Goal: Task Accomplishment & Management: Complete application form

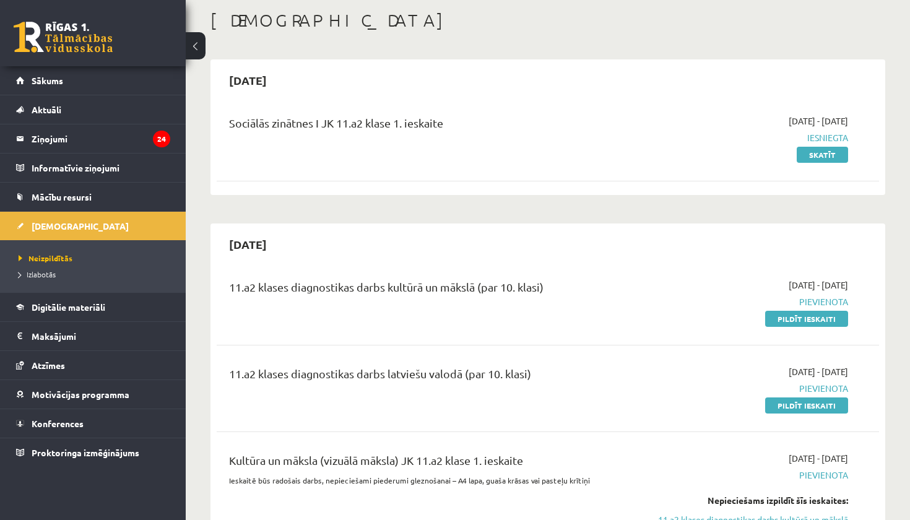
scroll to position [41, 0]
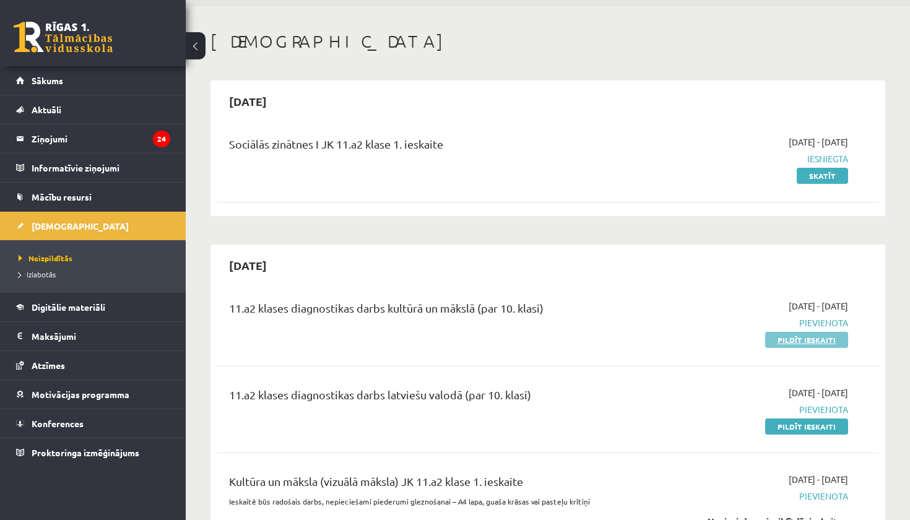
click at [791, 345] on link "Pildīt ieskaiti" at bounding box center [806, 340] width 83 height 16
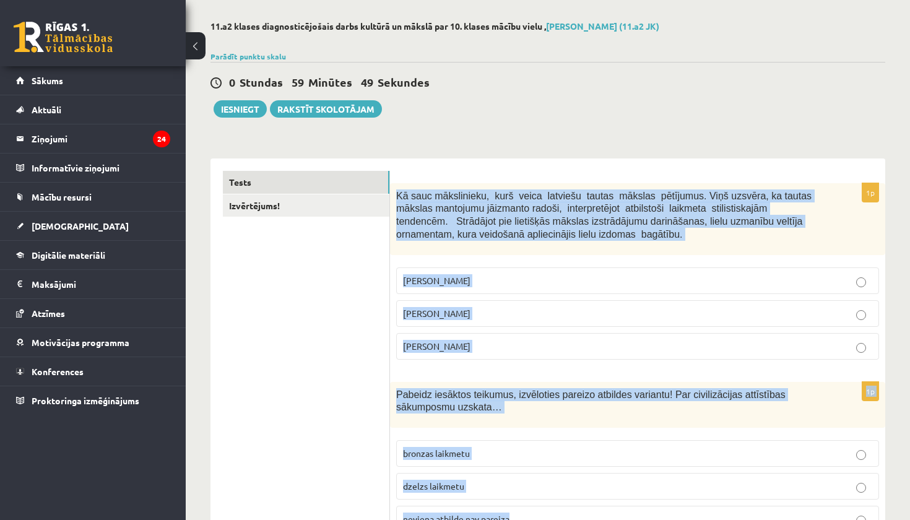
scroll to position [75, 0]
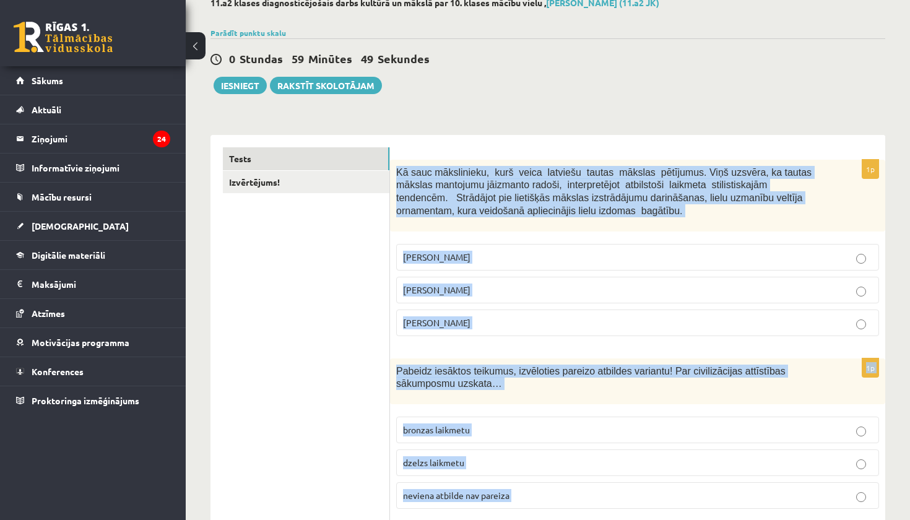
drag, startPoint x: 399, startPoint y: 199, endPoint x: 580, endPoint y: 520, distance: 368.3
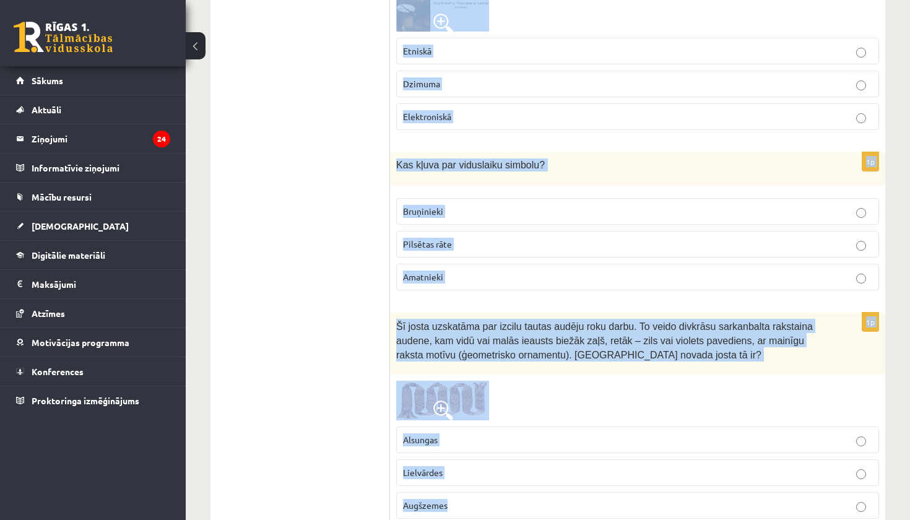
scroll to position [5010, 0]
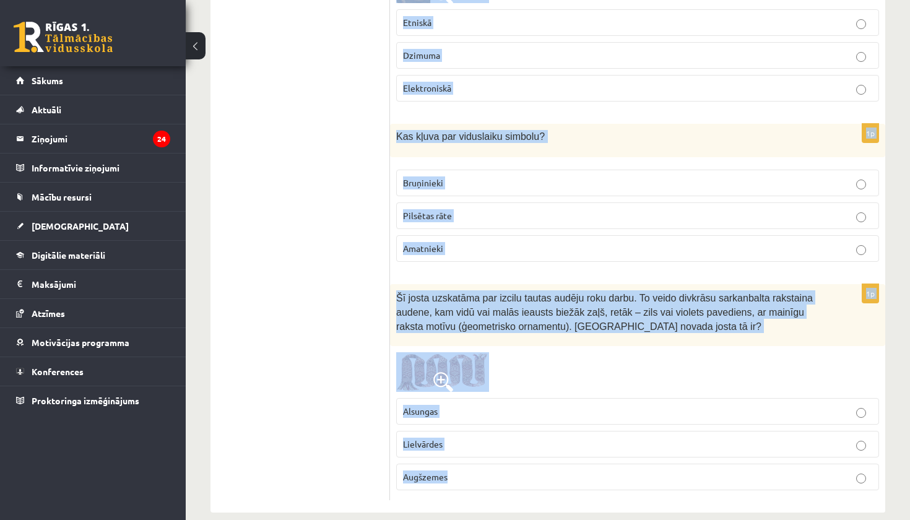
drag, startPoint x: 395, startPoint y: 169, endPoint x: 564, endPoint y: 520, distance: 388.9
copy form "Kā sauc mākslinieku, kurš veica latviešu tautas mākslas pētījumus. Viņš uzsvēra…"
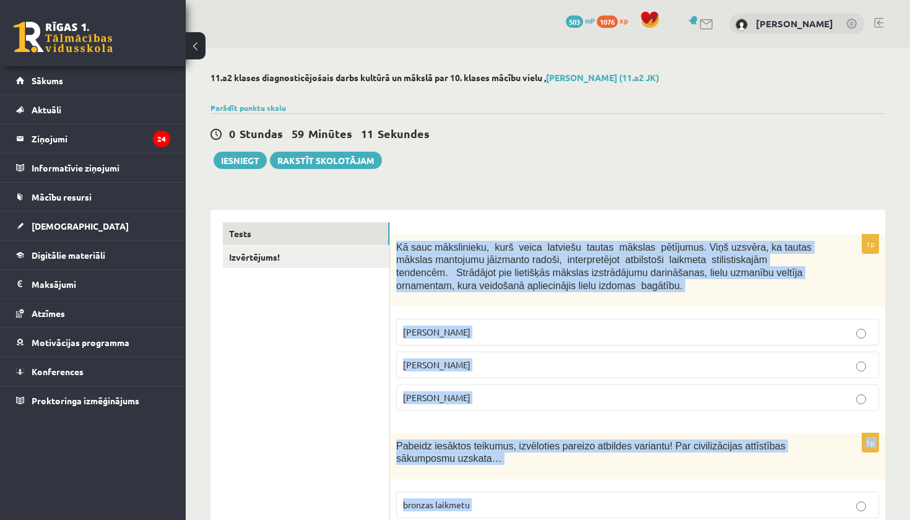
scroll to position [0, 0]
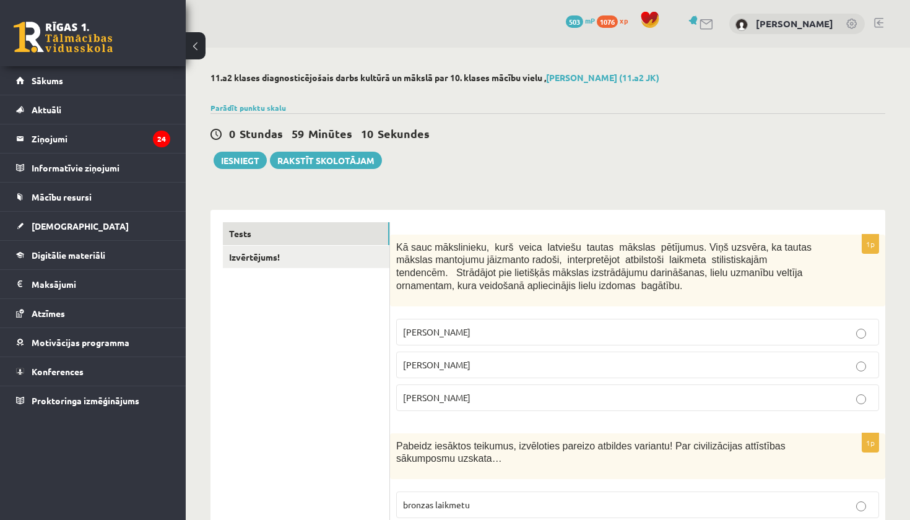
click at [464, 369] on p "Jūlijs Madernieks" at bounding box center [637, 365] width 469 height 13
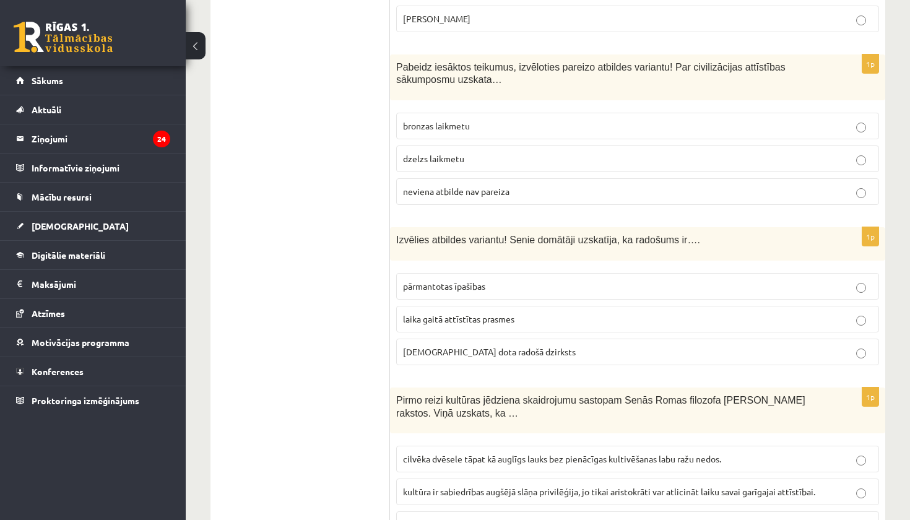
scroll to position [384, 0]
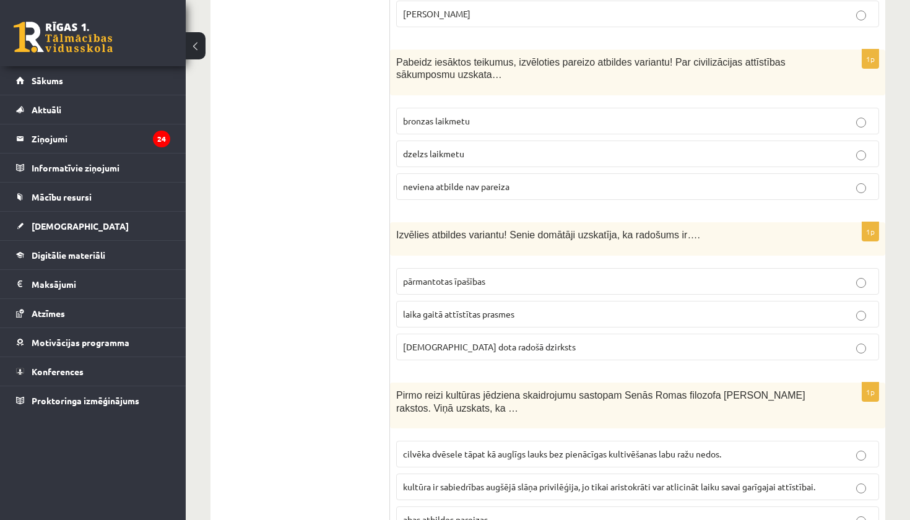
click at [481, 181] on span "neviena atbilde nav pareiza" at bounding box center [456, 186] width 107 height 11
click at [487, 342] on span "dieva dota radošā dzirksts" at bounding box center [489, 346] width 173 height 11
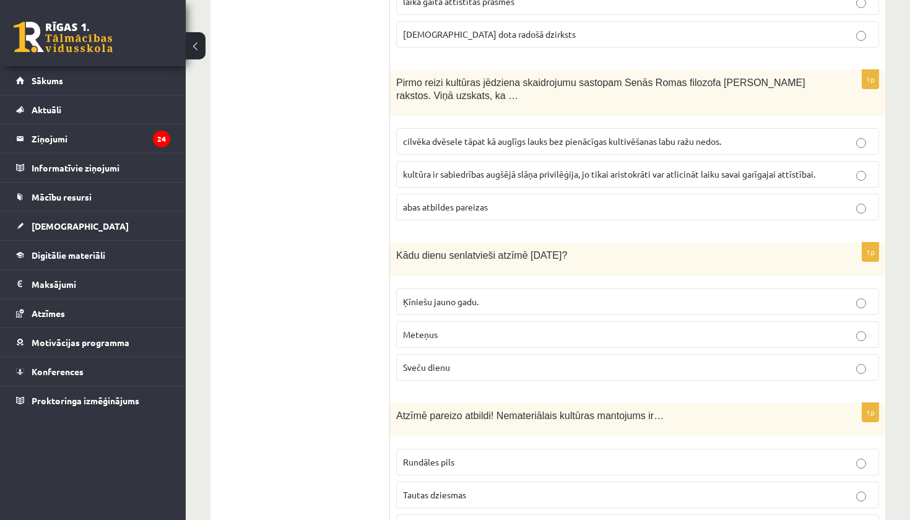
scroll to position [721, 0]
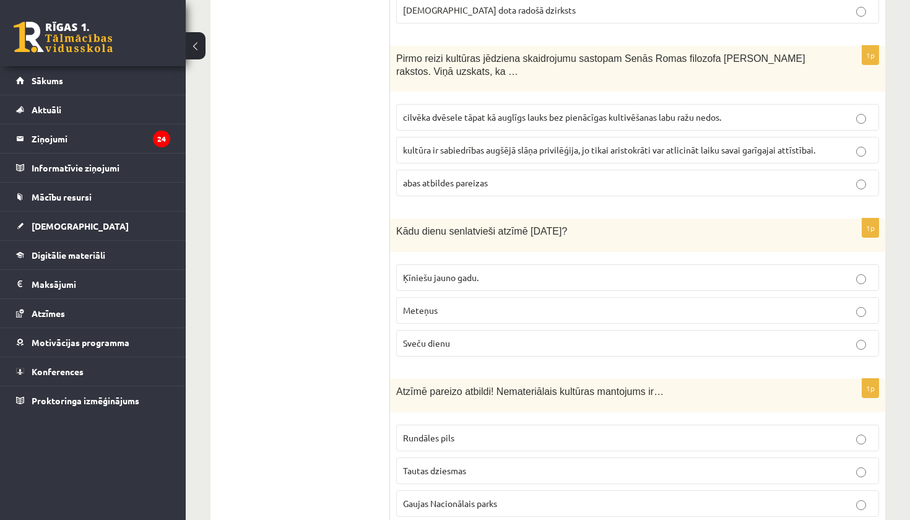
click at [475, 115] on span "cilvēka dvēsele tāpat kā auglīgs lauks bez pienācīgas kultivēšanas labu ražu ne…" at bounding box center [562, 116] width 318 height 11
click at [457, 337] on p "Sveču dienu" at bounding box center [637, 343] width 469 height 13
click at [470, 472] on p "Tautas dziesmas" at bounding box center [637, 470] width 469 height 13
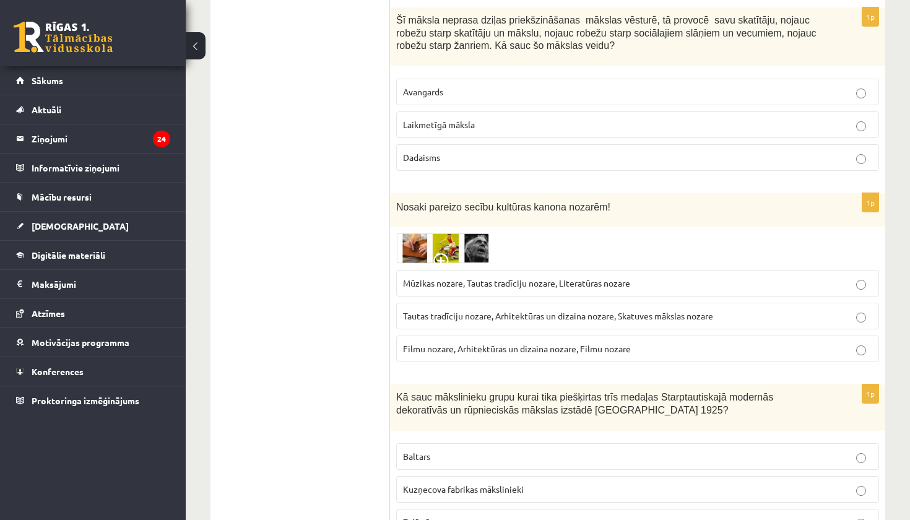
scroll to position [1260, 0]
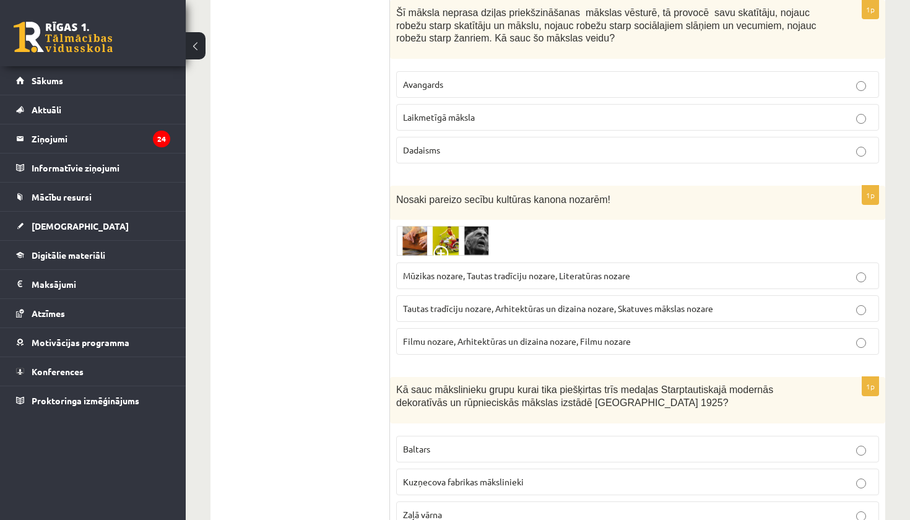
click at [493, 118] on p "Laikmetīgā māksla" at bounding box center [637, 117] width 469 height 13
click at [487, 313] on label "Tautas tradīciju nozare, Arhitektūras un dizaina nozare, Skatuves mākslas nozare" at bounding box center [637, 308] width 483 height 27
click at [470, 443] on p "Baltars" at bounding box center [637, 449] width 469 height 13
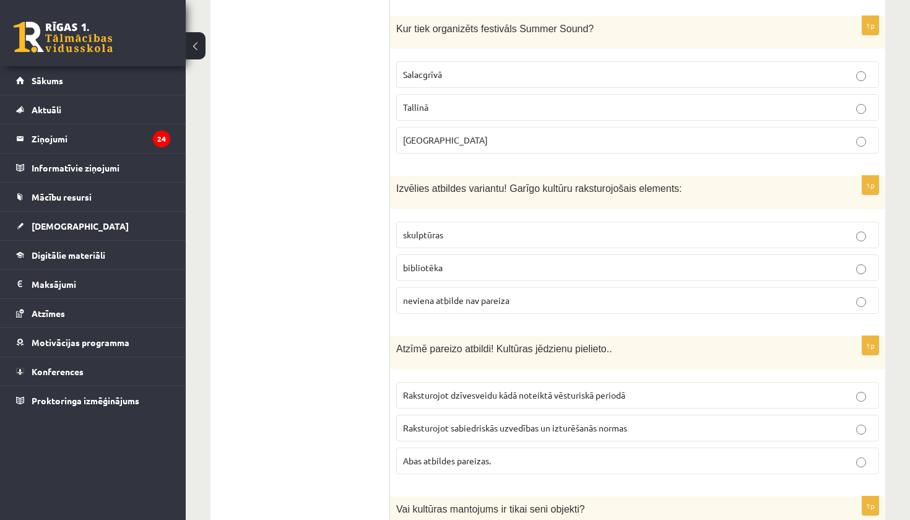
scroll to position [1808, 0]
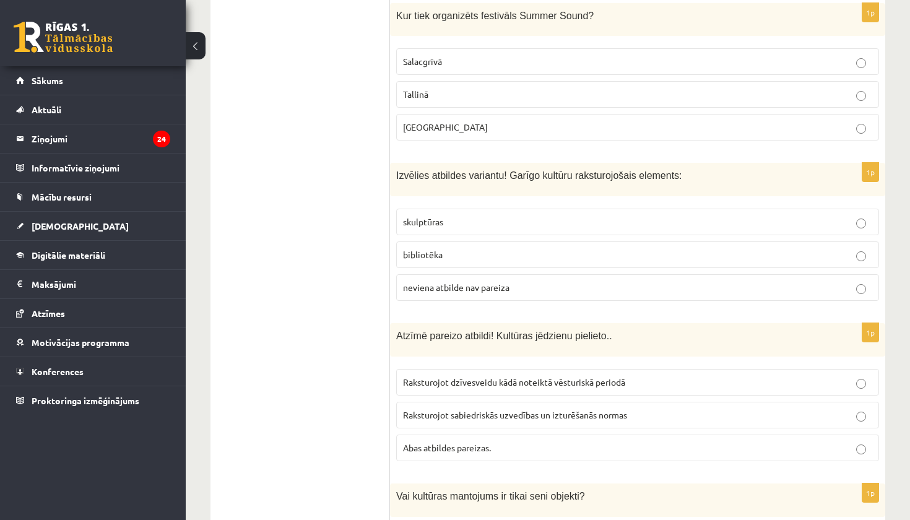
click at [470, 121] on p "Liepājā" at bounding box center [637, 127] width 469 height 13
click at [461, 256] on label "bibliotēka" at bounding box center [637, 255] width 483 height 27
click at [473, 443] on span "Abas atbildes pareizas." at bounding box center [447, 447] width 88 height 11
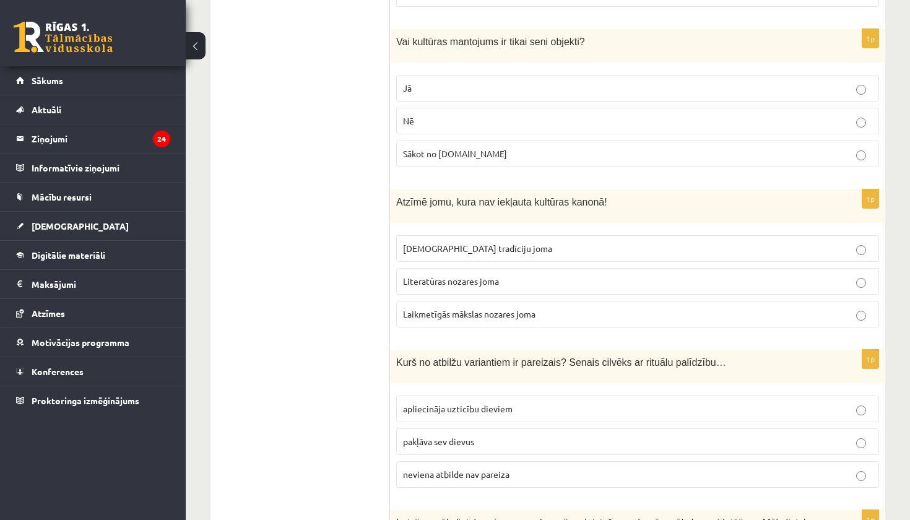
scroll to position [2262, 0]
click at [446, 123] on label "Nē" at bounding box center [637, 121] width 483 height 27
click at [502, 316] on label "Laikmetīgās mākslas nozares joma" at bounding box center [637, 315] width 483 height 27
click at [496, 408] on label "apliecināja uzticību dieviem" at bounding box center [637, 409] width 483 height 27
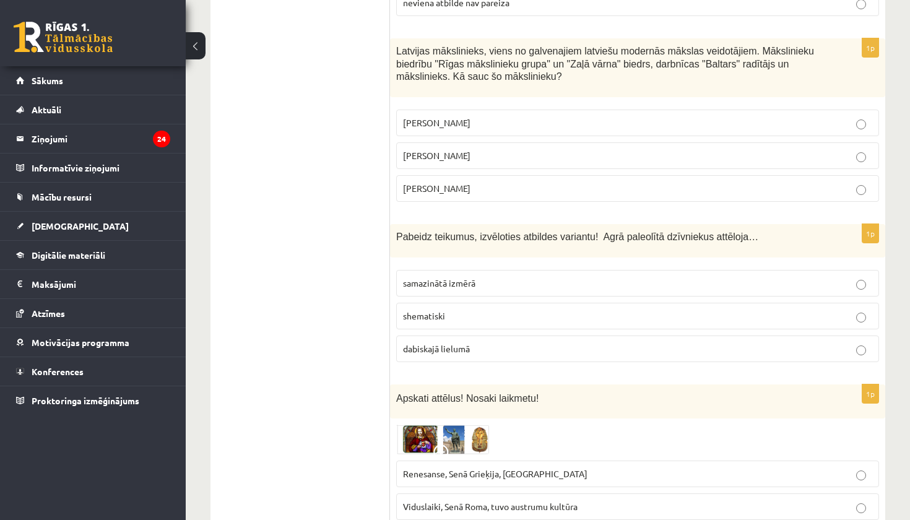
scroll to position [2727, 0]
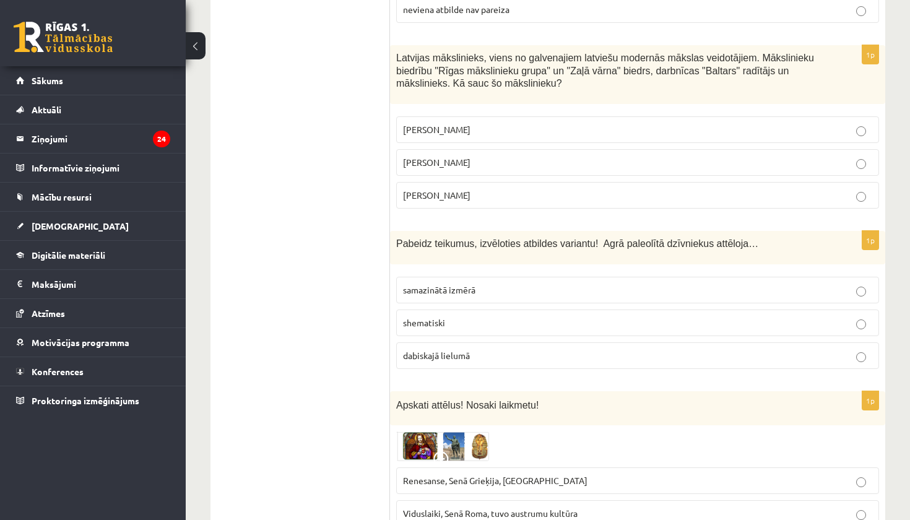
click at [500, 159] on p "Romāns Suta" at bounding box center [637, 162] width 469 height 13
click at [496, 289] on label "samazinātā izmērā" at bounding box center [637, 290] width 483 height 27
click at [496, 320] on label "shematiski" at bounding box center [637, 323] width 483 height 27
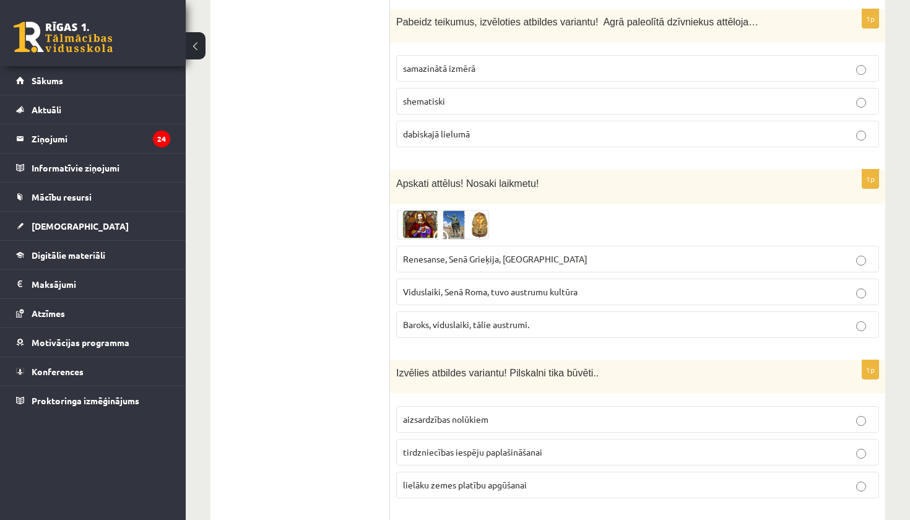
scroll to position [2950, 0]
click at [492, 253] on span "Renesanse, Senā Grieķija, Ēģipte" at bounding box center [495, 258] width 185 height 11
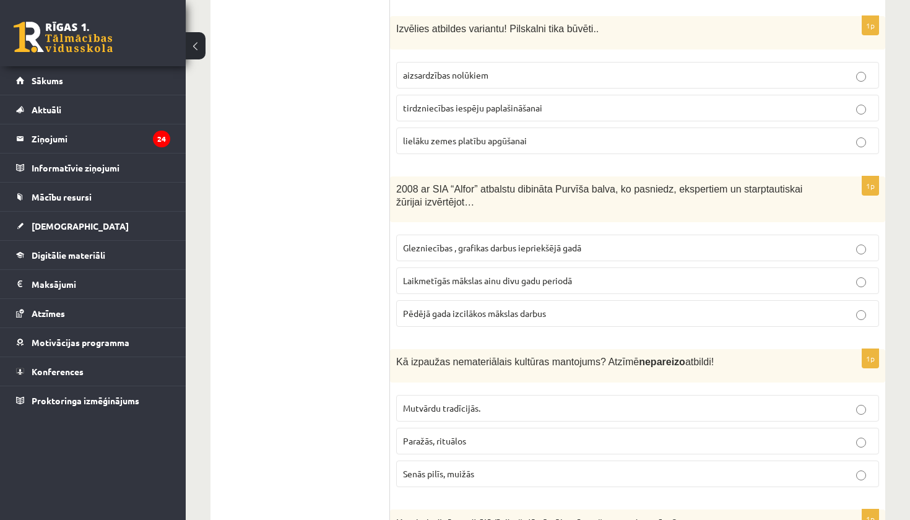
scroll to position [3294, 0]
click at [455, 69] on span "aizsardzības nolūkiem" at bounding box center [445, 74] width 85 height 11
click at [447, 274] on span "Laikmetīgās mākslas ainu divu gadu periodā" at bounding box center [487, 279] width 169 height 11
click at [482, 434] on p "Paražās, rituālos" at bounding box center [637, 440] width 469 height 13
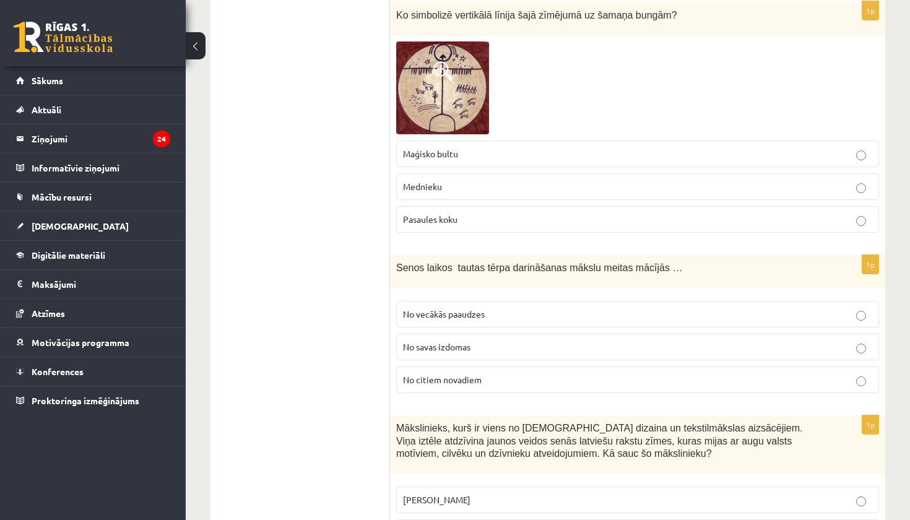
scroll to position [3800, 0]
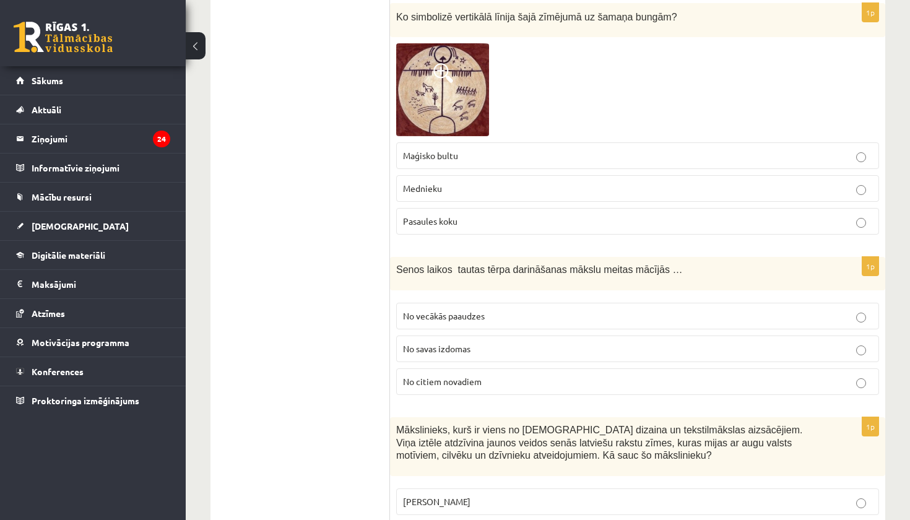
click at [481, 216] on label "Pasaules koku" at bounding box center [637, 221] width 483 height 27
click at [487, 310] on p "No vecākās paaudzes" at bounding box center [637, 316] width 469 height 13
click at [470, 495] on p "Ansis Cīrulis" at bounding box center [637, 501] width 469 height 13
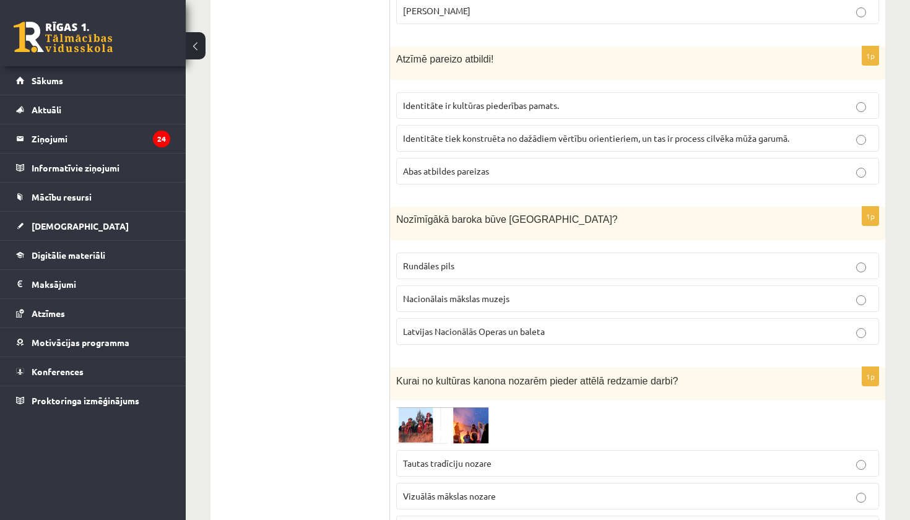
scroll to position [4369, 0]
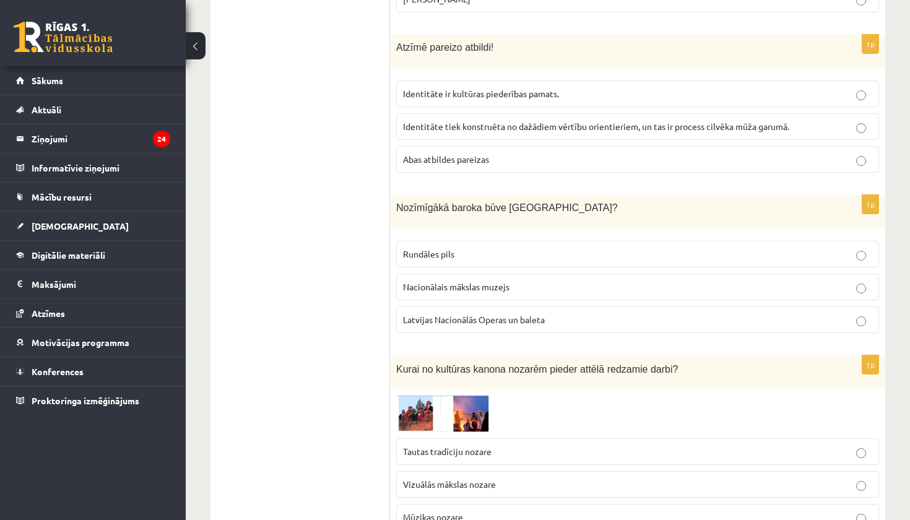
click at [446, 146] on label "Abas atbildes pareizas" at bounding box center [637, 159] width 483 height 27
click at [487, 252] on label "Rundāles pils" at bounding box center [637, 254] width 483 height 27
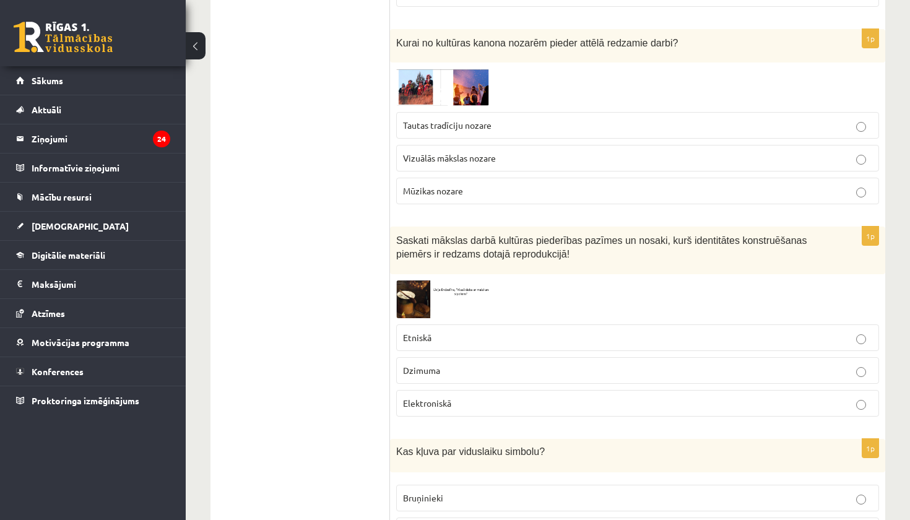
scroll to position [4681, 0]
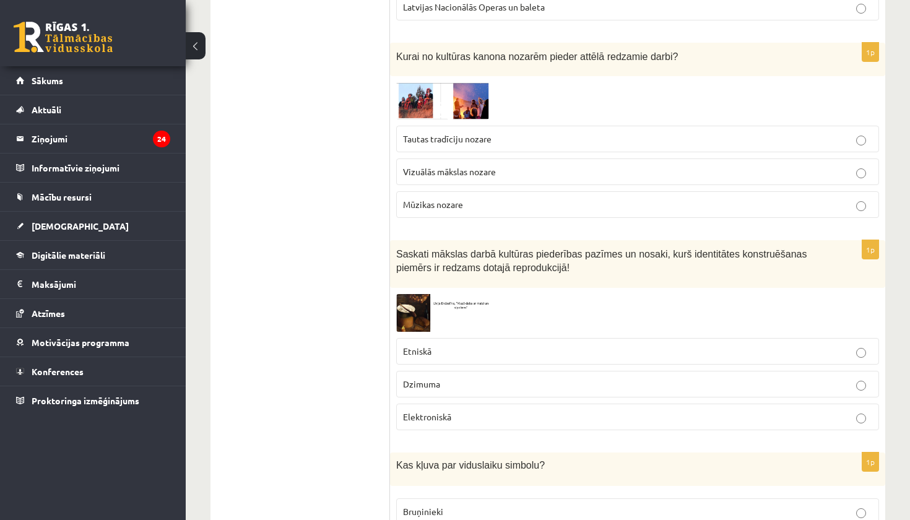
click at [534, 165] on p "Vizuālās mākslas nozare" at bounding box center [637, 171] width 469 height 13
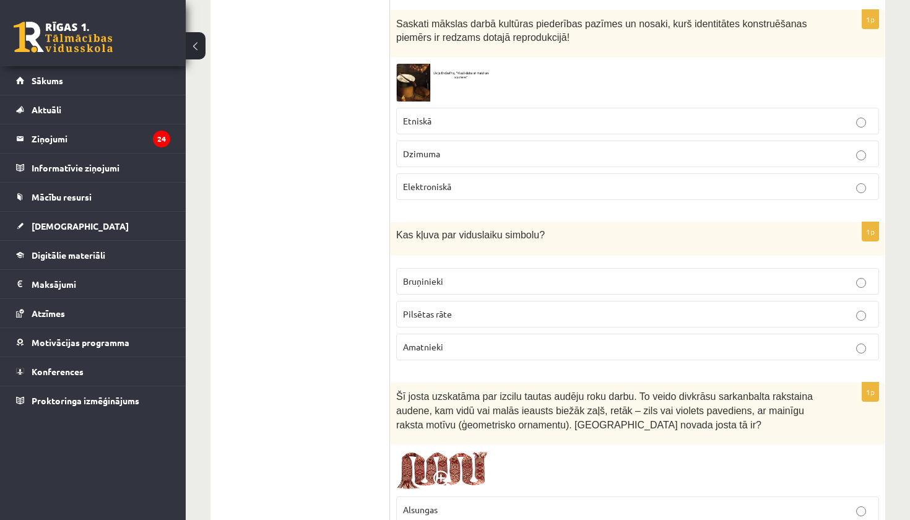
scroll to position [4907, 0]
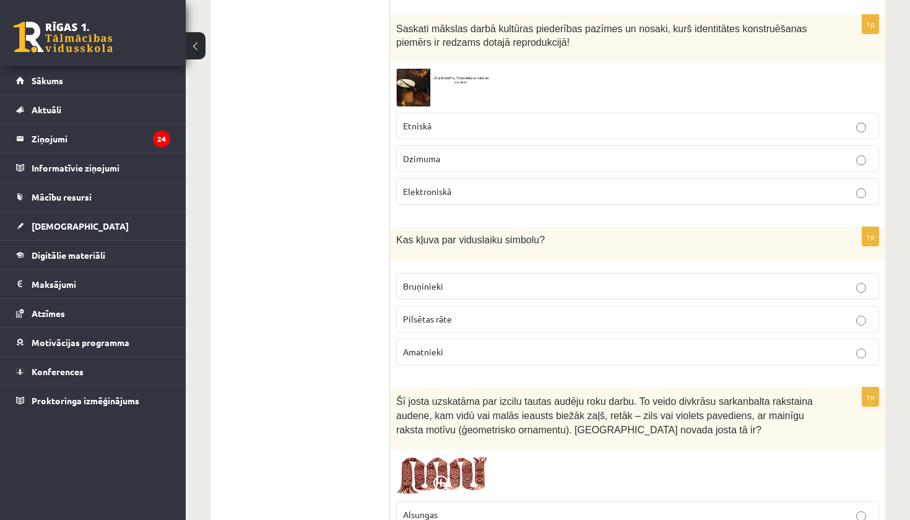
click at [541, 120] on p "Etniskā" at bounding box center [637, 126] width 469 height 13
click at [487, 280] on p "Bruņinieki" at bounding box center [637, 286] width 469 height 13
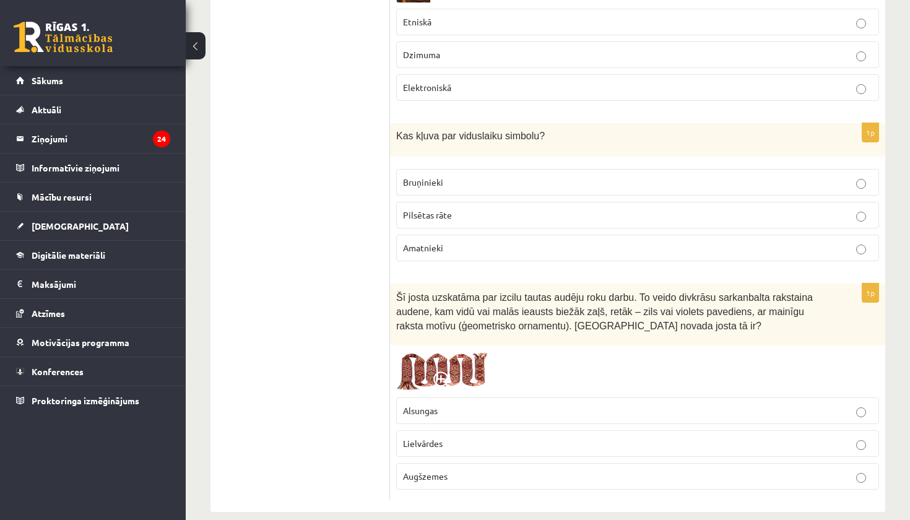
scroll to position [5010, 0]
click at [456, 431] on label "Lielvārdes" at bounding box center [637, 444] width 483 height 27
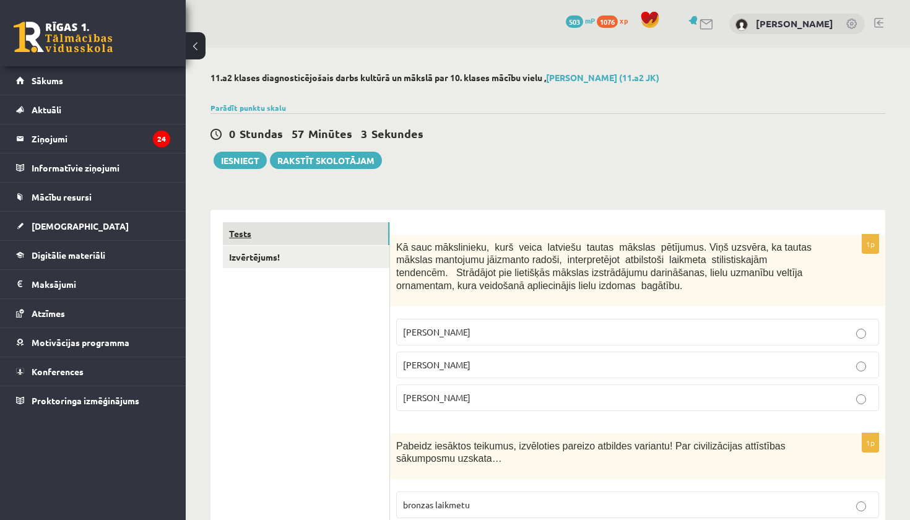
scroll to position [0, 0]
click at [278, 261] on link "Izvērtējums!" at bounding box center [306, 257] width 167 height 23
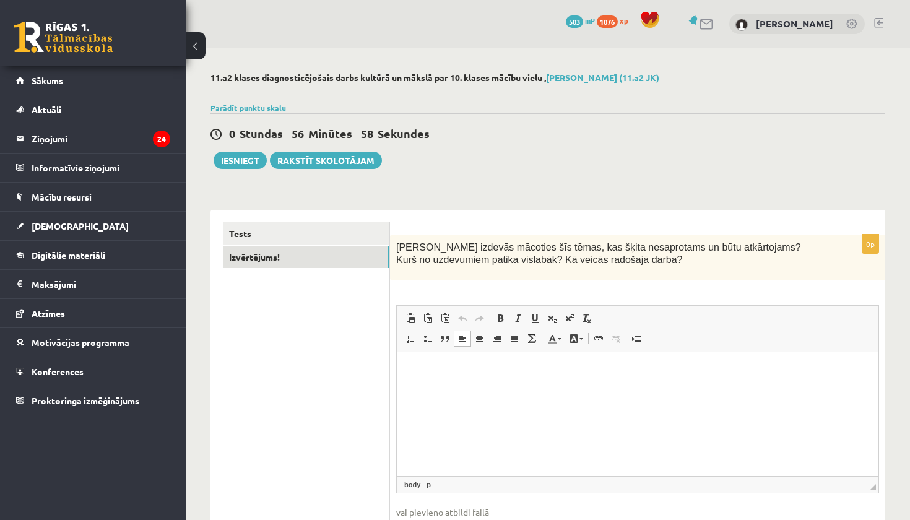
click at [434, 360] on html at bounding box center [638, 371] width 482 height 38
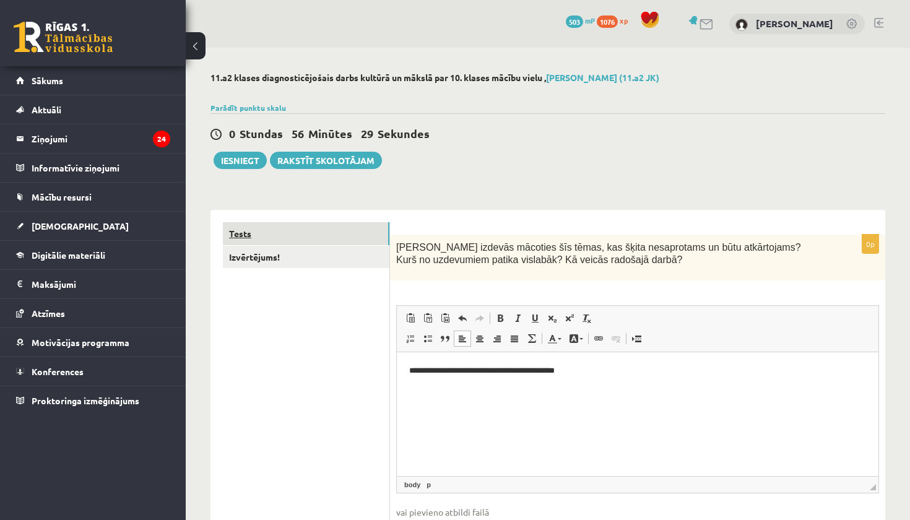
click at [248, 231] on link "Tests" at bounding box center [306, 233] width 167 height 23
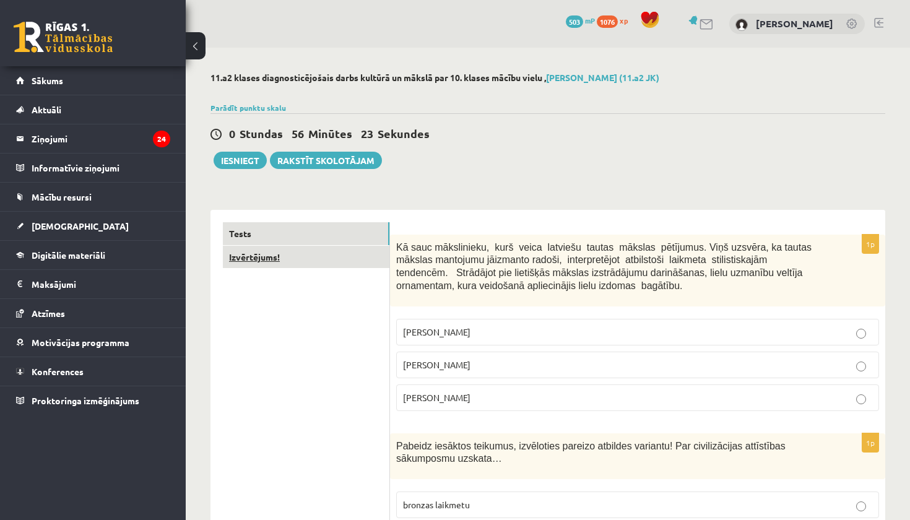
click at [237, 260] on link "Izvērtējums!" at bounding box center [306, 257] width 167 height 23
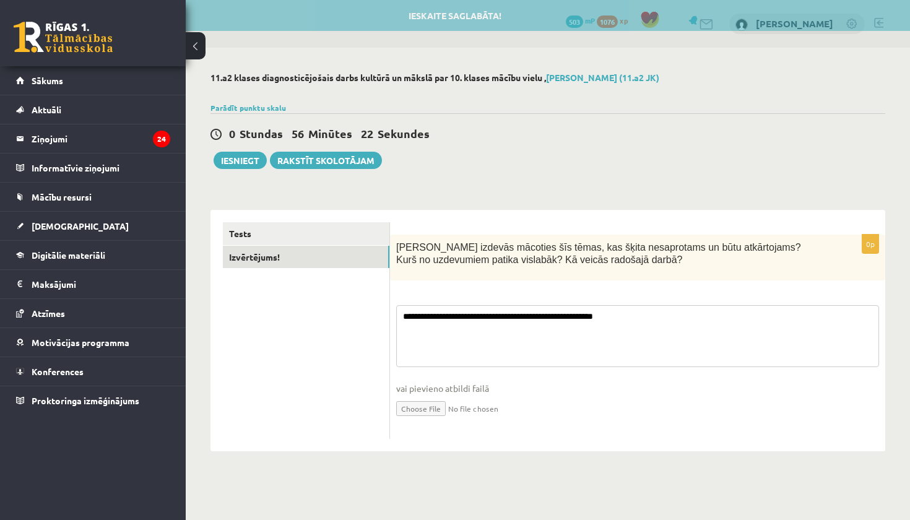
click at [649, 316] on textarea "**********" at bounding box center [637, 336] width 483 height 62
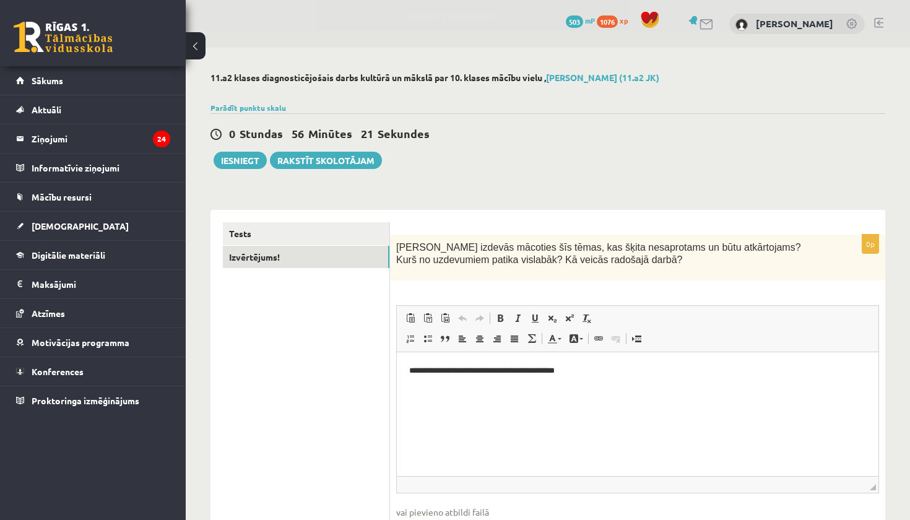
click at [595, 376] on p "**********" at bounding box center [637, 371] width 457 height 12
click at [311, 232] on link "Tests" at bounding box center [306, 233] width 167 height 23
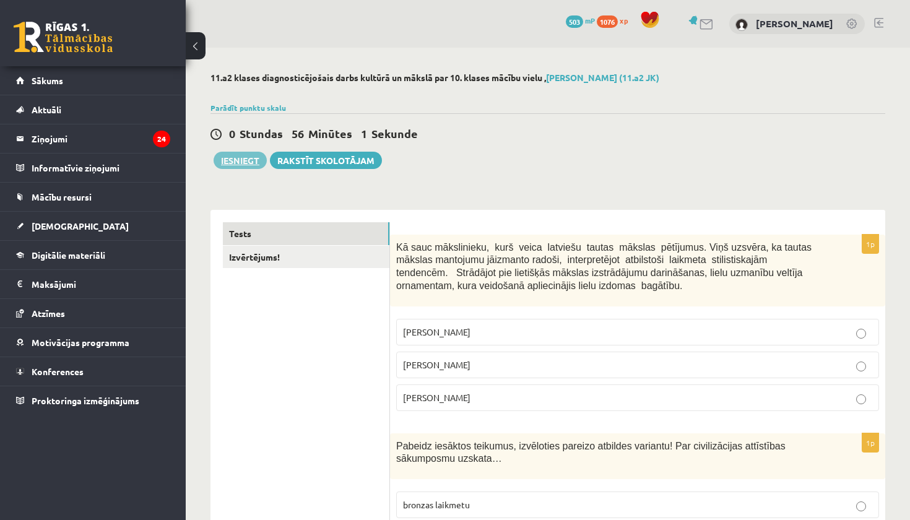
click at [244, 165] on button "Iesniegt" at bounding box center [240, 160] width 53 height 17
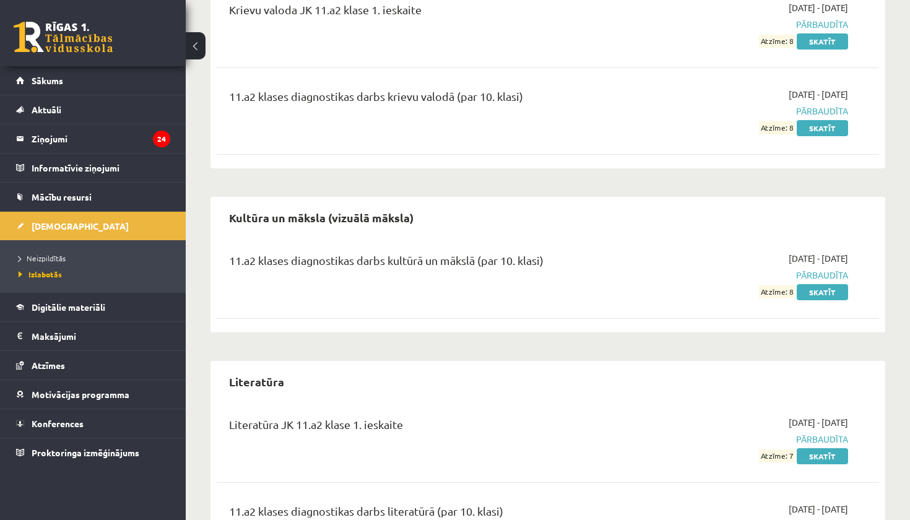
scroll to position [1429, 0]
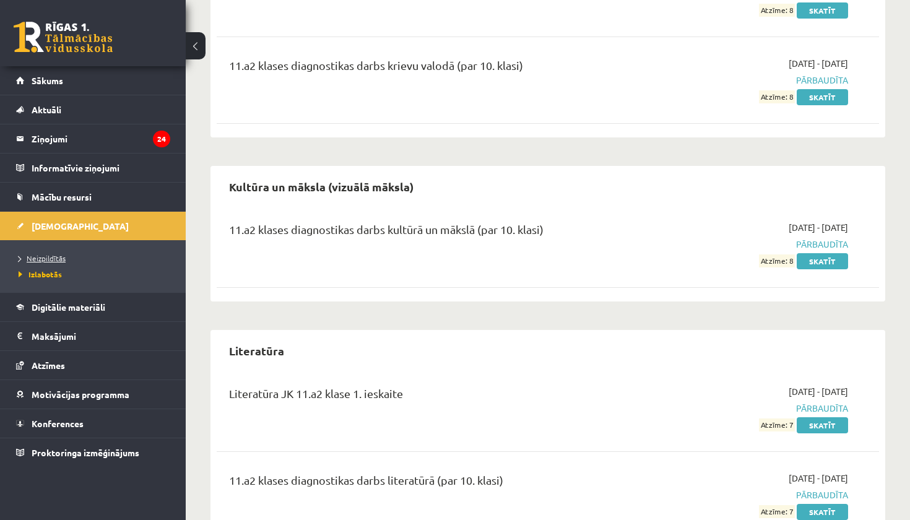
click at [51, 259] on span "Neizpildītās" at bounding box center [42, 258] width 47 height 10
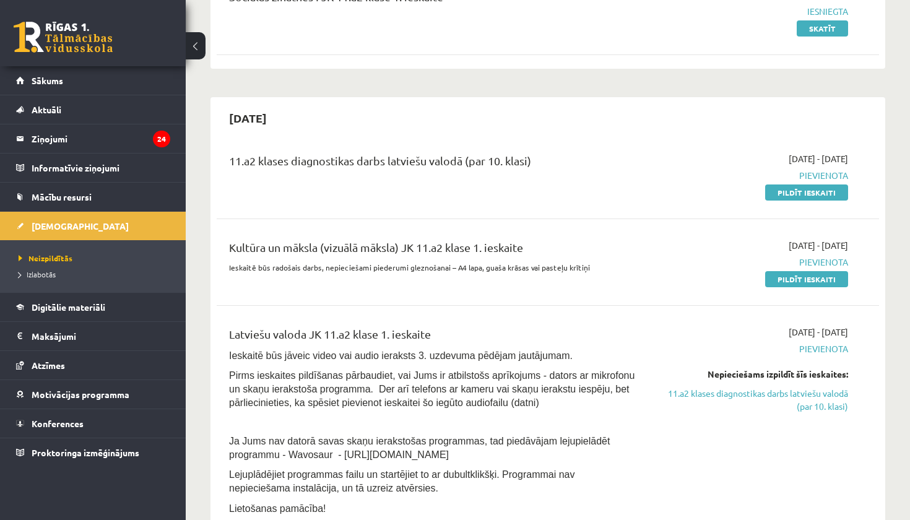
scroll to position [193, 0]
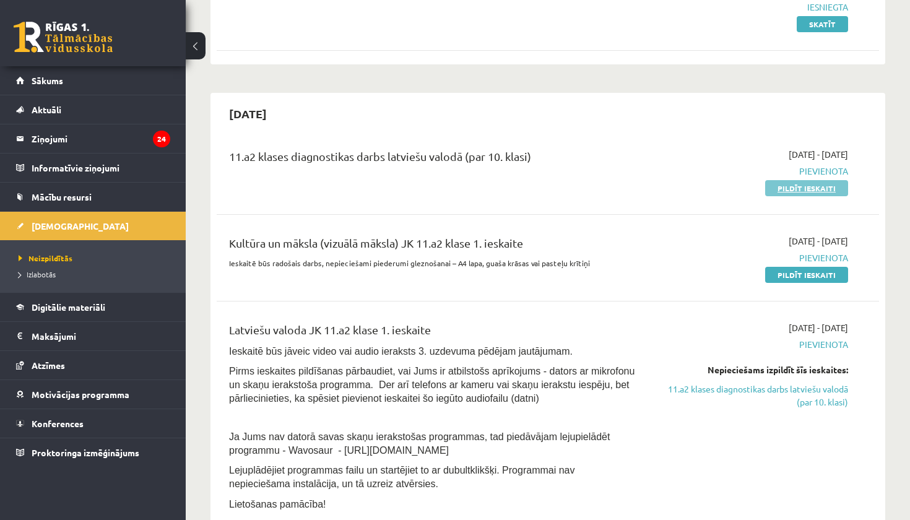
click at [803, 190] on link "Pildīt ieskaiti" at bounding box center [806, 188] width 83 height 16
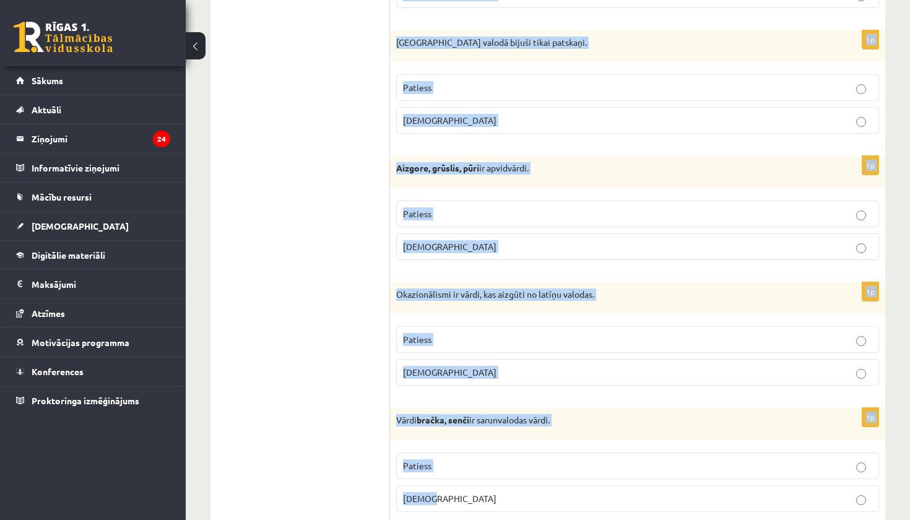
scroll to position [3580, 0]
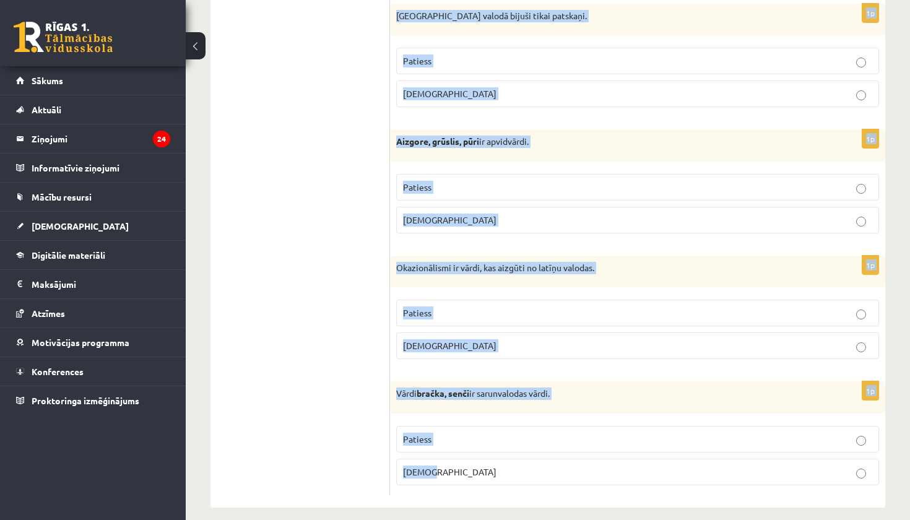
drag, startPoint x: 403, startPoint y: 227, endPoint x: 465, endPoint y: 520, distance: 299.5
copy form "Apgalvojums ir patiess vai nepatiess? 1p Neliterāro sarunvalodu izmanto biežāk …"
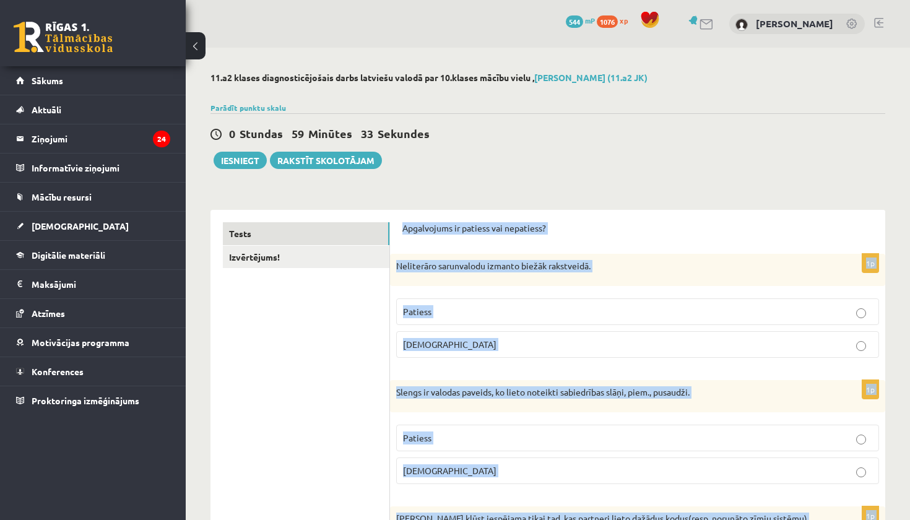
scroll to position [0, 0]
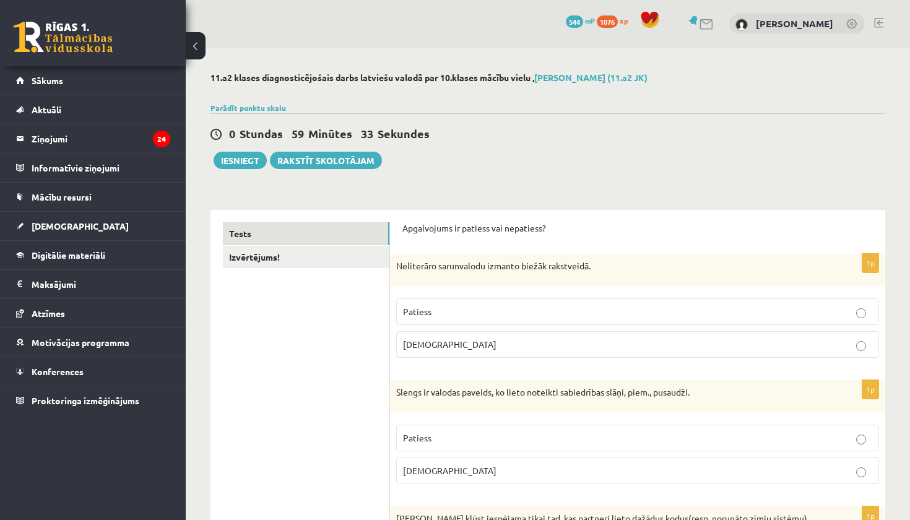
click at [443, 351] on label "Aplams" at bounding box center [637, 344] width 483 height 27
click at [447, 444] on label "Patiess" at bounding box center [637, 438] width 483 height 27
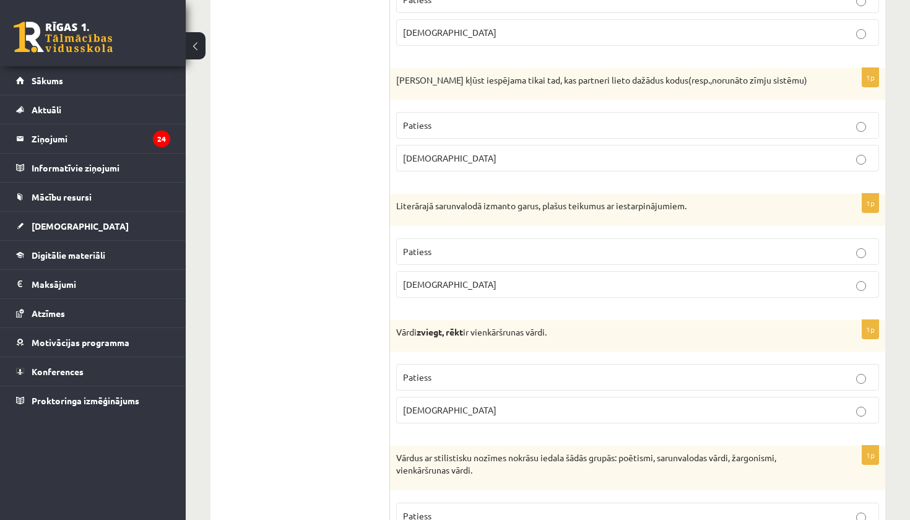
scroll to position [408, 0]
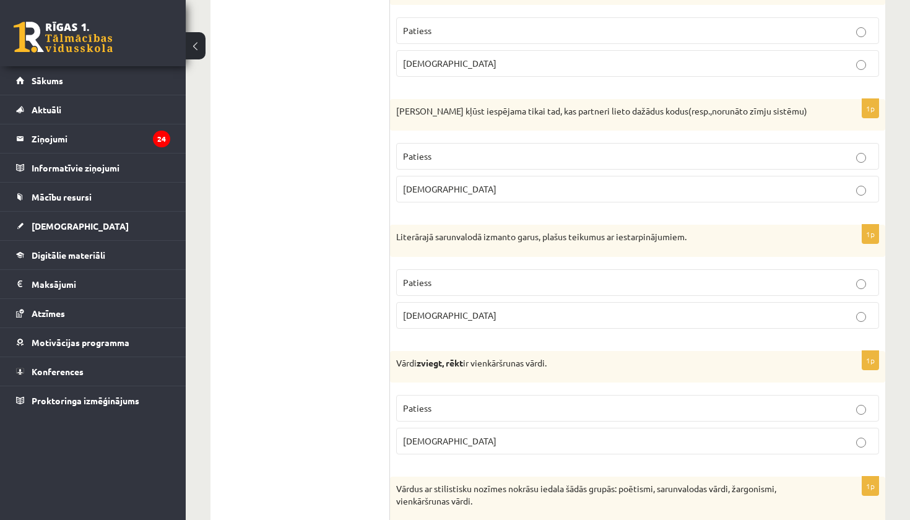
click at [484, 186] on p "Aplams" at bounding box center [637, 189] width 469 height 13
click at [455, 309] on p "Aplams" at bounding box center [637, 315] width 469 height 13
click at [464, 416] on label "Patiess" at bounding box center [637, 408] width 483 height 27
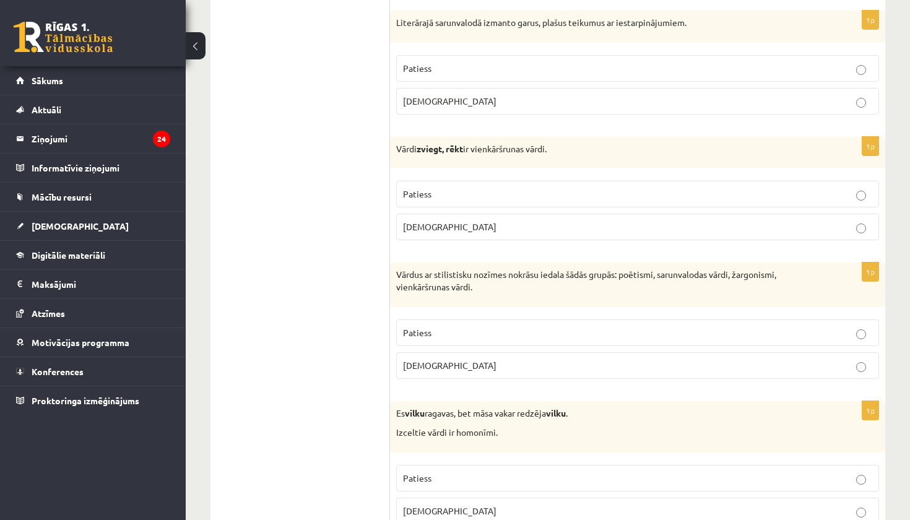
click at [475, 330] on p "Patiess" at bounding box center [637, 332] width 469 height 13
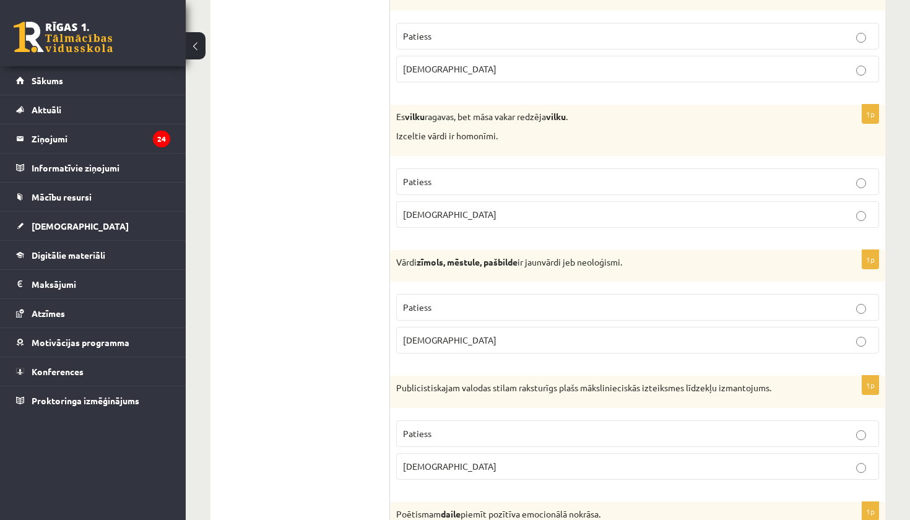
scroll to position [920, 0]
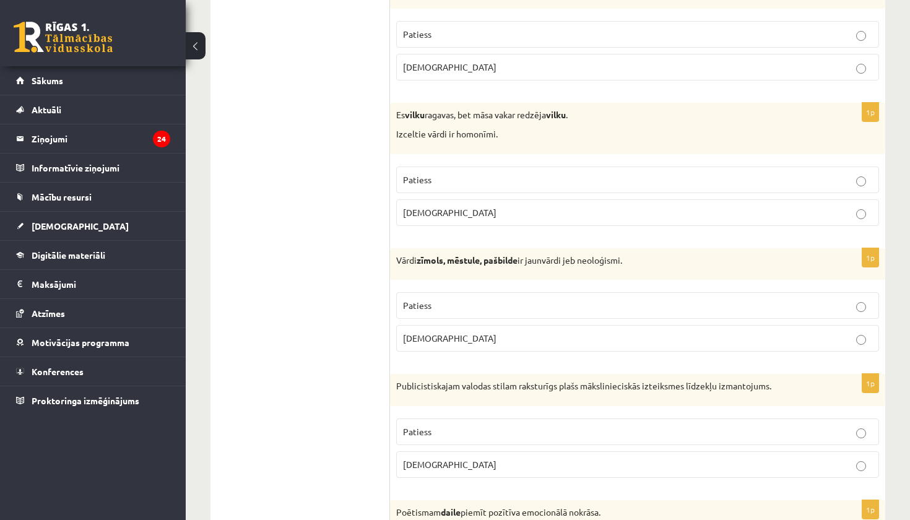
click at [519, 175] on p "Patiess" at bounding box center [637, 179] width 469 height 13
click at [489, 307] on p "Patiess" at bounding box center [637, 305] width 469 height 13
click at [465, 440] on label "Patiess" at bounding box center [637, 432] width 483 height 27
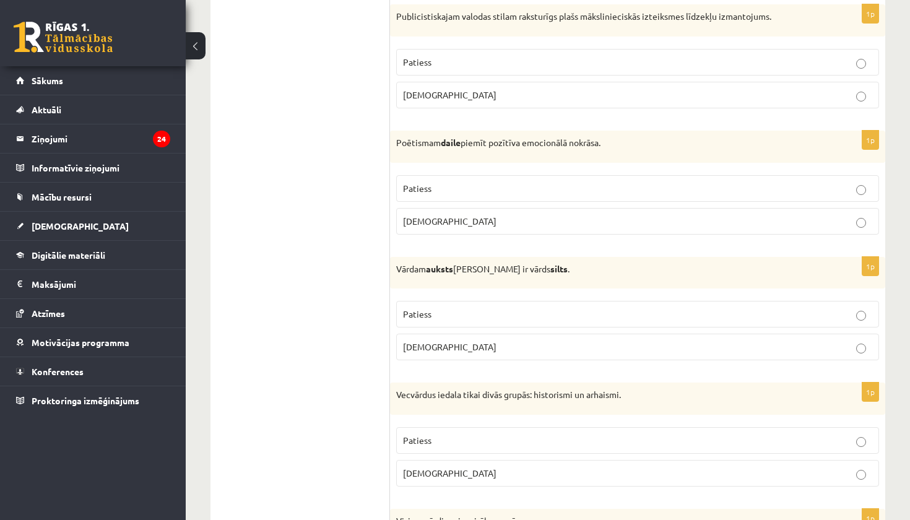
scroll to position [1293, 0]
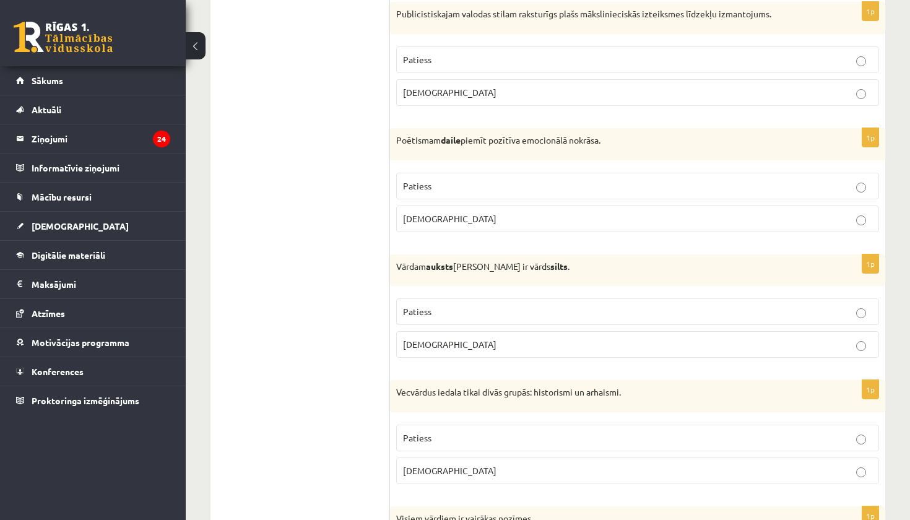
click at [477, 345] on p "Aplams" at bounding box center [637, 344] width 469 height 13
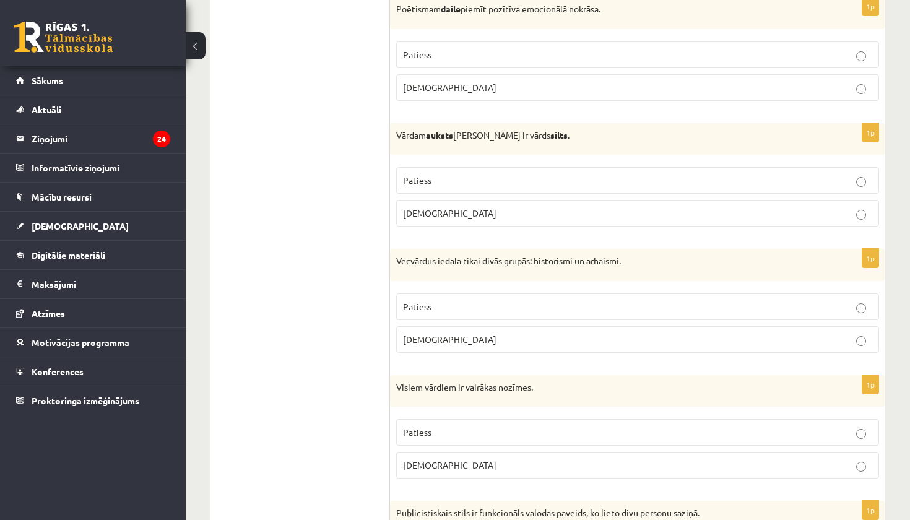
scroll to position [1428, 0]
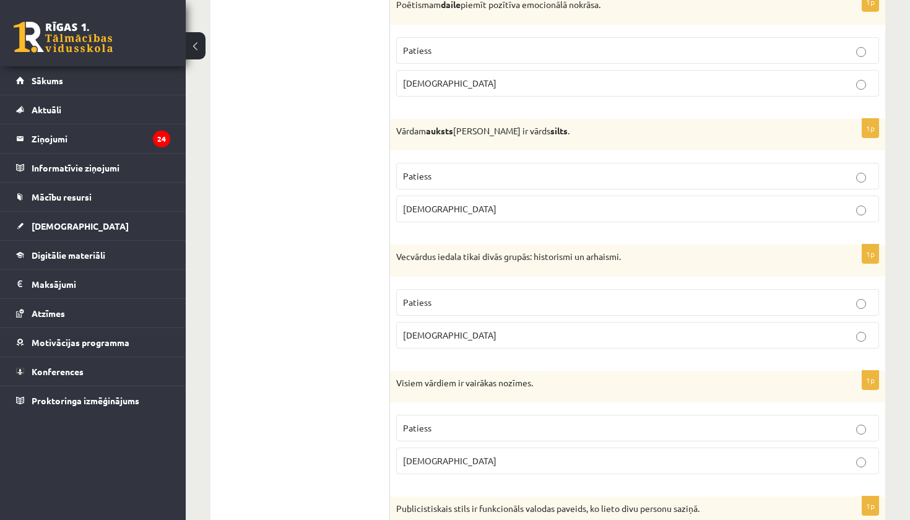
click at [479, 175] on p "Patiess" at bounding box center [637, 176] width 469 height 13
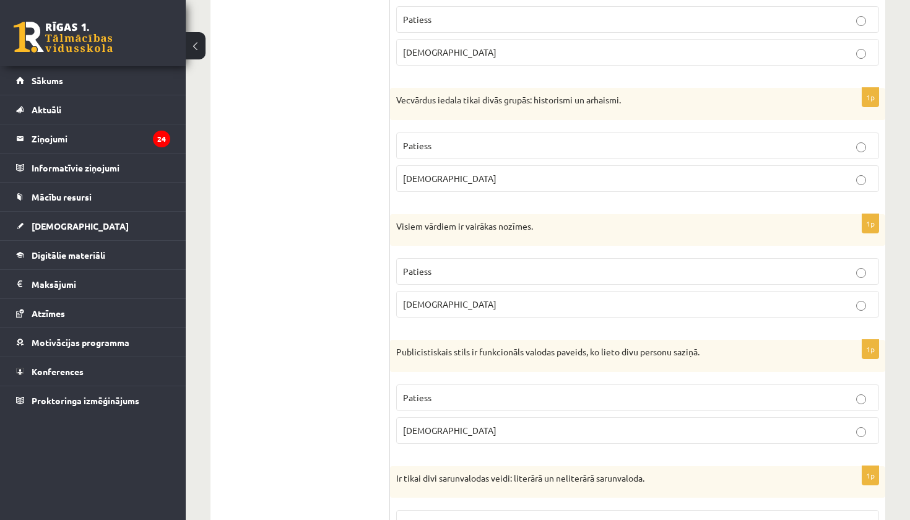
scroll to position [1585, 0]
click at [490, 172] on p "Aplams" at bounding box center [637, 178] width 469 height 13
click at [477, 139] on p "Patiess" at bounding box center [637, 145] width 469 height 13
click at [484, 300] on p "Aplams" at bounding box center [637, 303] width 469 height 13
click at [550, 417] on label "Aplams" at bounding box center [637, 430] width 483 height 27
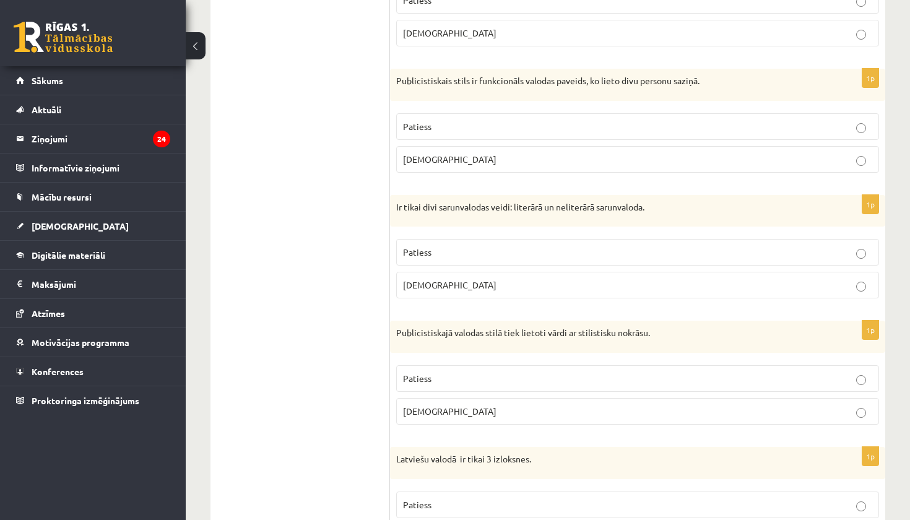
scroll to position [1947, 0]
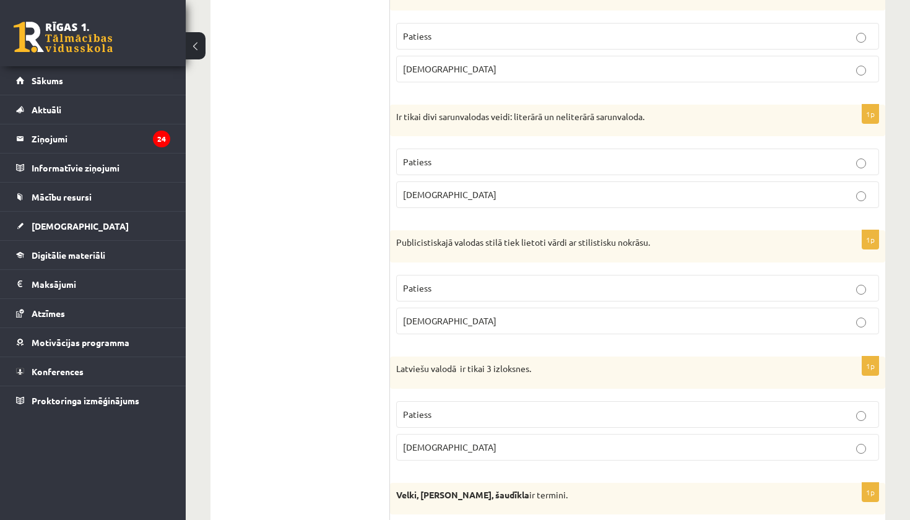
click at [530, 157] on p "Patiess" at bounding box center [637, 161] width 469 height 13
click at [497, 286] on p "Patiess" at bounding box center [637, 288] width 469 height 13
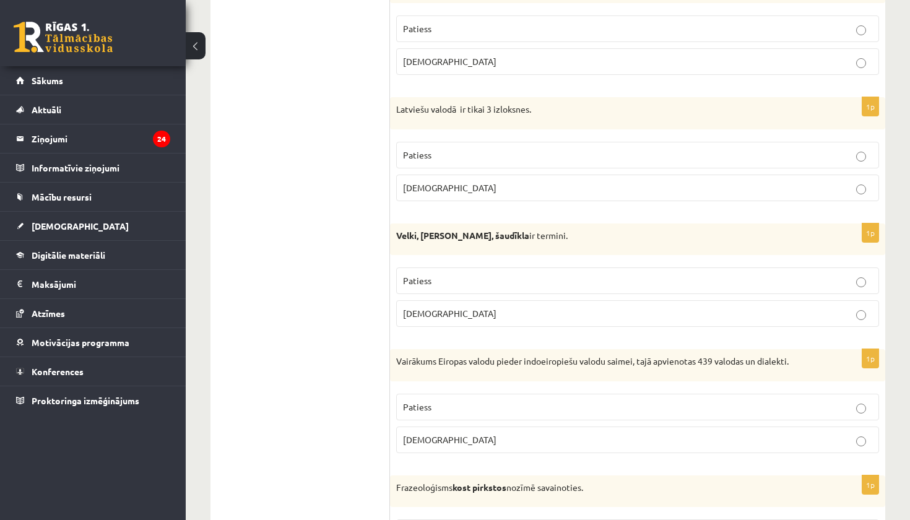
scroll to position [2222, 0]
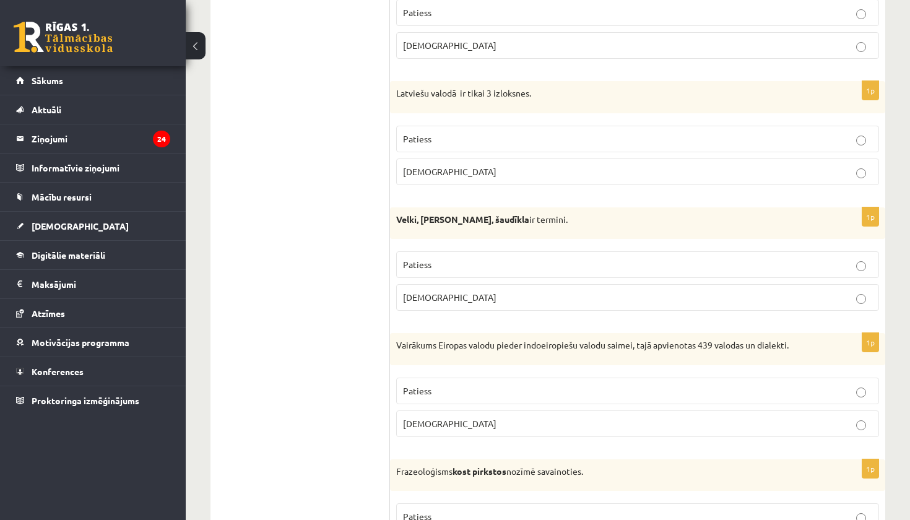
click at [505, 165] on p "Aplams" at bounding box center [637, 171] width 469 height 13
click at [464, 296] on p "Aplams" at bounding box center [637, 297] width 469 height 13
click at [453, 386] on p "Patiess" at bounding box center [637, 391] width 469 height 13
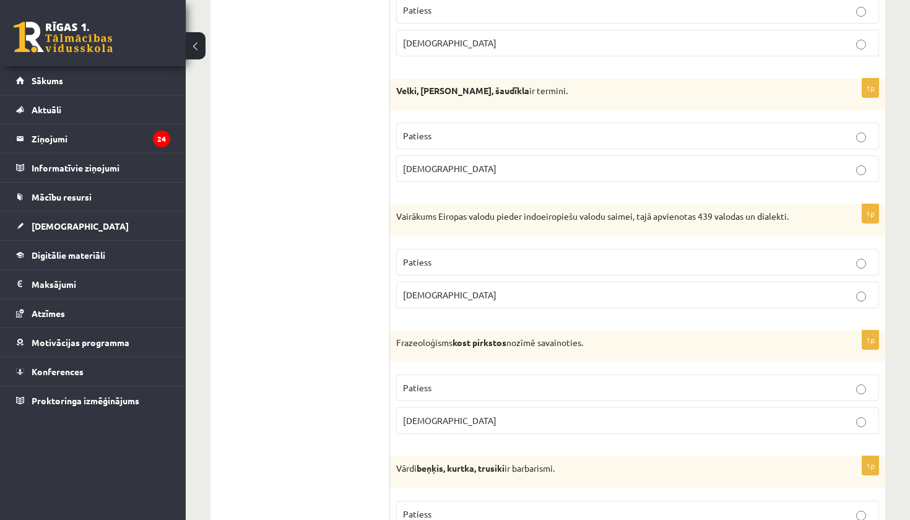
click at [457, 422] on label "Aplams" at bounding box center [637, 421] width 483 height 27
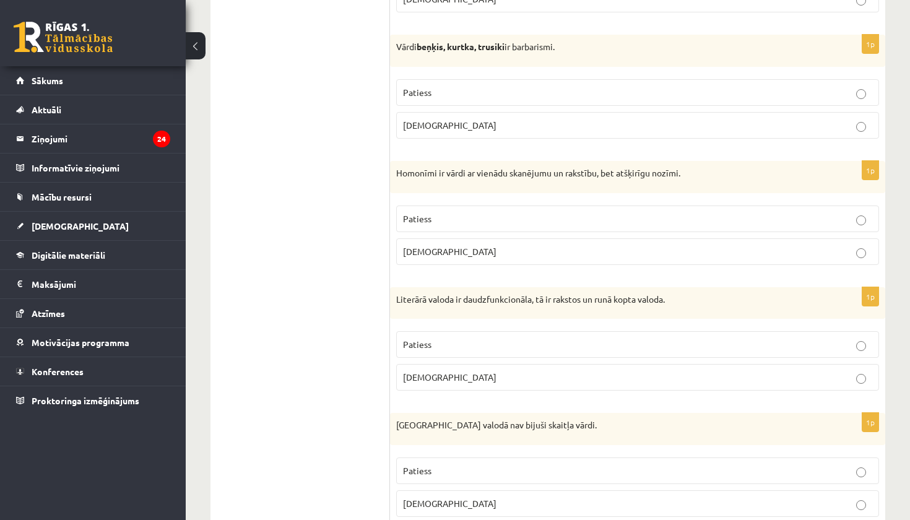
scroll to position [2775, 0]
click at [450, 85] on p "Patiess" at bounding box center [637, 90] width 469 height 13
click at [450, 211] on p "Patiess" at bounding box center [637, 217] width 469 height 13
click at [445, 336] on p "Patiess" at bounding box center [637, 342] width 469 height 13
click at [442, 468] on label "Patiess" at bounding box center [637, 469] width 483 height 27
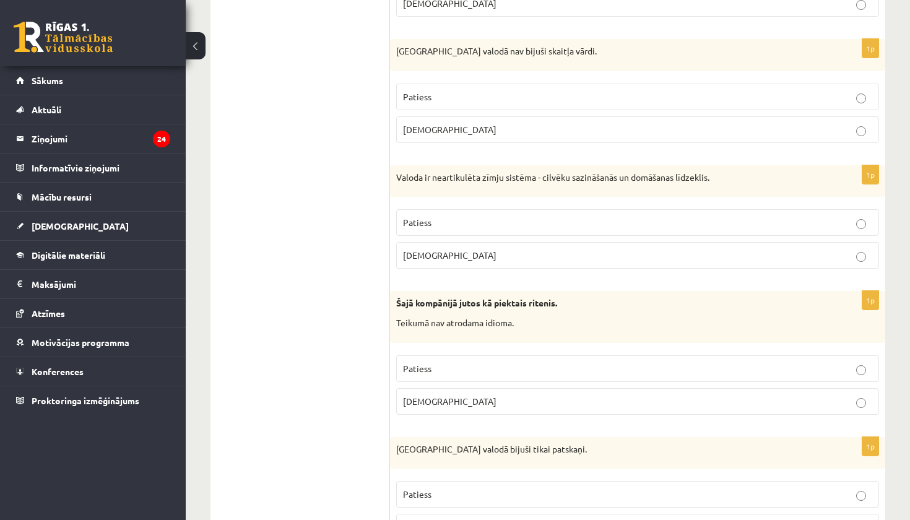
scroll to position [3208, 0]
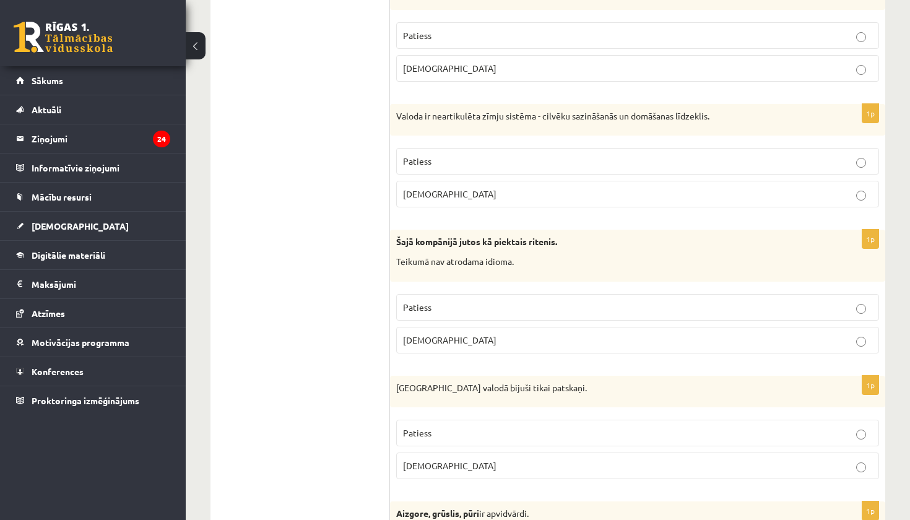
click at [494, 188] on p "Aplams" at bounding box center [637, 194] width 469 height 13
click at [445, 334] on p "Aplams" at bounding box center [637, 340] width 469 height 13
click at [446, 461] on p "Aplams" at bounding box center [637, 466] width 469 height 13
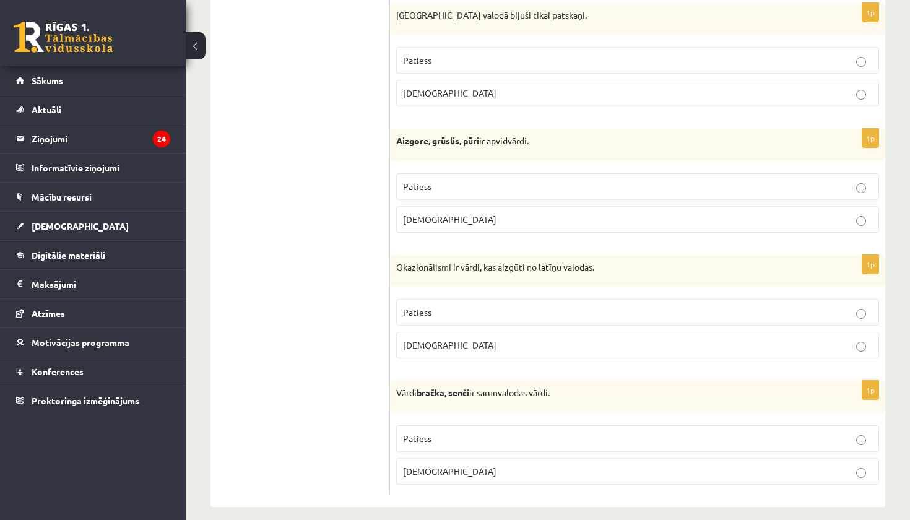
scroll to position [3580, 0]
click at [444, 174] on label "Patiess" at bounding box center [637, 187] width 483 height 27
click at [456, 341] on label "Aplams" at bounding box center [637, 346] width 483 height 27
click at [453, 437] on label "Patiess" at bounding box center [637, 439] width 483 height 27
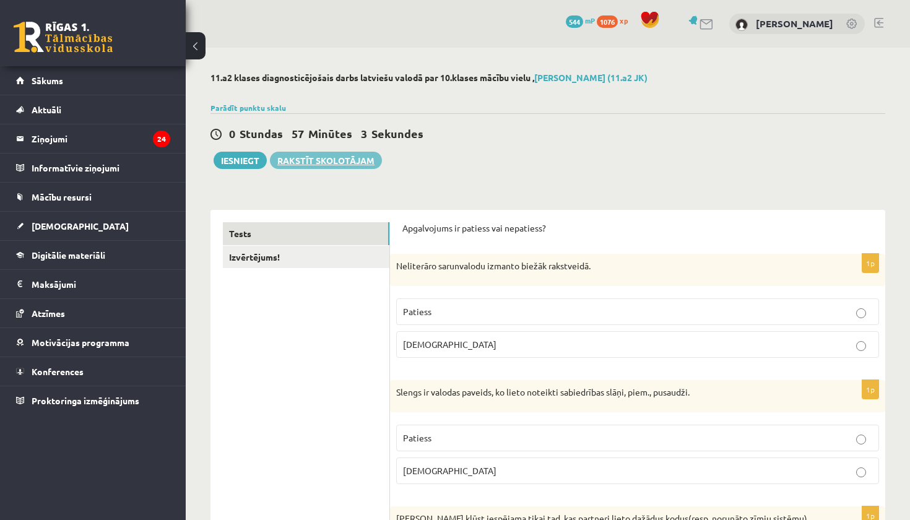
scroll to position [0, 0]
click at [266, 261] on link "Izvērtējums!" at bounding box center [306, 257] width 167 height 23
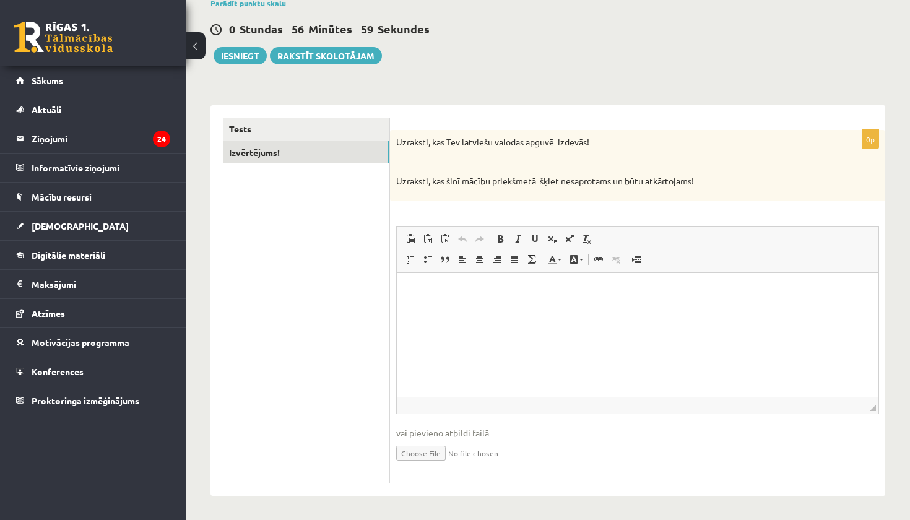
scroll to position [104, 0]
click at [437, 296] on p "Rich Text Editor, wiswyg-editor-user-answer-47433854490140" at bounding box center [637, 292] width 457 height 13
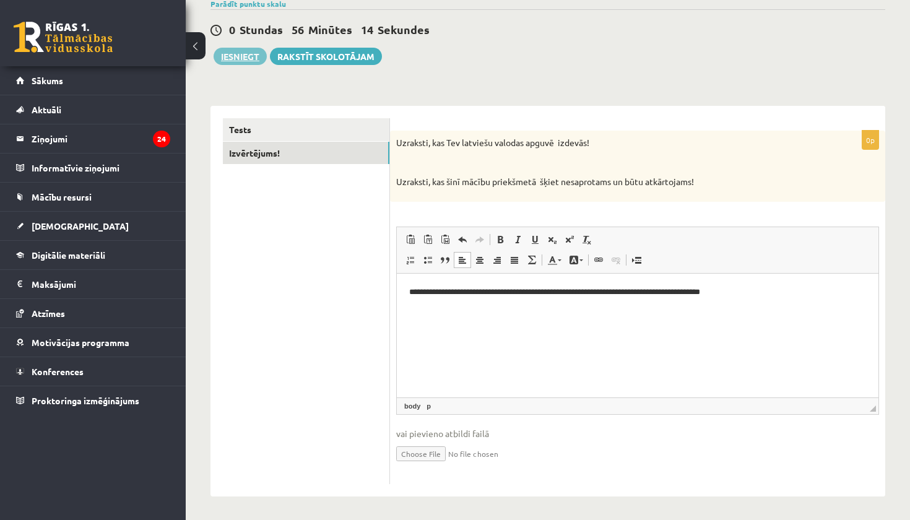
click at [244, 59] on button "Iesniegt" at bounding box center [240, 56] width 53 height 17
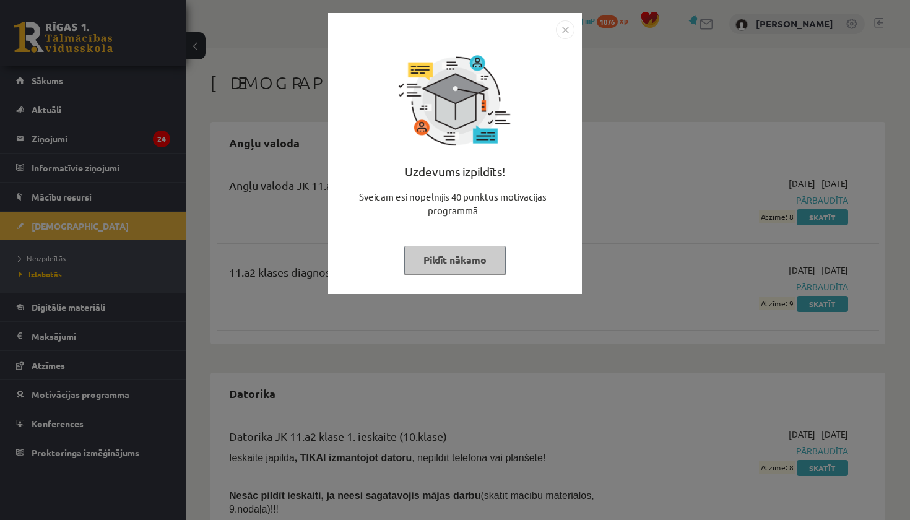
click at [467, 253] on button "Pildīt nākamo" at bounding box center [455, 260] width 102 height 28
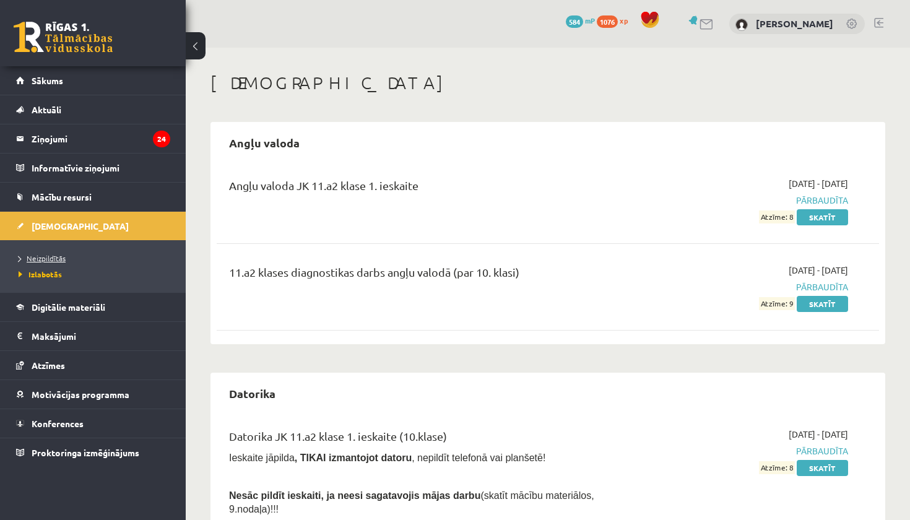
click at [40, 260] on span "Neizpildītās" at bounding box center [42, 258] width 47 height 10
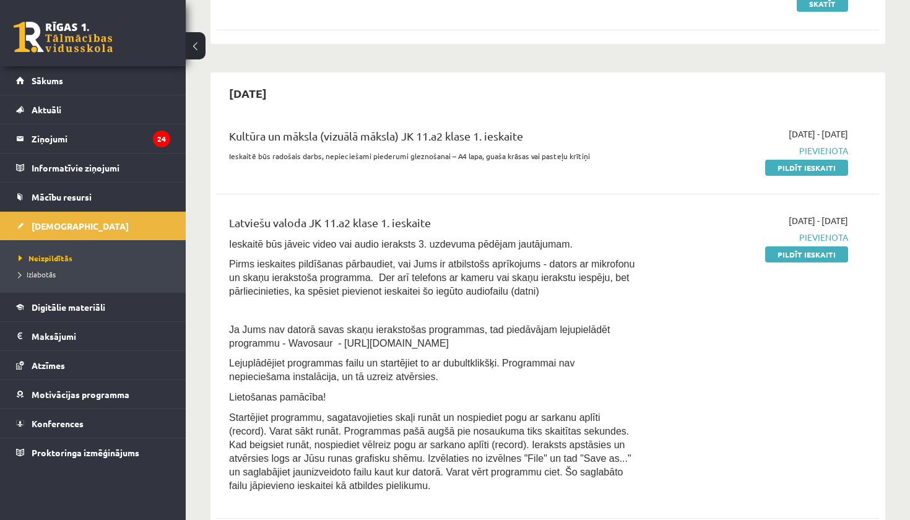
scroll to position [213, 0]
click at [59, 259] on span "Neizpildītās" at bounding box center [46, 258] width 54 height 10
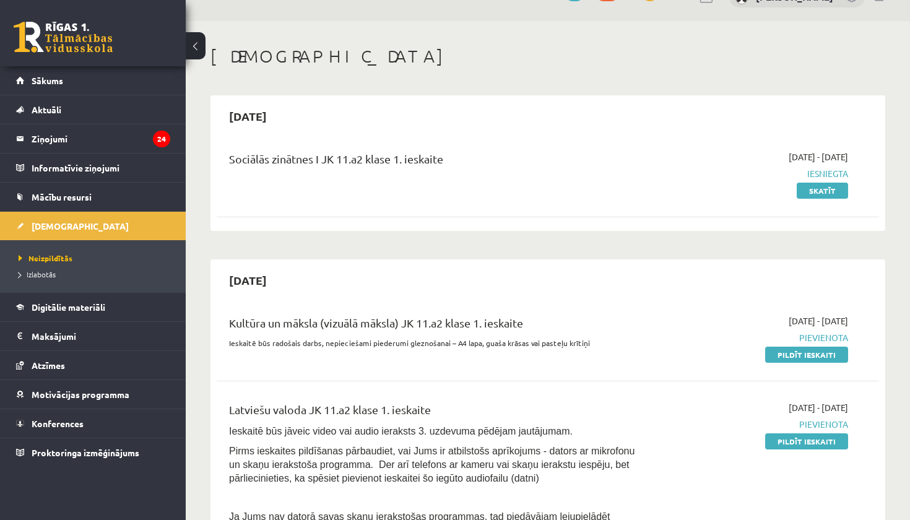
scroll to position [29, 0]
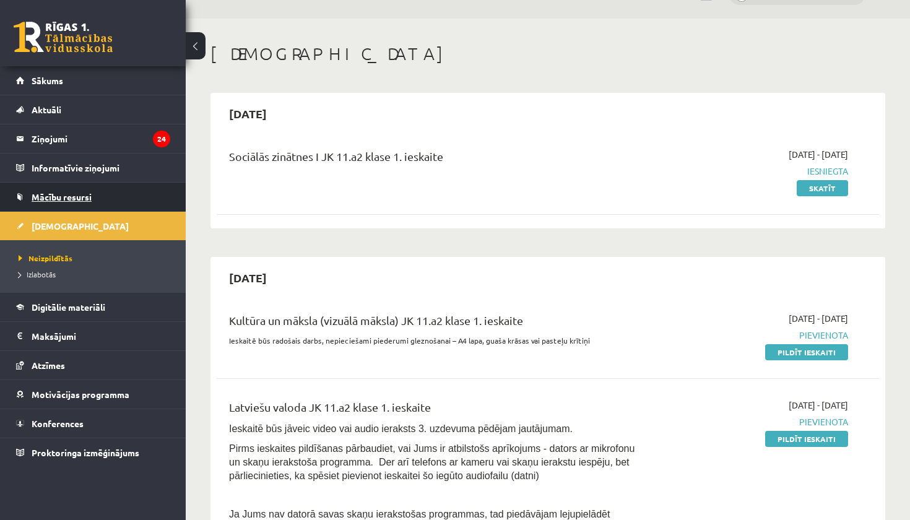
click at [56, 196] on span "Mācību resursi" at bounding box center [62, 196] width 60 height 11
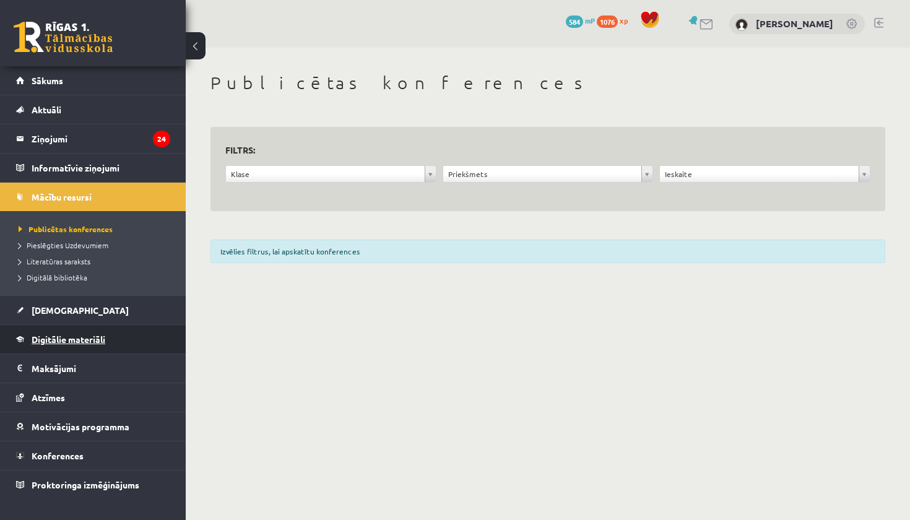
click at [63, 336] on span "Digitālie materiāli" at bounding box center [69, 339] width 74 height 11
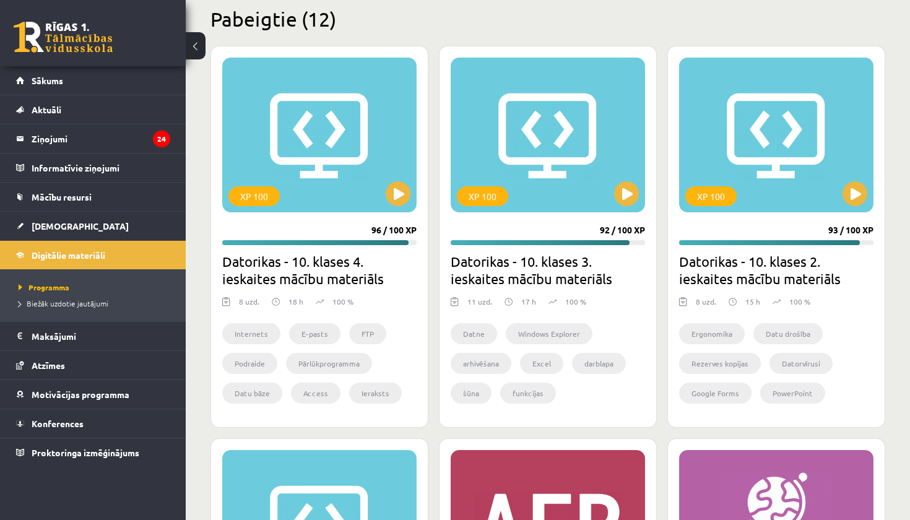
scroll to position [384, 0]
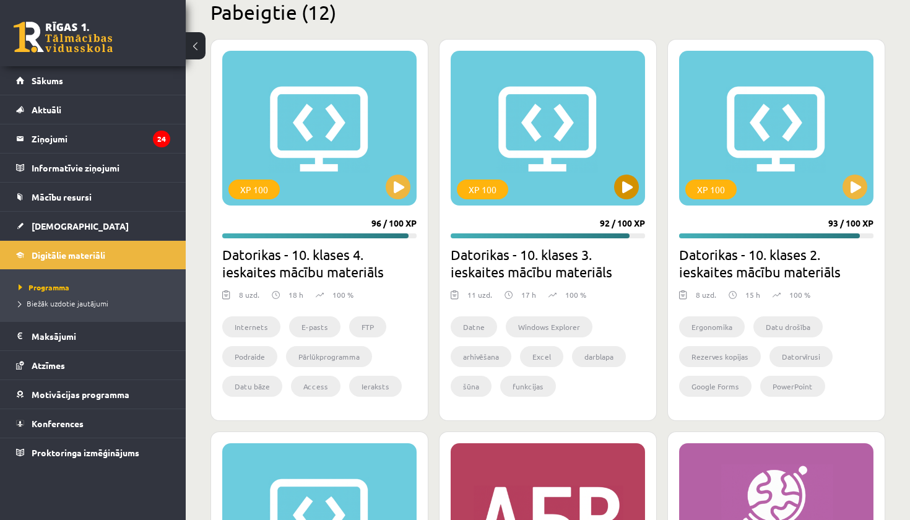
click at [629, 175] on button at bounding box center [626, 187] width 25 height 25
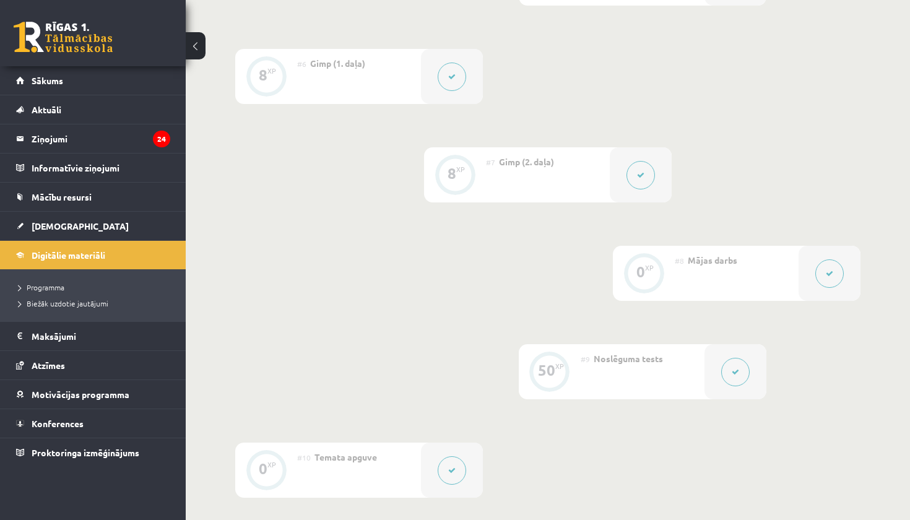
scroll to position [831, 0]
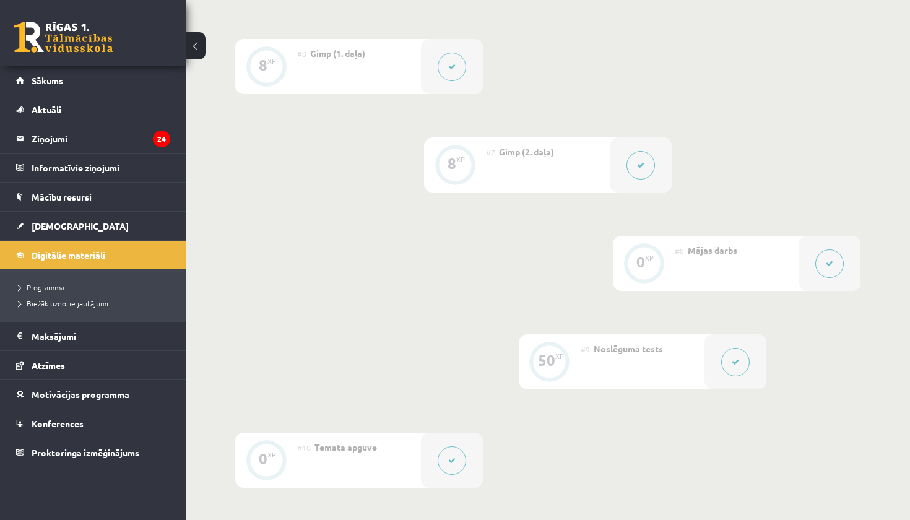
click at [833, 265] on icon at bounding box center [829, 263] width 7 height 7
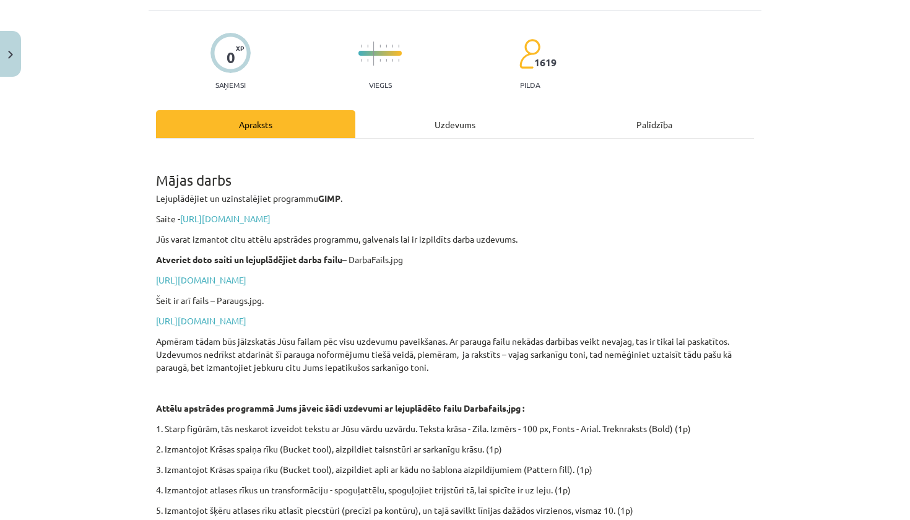
scroll to position [86, 0]
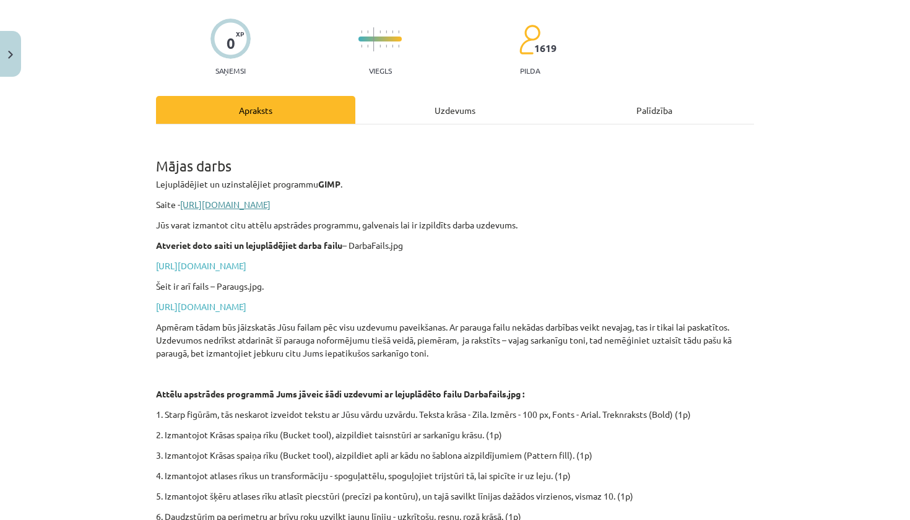
click at [271, 209] on link "https://www.gimp.org/downloads/" at bounding box center [225, 204] width 90 height 11
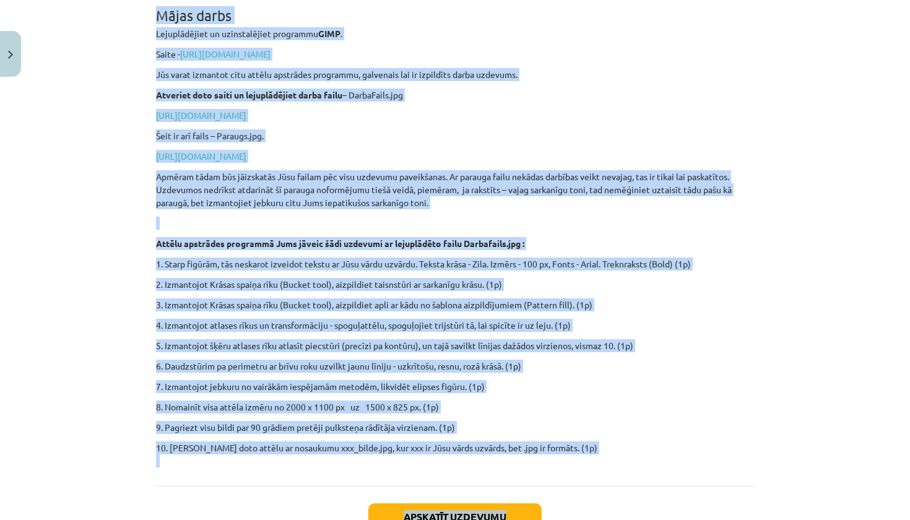
scroll to position [255, 0]
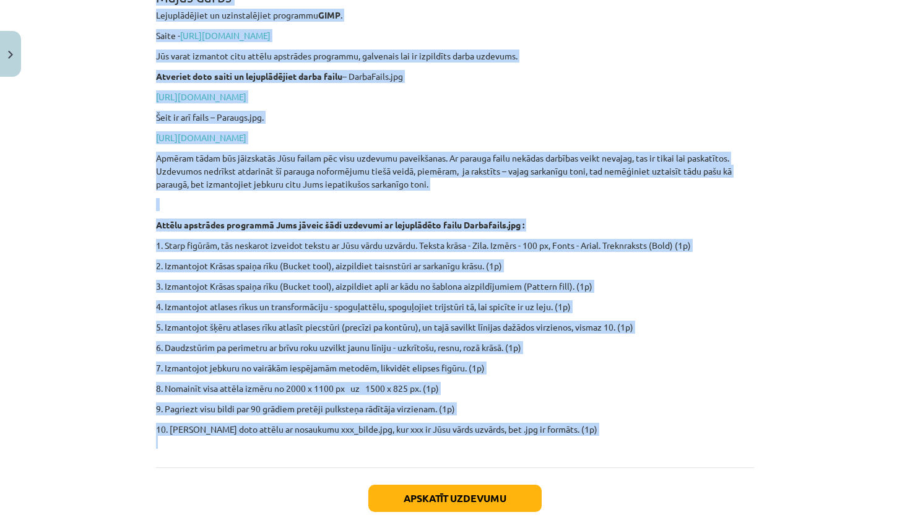
drag, startPoint x: 154, startPoint y: 169, endPoint x: 359, endPoint y: 442, distance: 341.5
click at [359, 442] on div "0 XP Saņemsi Viegls 1619 pilda Apraksts Uzdevums Palīdzība Mājas darbs Lejuplād…" at bounding box center [455, 214] width 613 height 774
copy div "Mājas darbs Lejuplādējiet un uzinstalējiet programmu GIMP . Saite - https://www…"
click at [824, 248] on div "Mācību tēma: Datorikas - 10. klases 3. ieskaites mācību materiāls #8 Mājas darb…" at bounding box center [455, 260] width 910 height 520
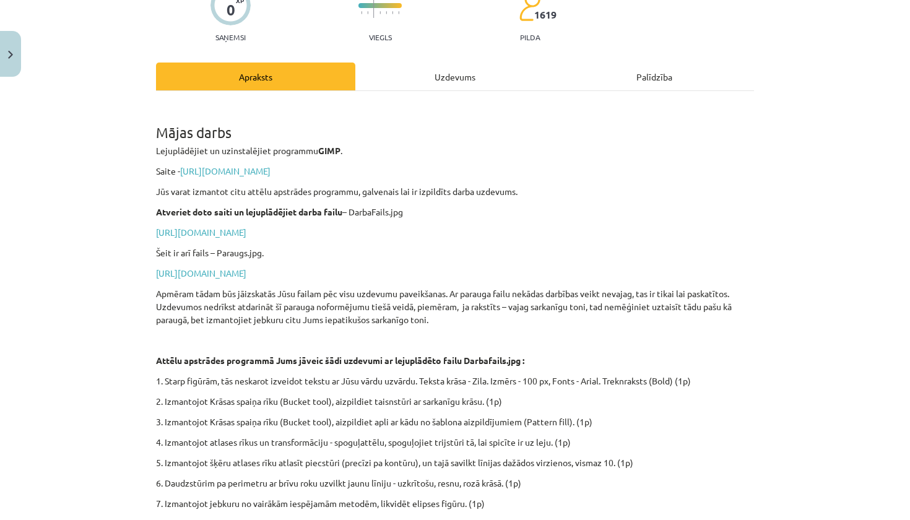
scroll to position [115, 0]
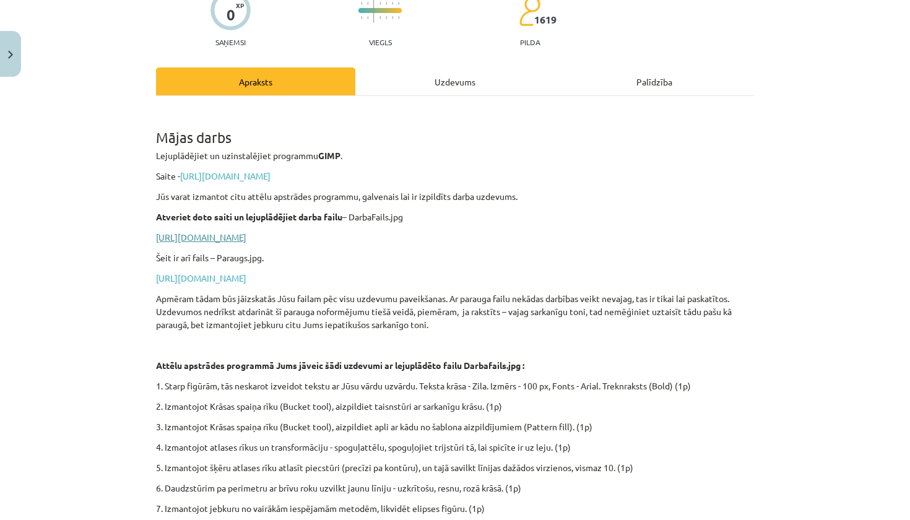
click at [246, 237] on link "https://drive.google.com/file/d/1-e3ZFwtKsam9WeRTFRWzJXElMnO8tnfS/view?usp=shar…" at bounding box center [201, 237] width 90 height 11
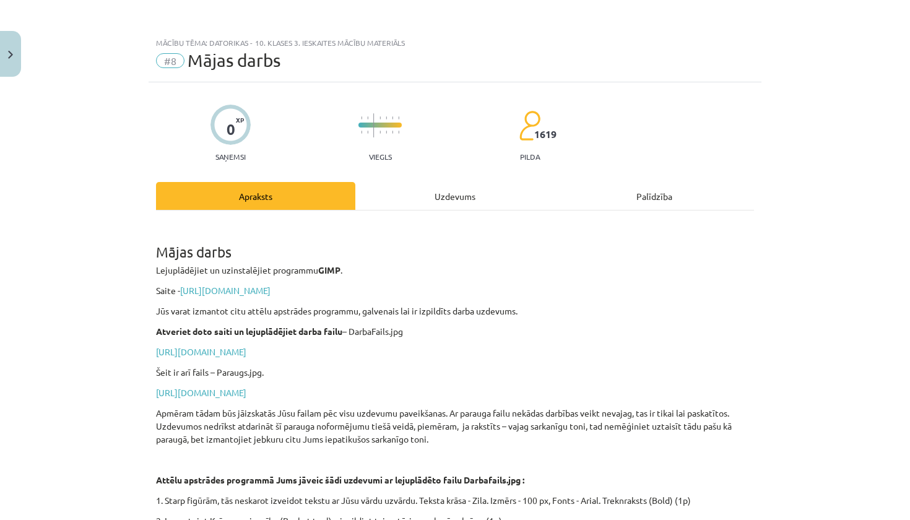
scroll to position [0, 0]
click at [0, 60] on button "Close" at bounding box center [10, 54] width 21 height 46
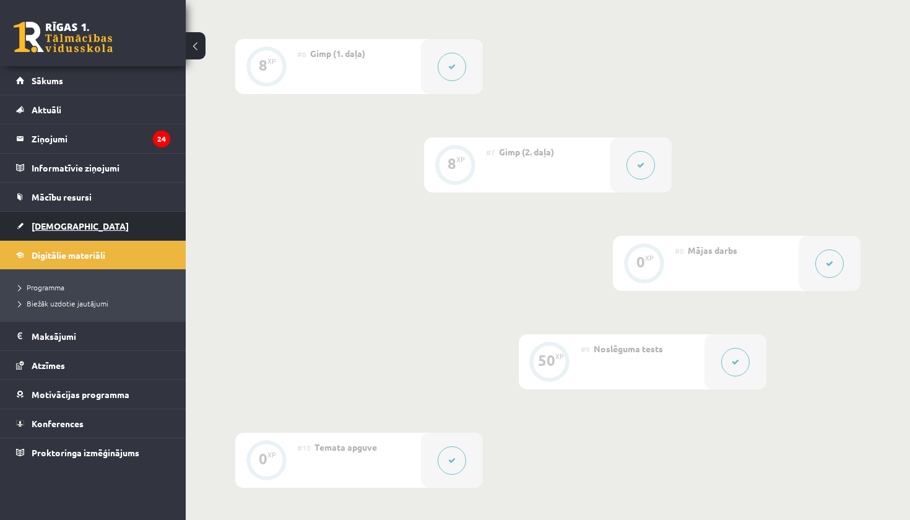
click at [59, 222] on span "[DEMOGRAPHIC_DATA]" at bounding box center [80, 225] width 97 height 11
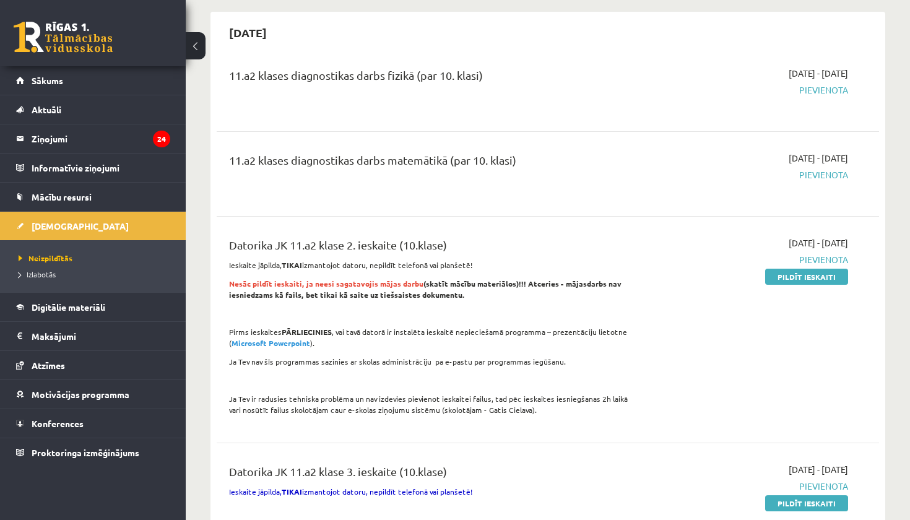
scroll to position [764, 0]
click at [795, 269] on link "Pildīt ieskaiti" at bounding box center [806, 276] width 83 height 16
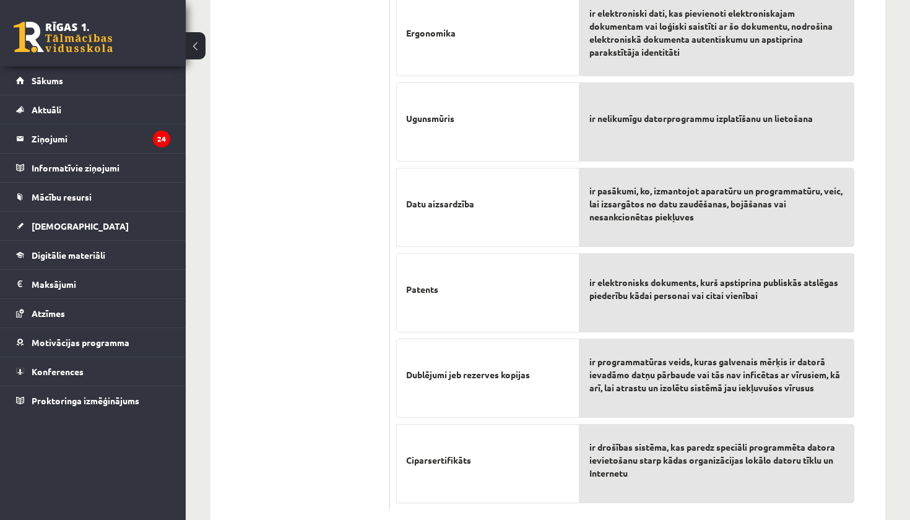
scroll to position [706, 0]
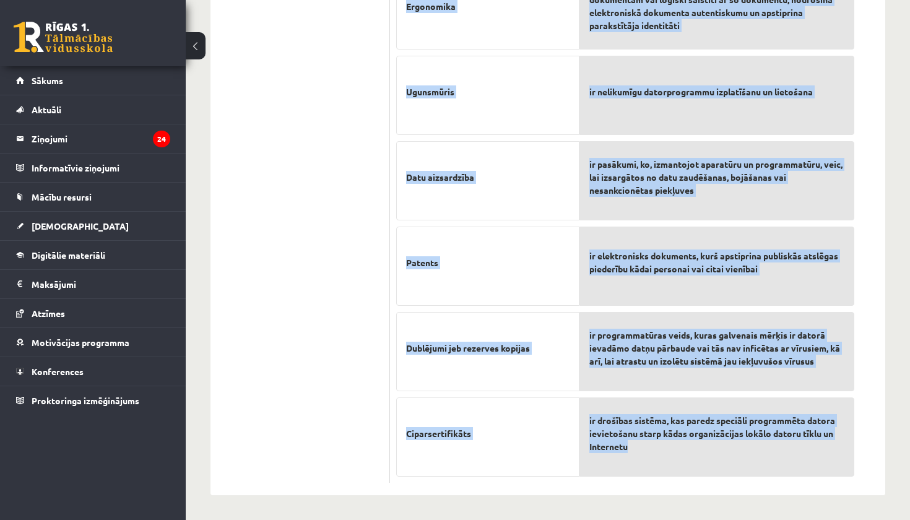
drag, startPoint x: 395, startPoint y: 97, endPoint x: 710, endPoint y: 451, distance: 474.6
click at [710, 451] on div "9p Savieno jēdzienus un to skaidrojumus Elektroniskais paraksts Datorpirātisms …" at bounding box center [625, 77] width 471 height 814
copy div "Loremip dolorsita co ad elitseddoeiu Temporincididu utlabore Etdoloremagnaa Eni…"
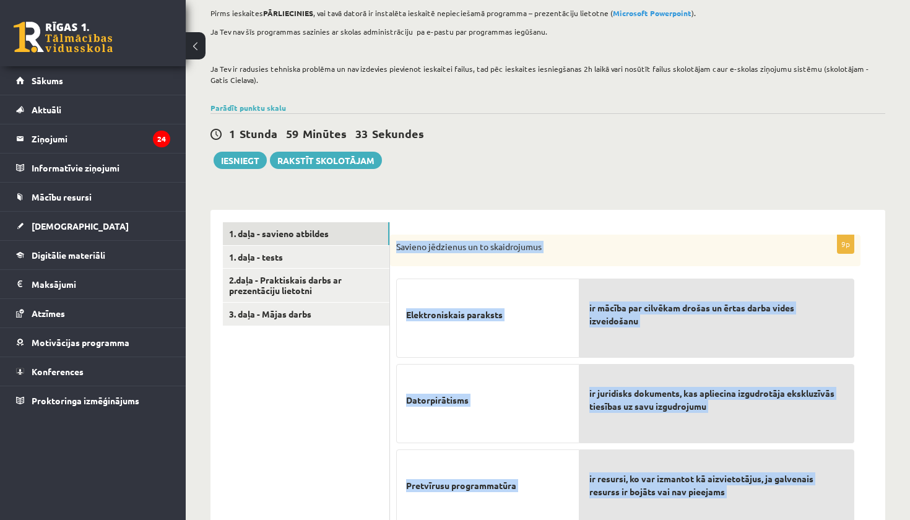
scroll to position [152, 0]
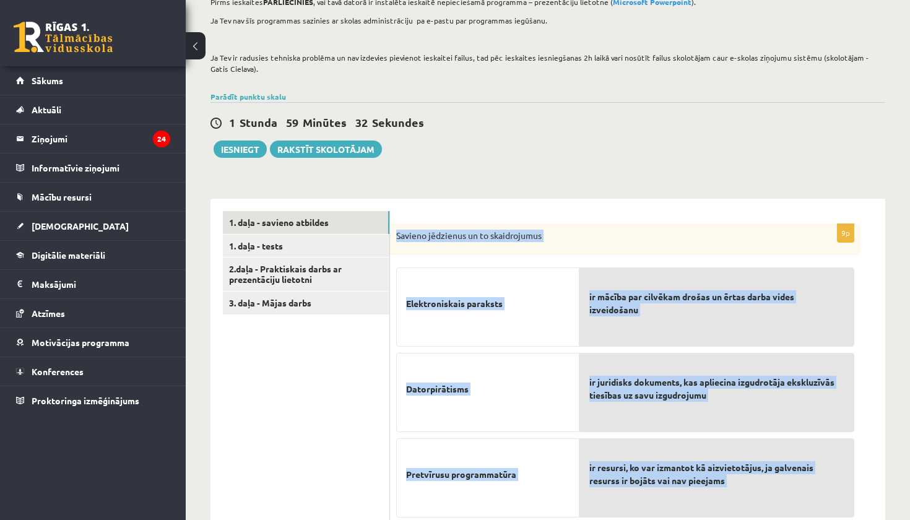
click at [685, 160] on div "Datorika JK 11.a2 klase 2. ieskaite (10.klase) , [PERSON_NAME] (11.a2 JK) Ieska…" at bounding box center [548, 484] width 725 height 1179
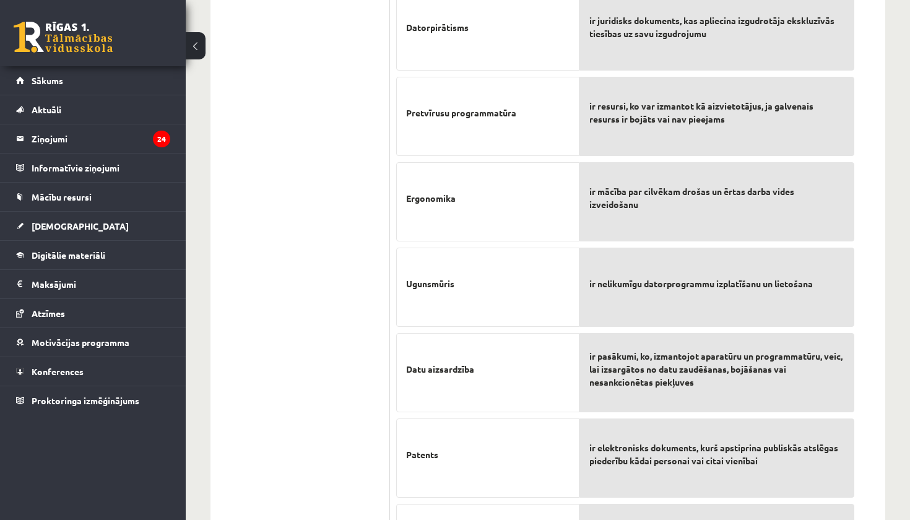
scroll to position [513, 0]
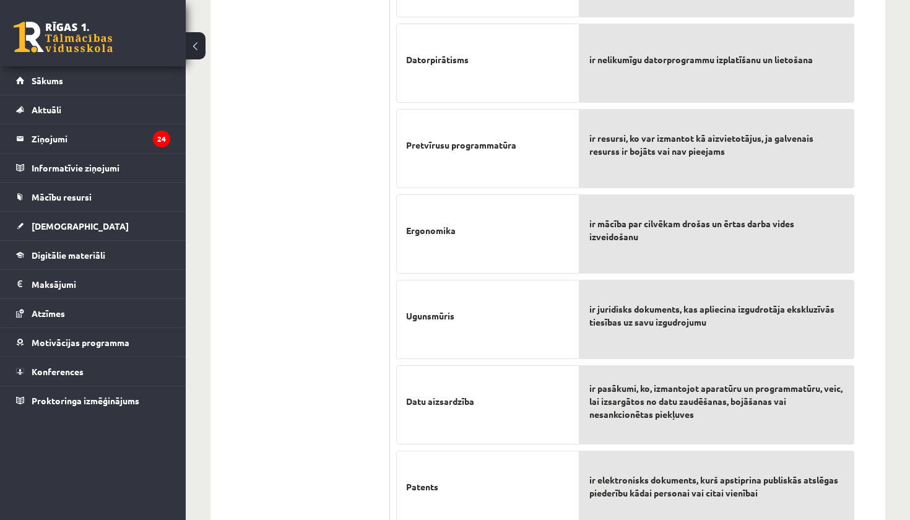
click at [673, 68] on p "ir nelikumīgu datorprogrammu izplatīšanu un lietošana" at bounding box center [717, 59] width 255 height 52
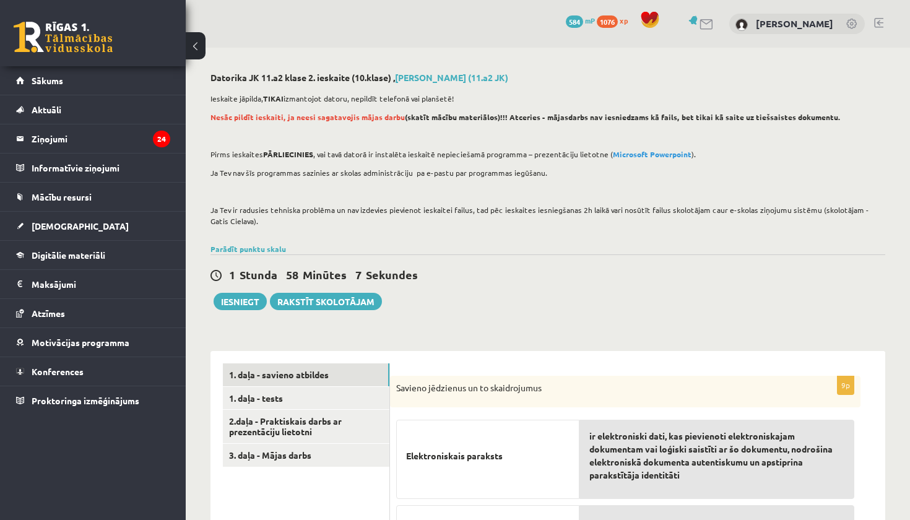
scroll to position [0, 0]
click at [269, 396] on link "1. daļa - tests" at bounding box center [306, 398] width 167 height 23
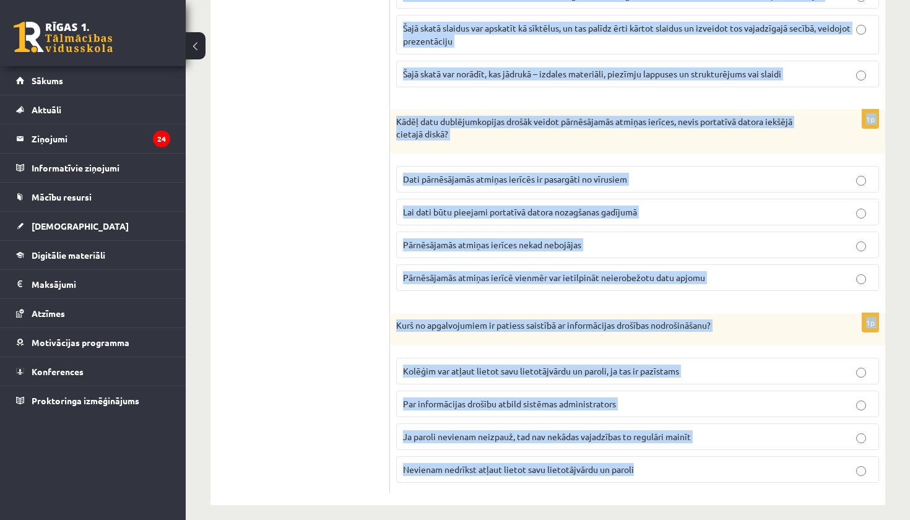
scroll to position [2991, 0]
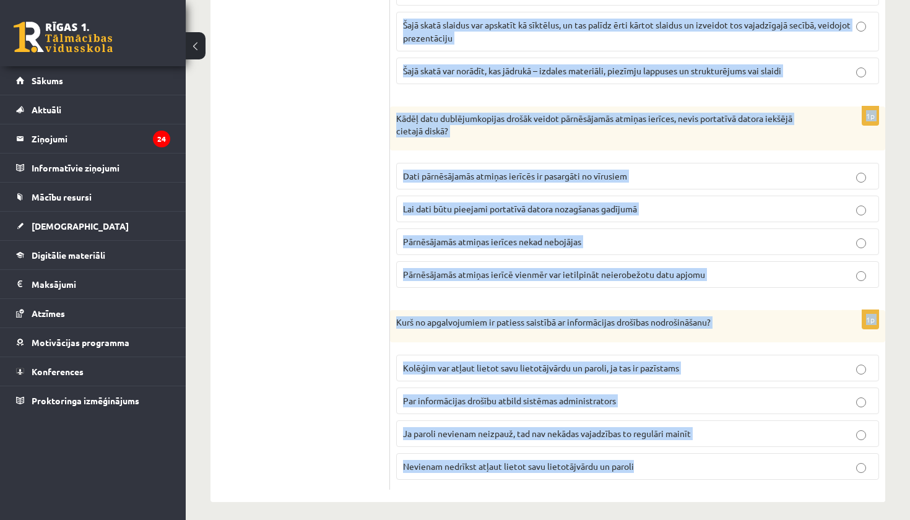
drag, startPoint x: 394, startPoint y: 186, endPoint x: 494, endPoint y: 501, distance: 330.8
copy form "Lore ipsumdolors am consect? Adipiscingeli seddoeiusmodte incid utlabo etdolor …"
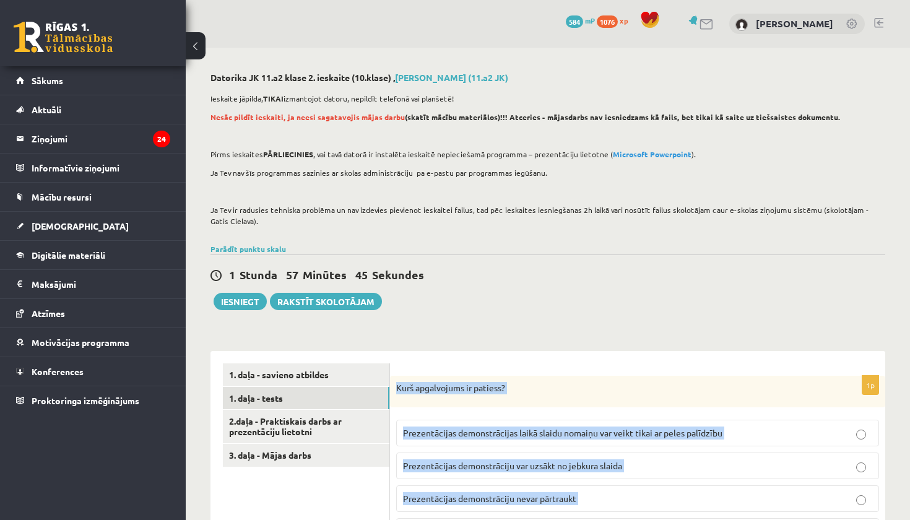
scroll to position [0, 0]
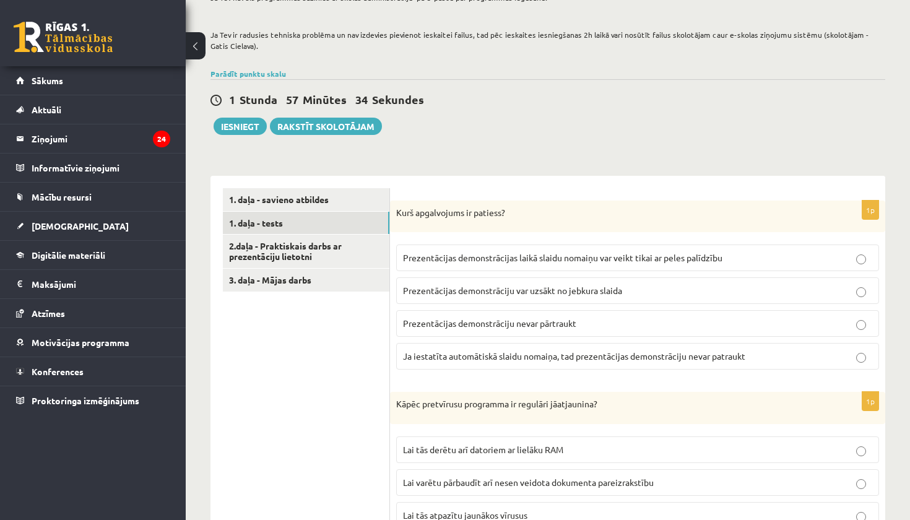
scroll to position [189, 0]
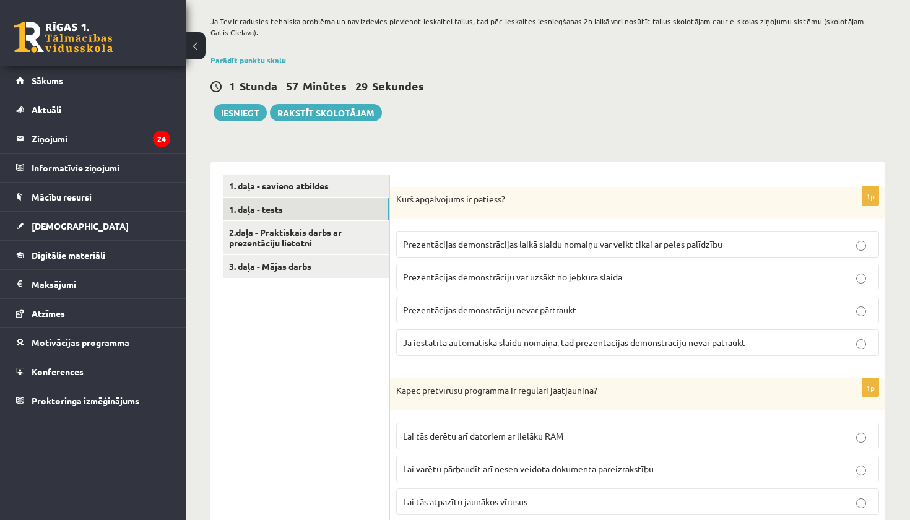
click at [559, 281] on span "Prezentācijas demonstrāciju var uzsākt no jebkura slaida" at bounding box center [512, 276] width 219 height 11
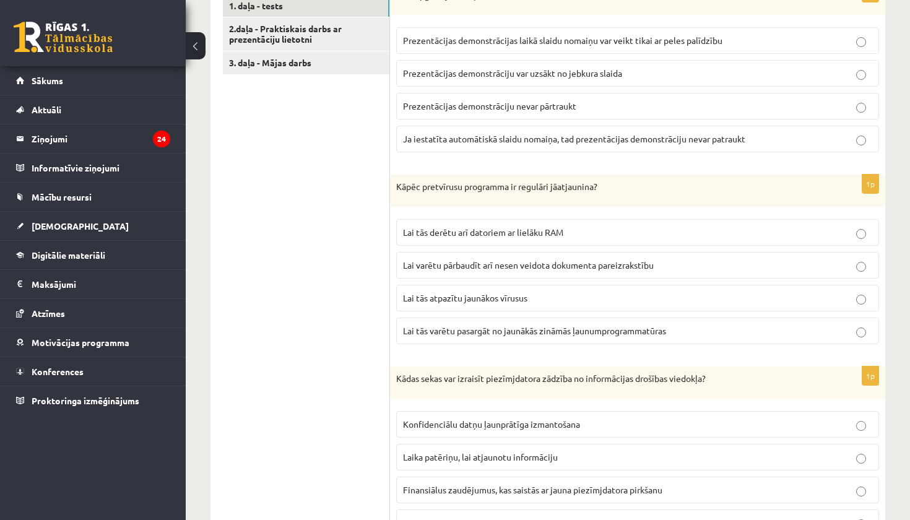
scroll to position [395, 0]
click at [554, 331] on span "Lai tās varētu pasargāt no jaunākās zināmās ļaunumprogrammatūras" at bounding box center [534, 328] width 263 height 11
click at [555, 275] on label "Lai varētu pārbaudīt arī nesen veidota dokumenta pareizrakstību" at bounding box center [637, 263] width 483 height 27
click at [556, 294] on p "Lai tās atpazītu jaunākos vīrusus" at bounding box center [637, 296] width 469 height 13
click at [559, 310] on fieldset "Lai tās derētu arī datoriem ar lielāku RAM Lai varētu pārbaudīt arī nesen veido…" at bounding box center [637, 278] width 483 height 135
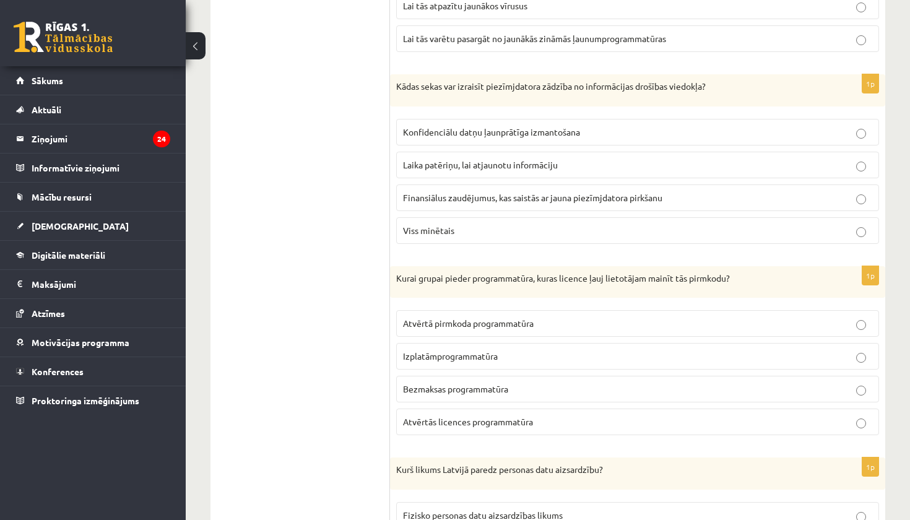
scroll to position [686, 0]
click at [529, 225] on p "Viss minētais" at bounding box center [637, 230] width 469 height 13
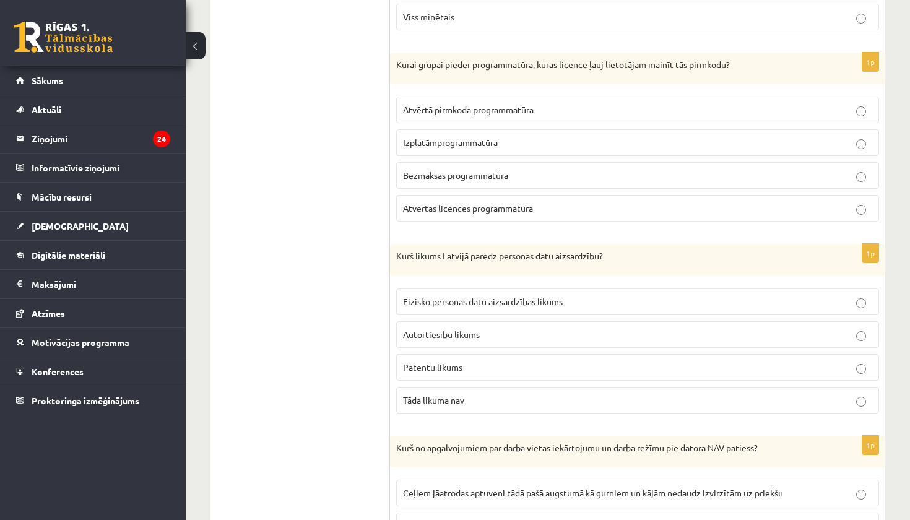
scroll to position [898, 0]
click at [533, 119] on label "Atvērtā pirmkoda programmatūra" at bounding box center [637, 110] width 483 height 27
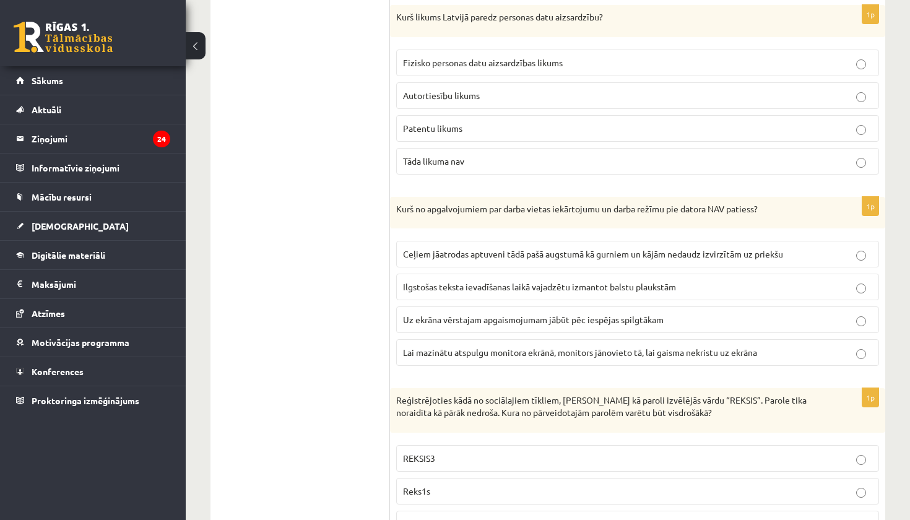
scroll to position [1136, 0]
click at [501, 65] on span "Fizisko personas datu aizsardzības likums" at bounding box center [483, 63] width 160 height 11
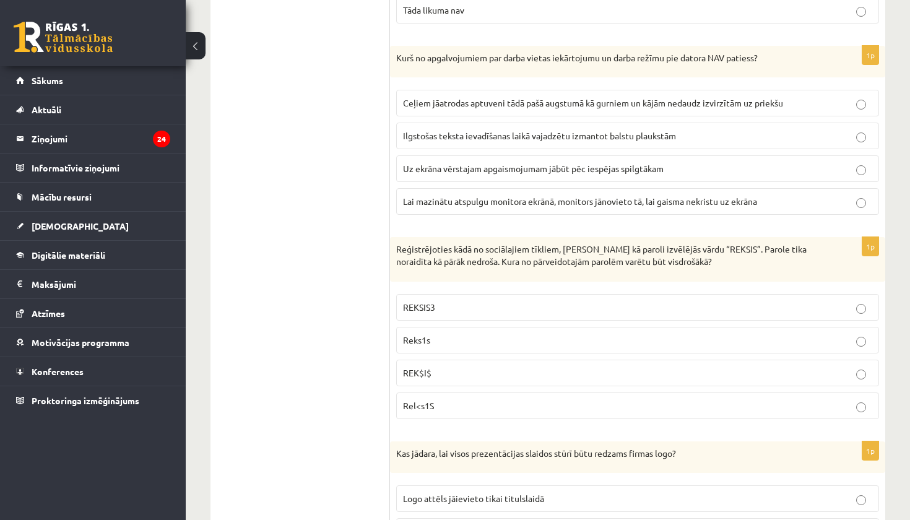
scroll to position [1293, 0]
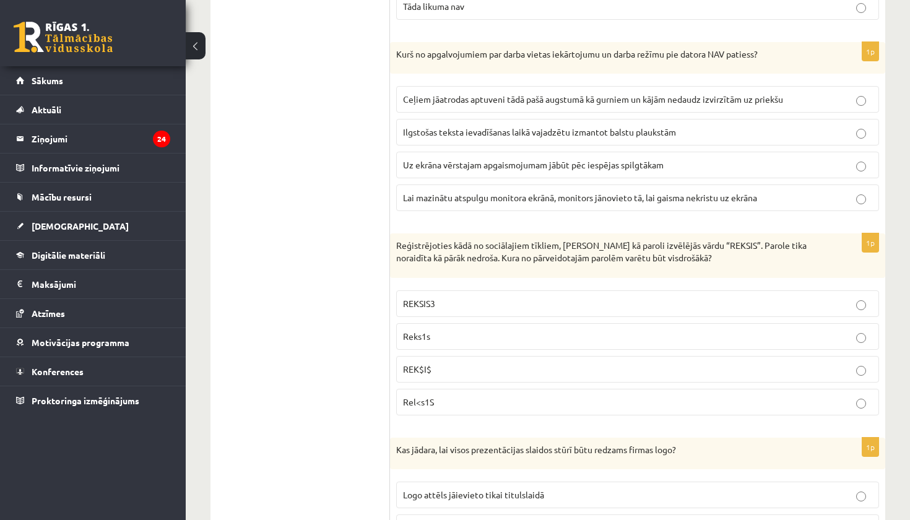
click at [509, 170] on label "Uz ekrāna vērstajam apgaismojumam jābūt pēc iespējas spilgtākam" at bounding box center [637, 165] width 483 height 27
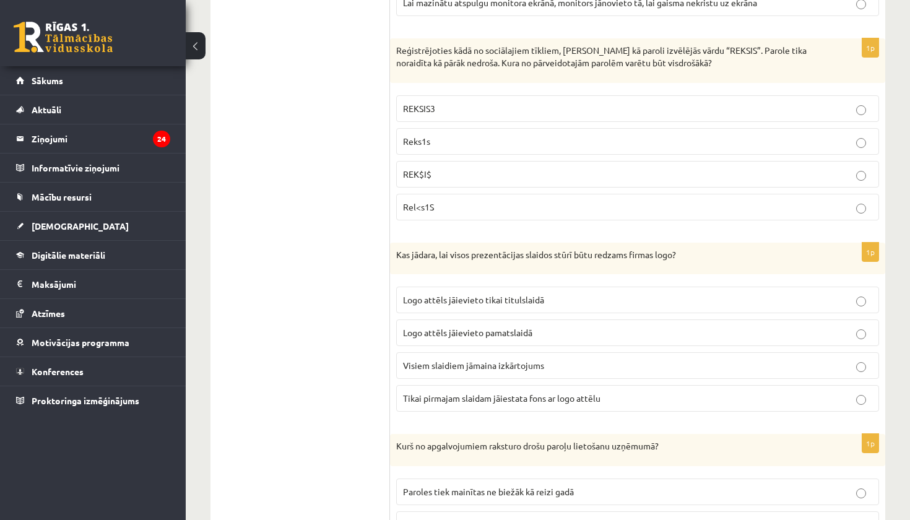
scroll to position [1501, 0]
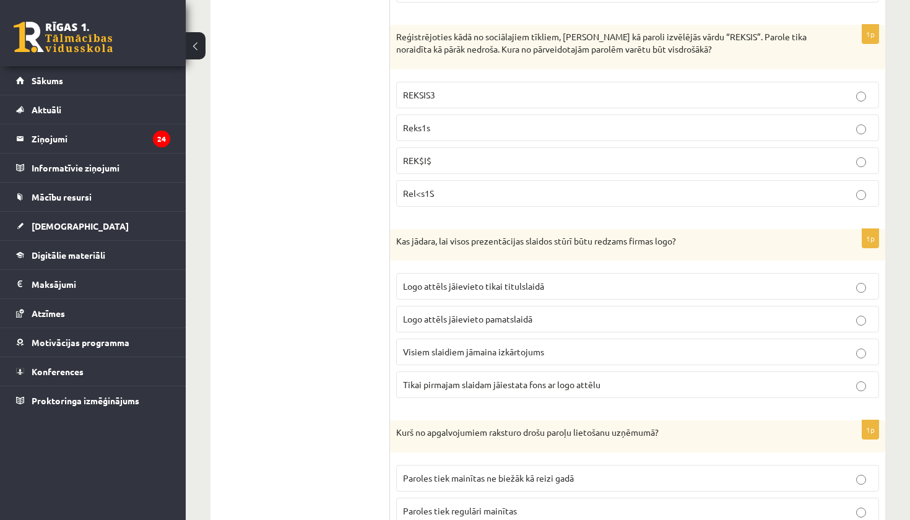
click at [489, 193] on p "Rel<s1S" at bounding box center [637, 193] width 469 height 13
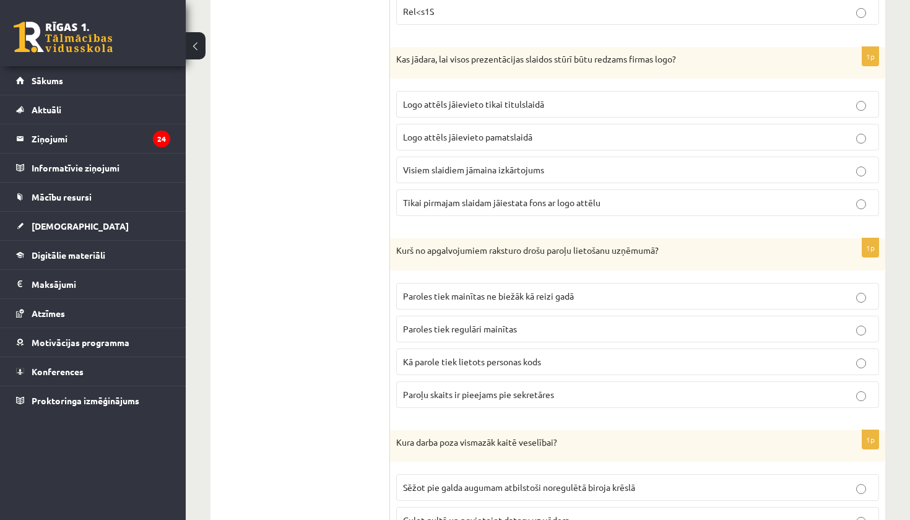
scroll to position [1684, 0]
click at [503, 131] on span "Logo attēls jāievieto pamatslaidā" at bounding box center [467, 136] width 129 height 11
click at [517, 102] on span "Logo attēls jāievieto tikai titulslaidā" at bounding box center [473, 103] width 141 height 11
click at [518, 131] on span "Logo attēls jāievieto pamatslaidā" at bounding box center [467, 136] width 129 height 11
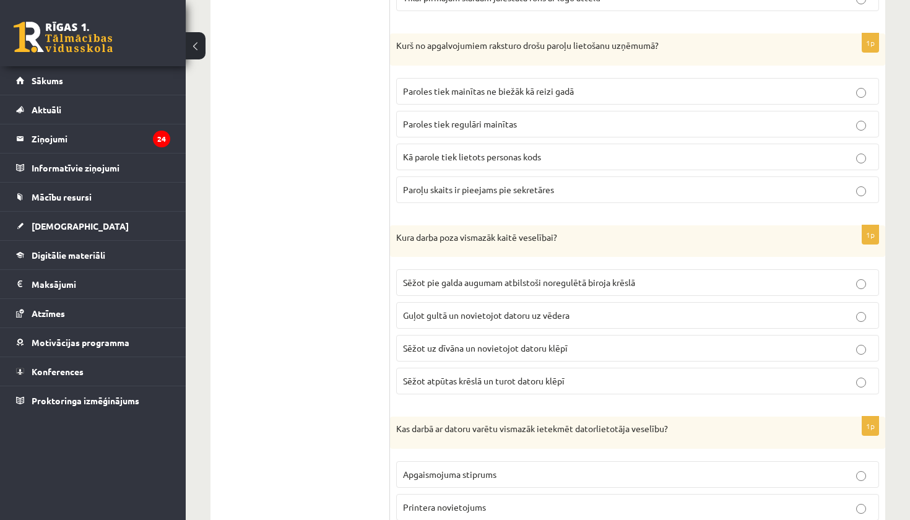
scroll to position [1890, 0]
click at [519, 120] on p "Paroles tiek regulāri mainītas" at bounding box center [637, 122] width 469 height 13
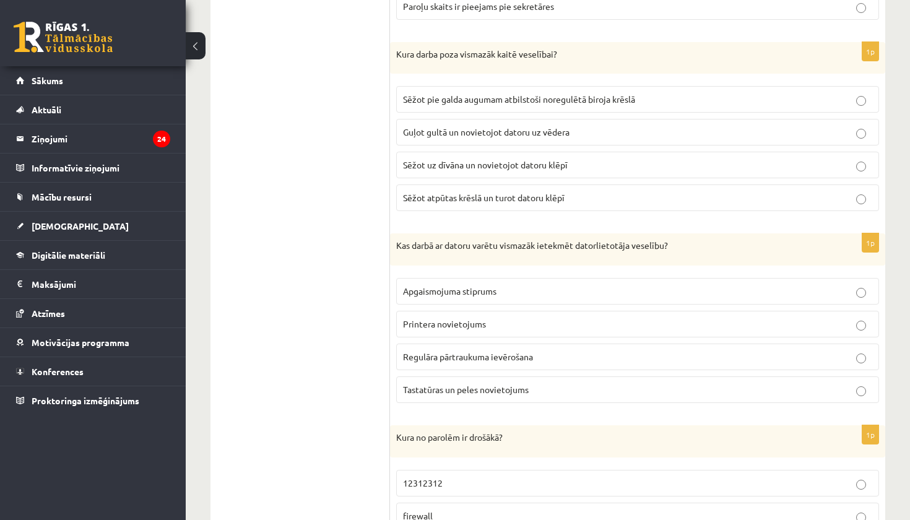
scroll to position [2093, 0]
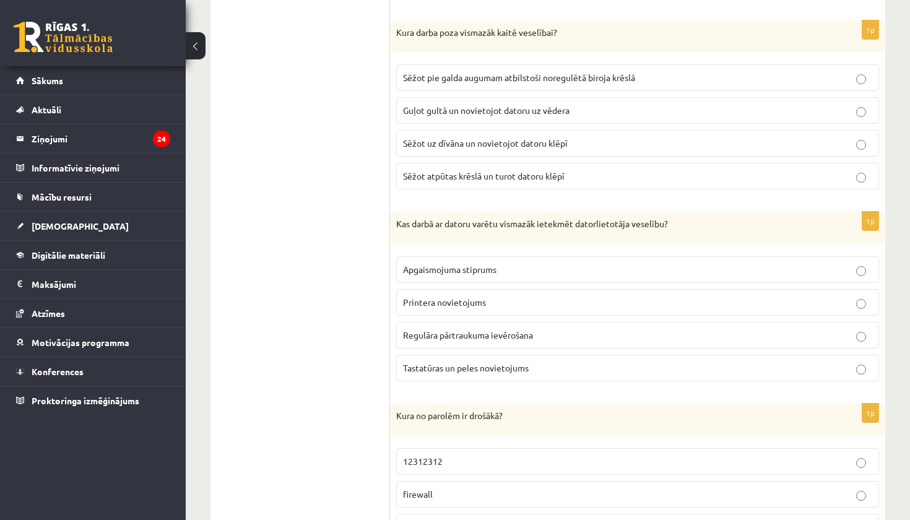
click at [542, 82] on label "Sēžot pie galda augumam atbilstoši noregulētā biroja krēslā" at bounding box center [637, 77] width 483 height 27
click at [526, 303] on p "Printera novietojums" at bounding box center [637, 302] width 469 height 13
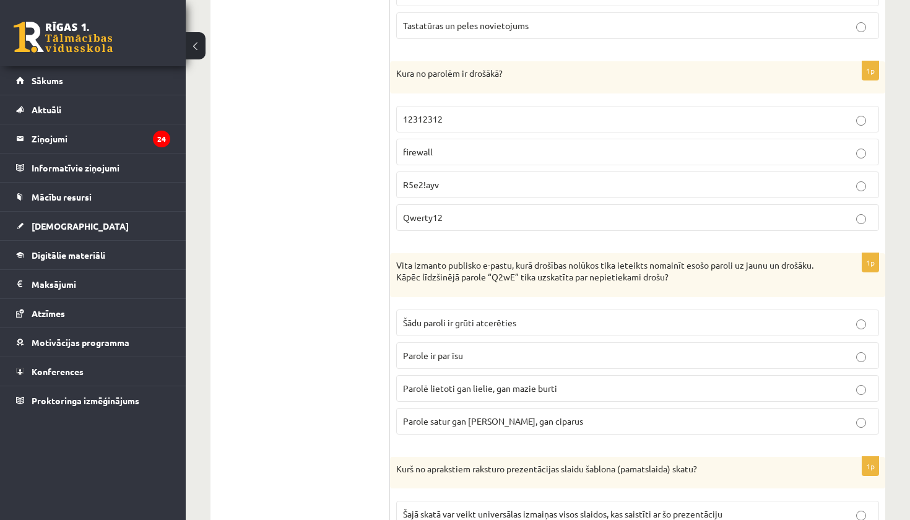
scroll to position [2443, 0]
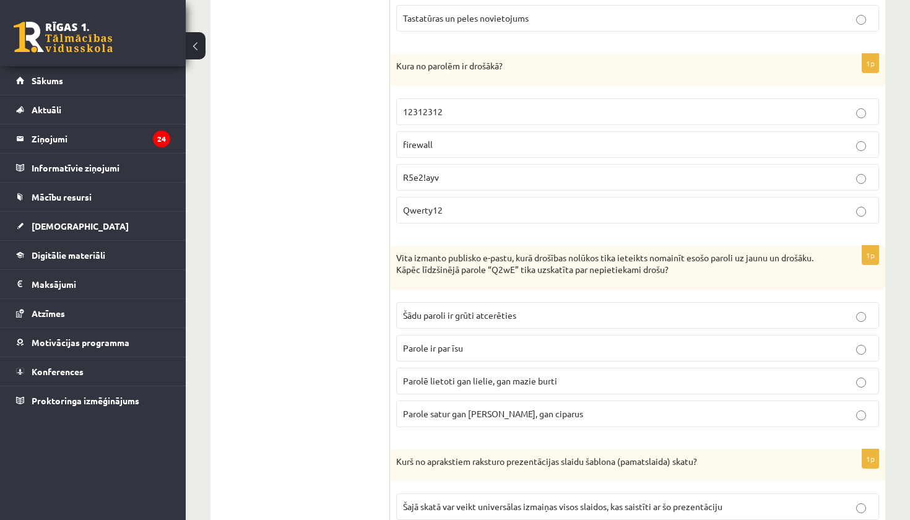
click at [543, 174] on p "R5e2!ayv" at bounding box center [637, 177] width 469 height 13
click at [517, 343] on p "Parole ir par īsu" at bounding box center [637, 348] width 469 height 13
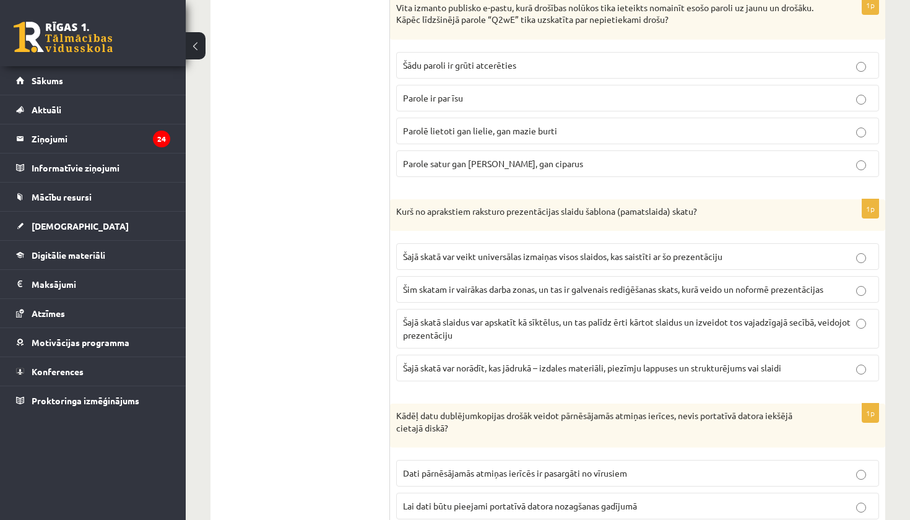
scroll to position [2692, 0]
click at [543, 255] on span "Šajā skatā var veikt universālas izmaiņas visos slaidos, kas saistīti ar šo pre…" at bounding box center [563, 258] width 320 height 11
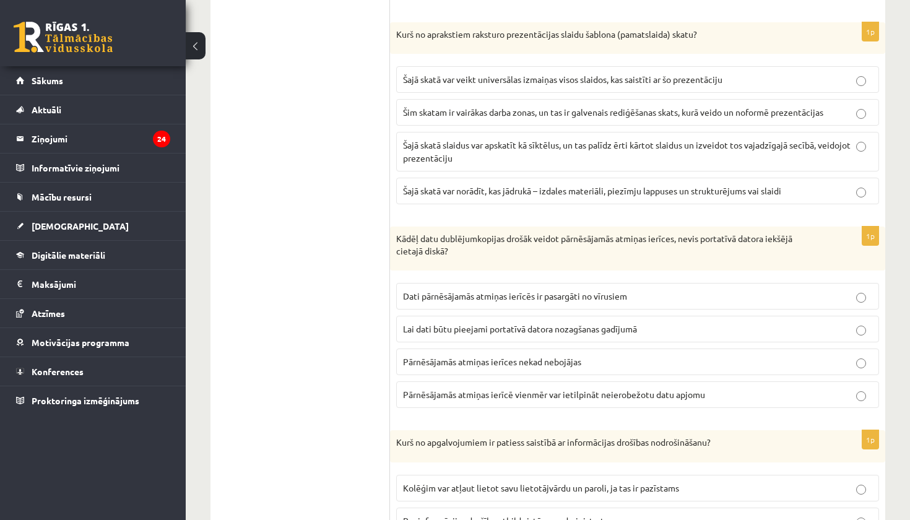
scroll to position [2872, 0]
click at [526, 322] on span "Lai dati būtu pieejami portatīvā datora nozagšanas gadījumā" at bounding box center [520, 327] width 234 height 11
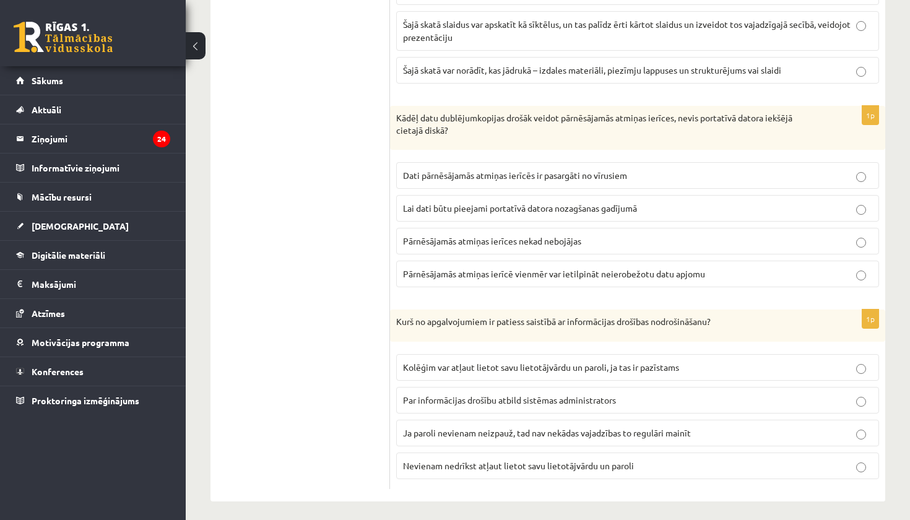
scroll to position [2991, 0]
click at [515, 471] on label "Nevienam nedrīkst atļaut lietot savu lietotājvārdu un paroli" at bounding box center [637, 466] width 483 height 27
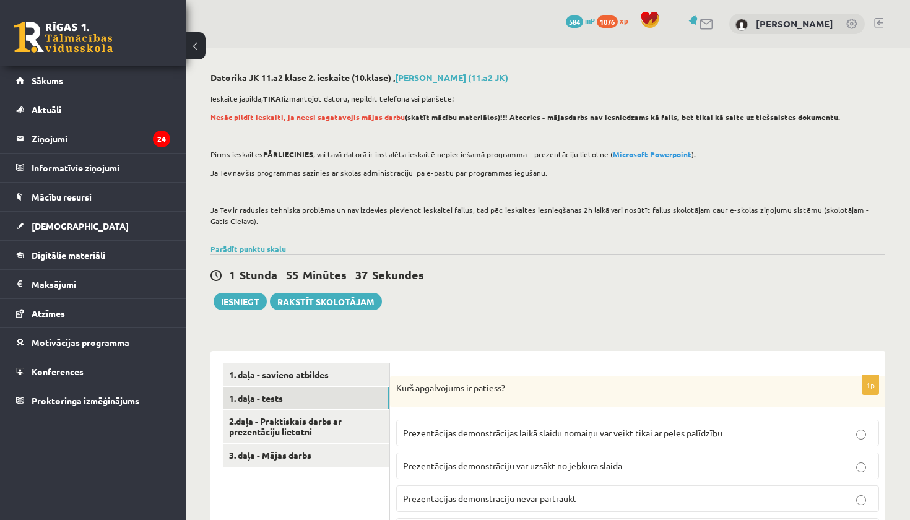
scroll to position [0, 0]
click at [315, 430] on link "2.daļa - Praktiskais darbs ar prezentāciju lietotni" at bounding box center [306, 426] width 167 height 33
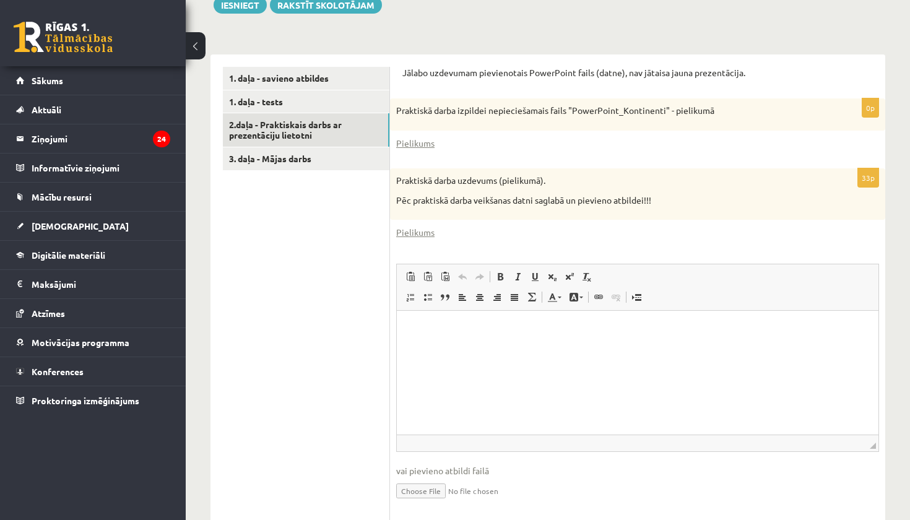
scroll to position [287, 0]
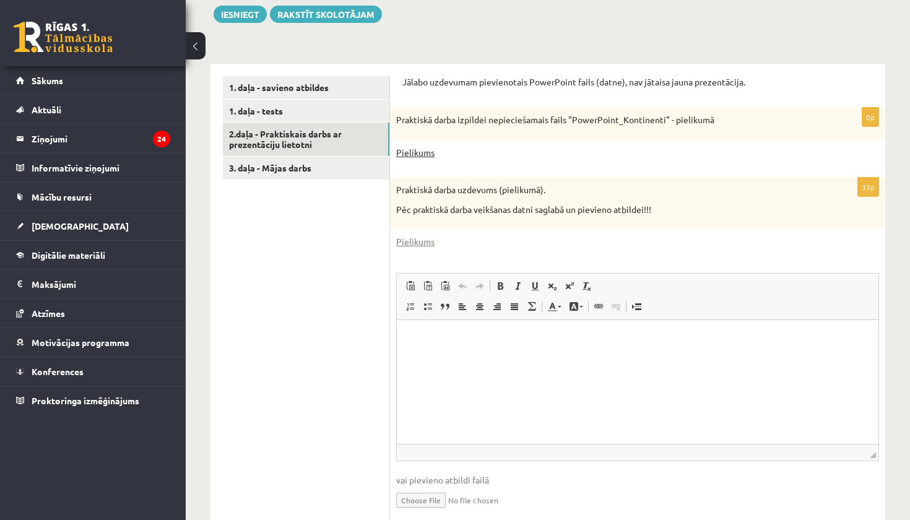
click at [414, 150] on link "Pielikums" at bounding box center [415, 152] width 38 height 13
click at [425, 240] on link "Pielikums" at bounding box center [415, 241] width 38 height 13
click at [419, 155] on link "Pielikums" at bounding box center [415, 152] width 38 height 13
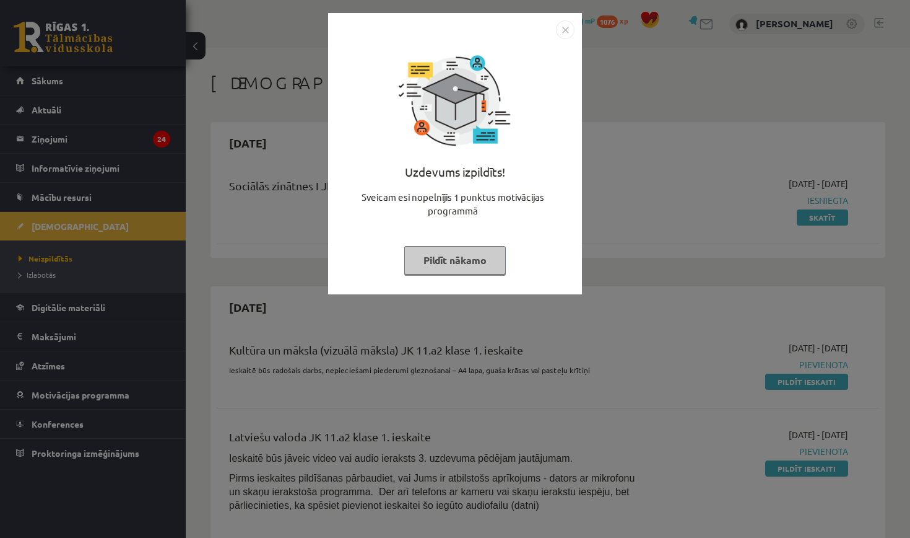
click at [469, 261] on button "Pildīt nākamo" at bounding box center [455, 260] width 102 height 28
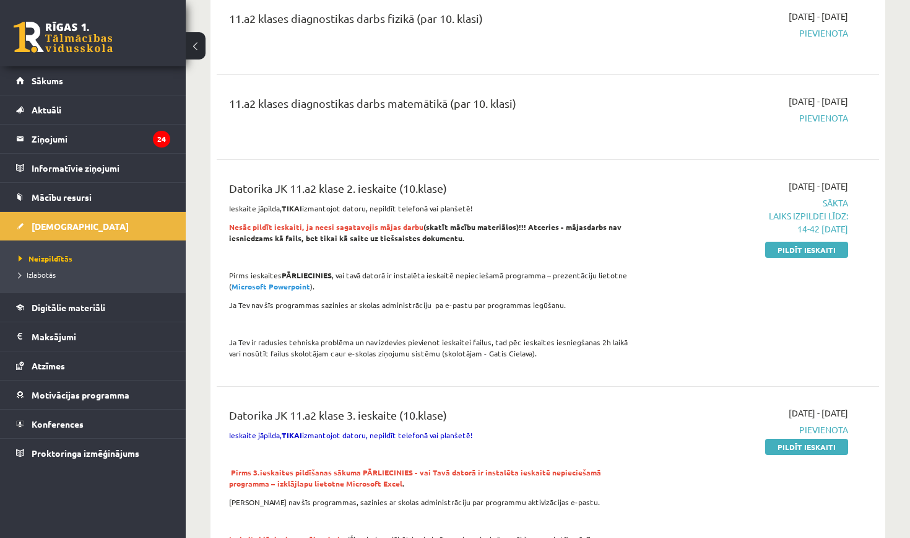
scroll to position [819, 0]
click at [792, 242] on link "Pildīt ieskaiti" at bounding box center [806, 250] width 83 height 16
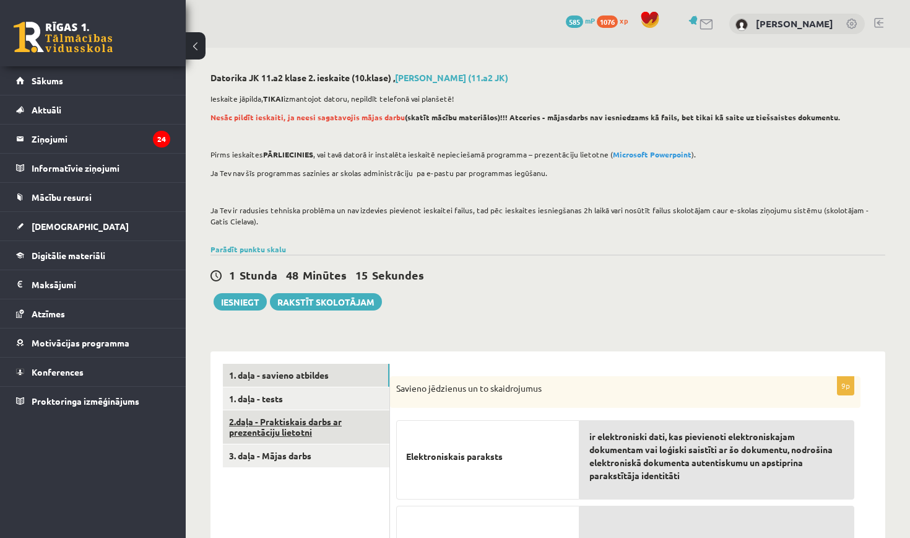
click at [313, 430] on link "2.daļa - Praktiskais darbs ar prezentāciju lietotni" at bounding box center [306, 426] width 167 height 33
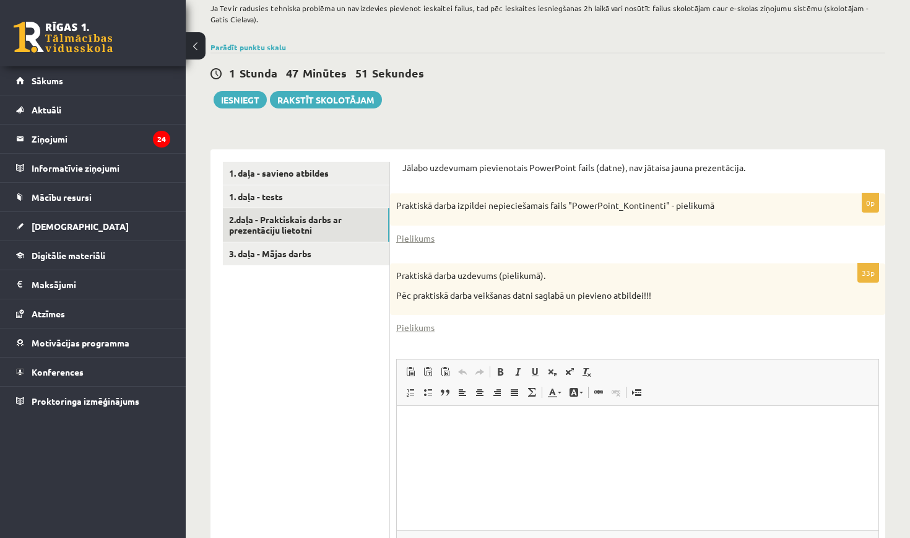
scroll to position [203, 0]
click at [422, 231] on link "Pielikums" at bounding box center [415, 237] width 38 height 13
click at [427, 325] on link "Pielikums" at bounding box center [415, 326] width 38 height 13
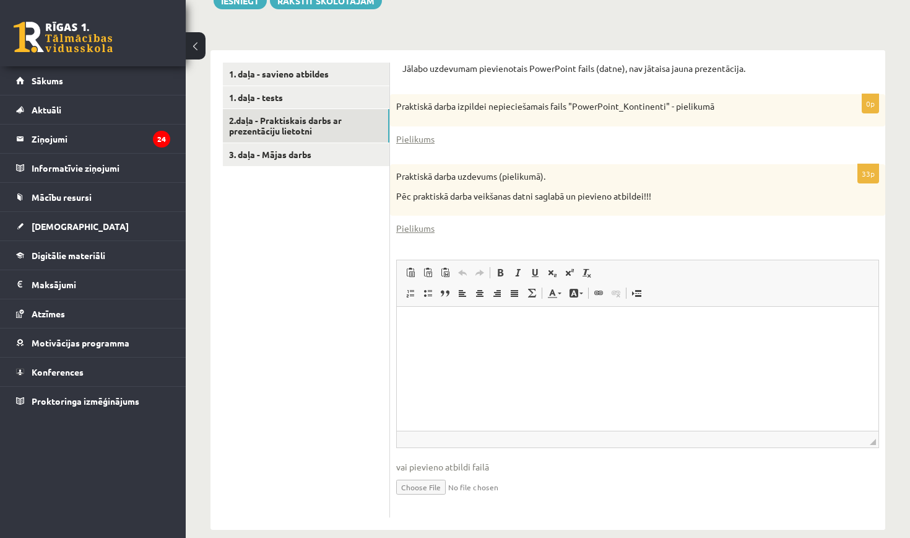
scroll to position [301, 0]
click at [448, 327] on p "Rich Text Editor, wiswyg-editor-user-answer-47433759779600" at bounding box center [637, 325] width 457 height 13
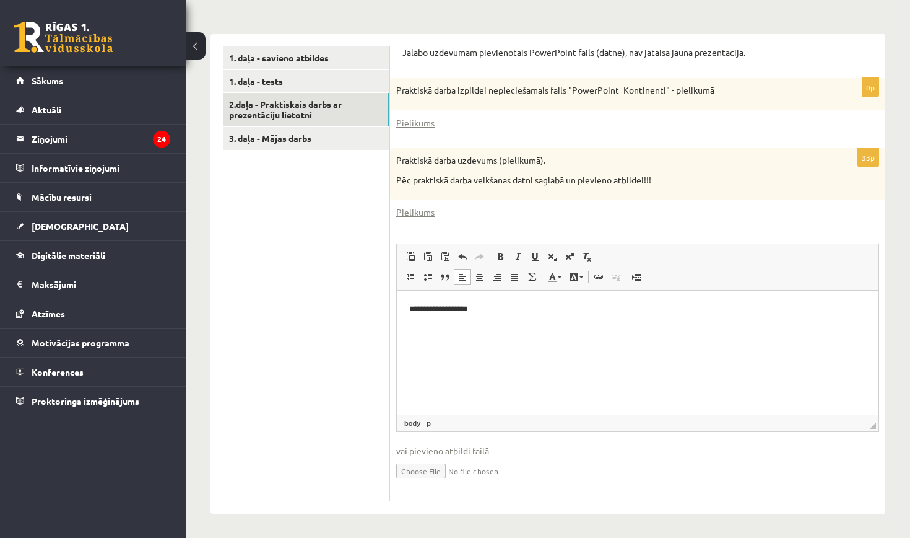
scroll to position [316, 0]
click at [420, 471] on input "file" at bounding box center [637, 470] width 483 height 25
click at [433, 469] on input "file" at bounding box center [637, 470] width 483 height 25
type input "**********"
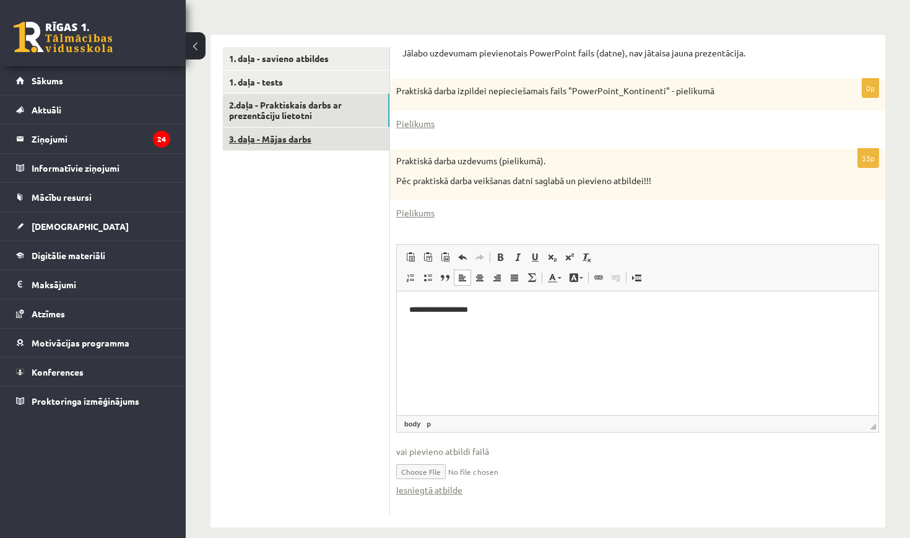
click at [291, 134] on link "3. daļa - Mājas darbs" at bounding box center [306, 139] width 167 height 23
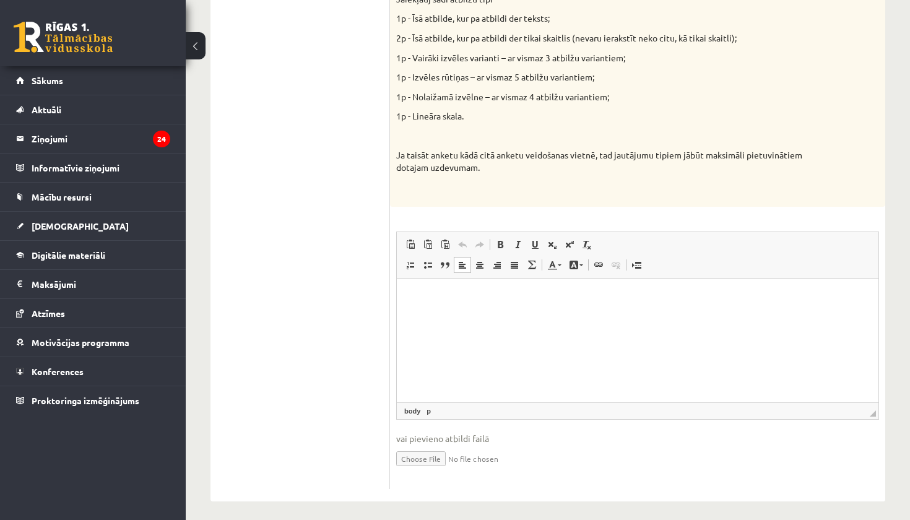
scroll to position [576, 0]
drag, startPoint x: 814, startPoint y: 224, endPoint x: 814, endPoint y: 214, distance: 9.9
click at [814, 224] on div "10p Vidusskolas 2. ieskaites mācību materiālos punktā 2.2 bija norādīts ka būs …" at bounding box center [637, 145] width 495 height 691
click at [811, 207] on div "10p Vidusskolas 2. ieskaites mācību materiālos punktā 2.2 bija norādīts ka būs …" at bounding box center [637, 145] width 495 height 691
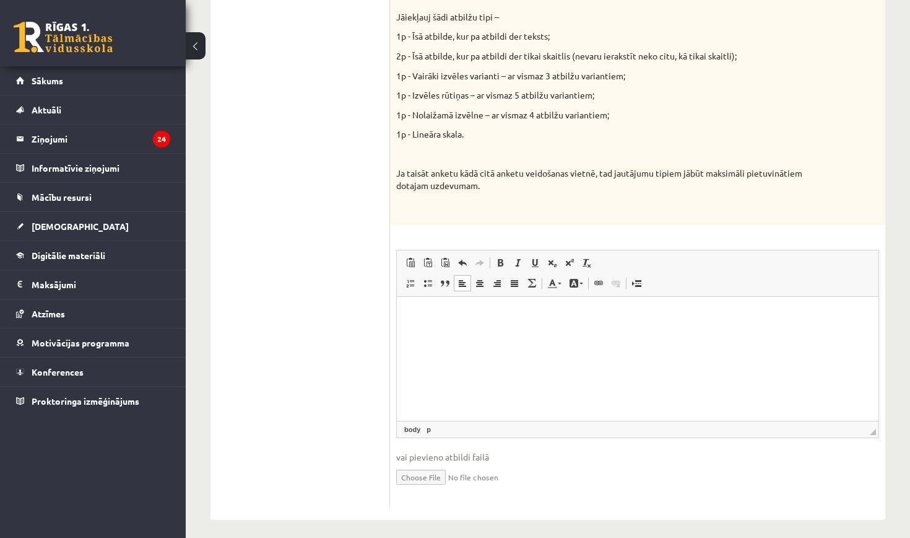
scroll to position [559, 0]
click at [707, 224] on div "10p Vidusskolas 2. ieskaites mācību materiālos punktā 2.2 bija norādīts ka būs …" at bounding box center [637, 162] width 495 height 691
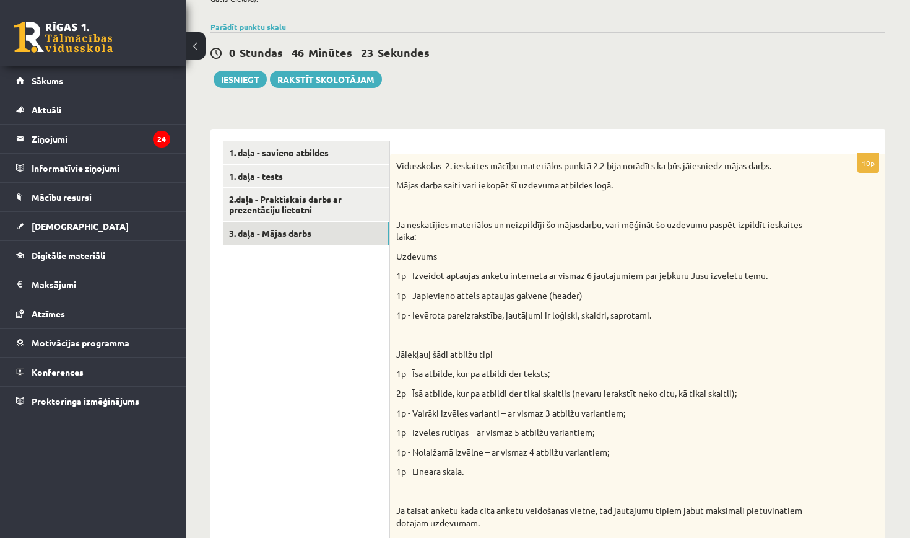
scroll to position [175, 0]
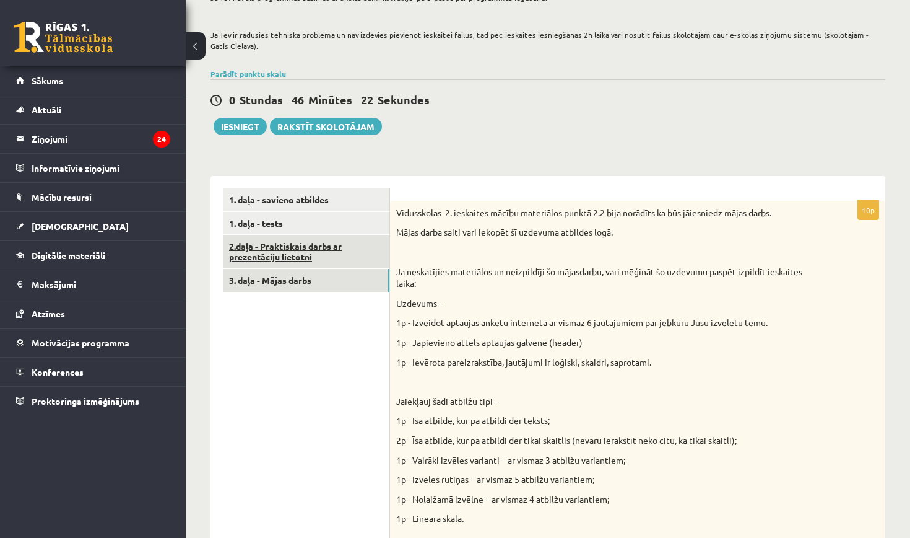
click at [312, 240] on link "2.daļa - Praktiskais darbs ar prezentāciju lietotni" at bounding box center [306, 251] width 167 height 33
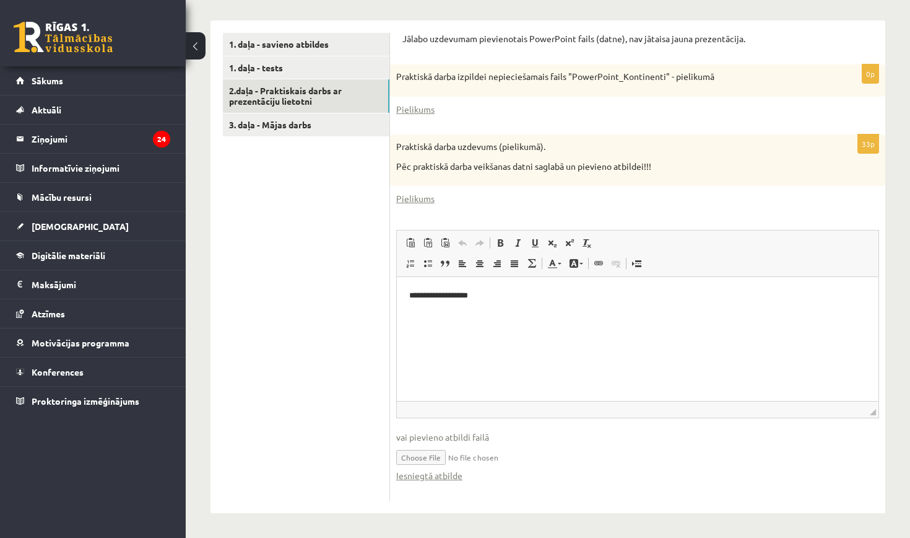
scroll to position [329, 0]
click at [429, 458] on input "file" at bounding box center [637, 457] width 483 height 25
click at [274, 64] on link "1. daļa - tests" at bounding box center [306, 69] width 167 height 23
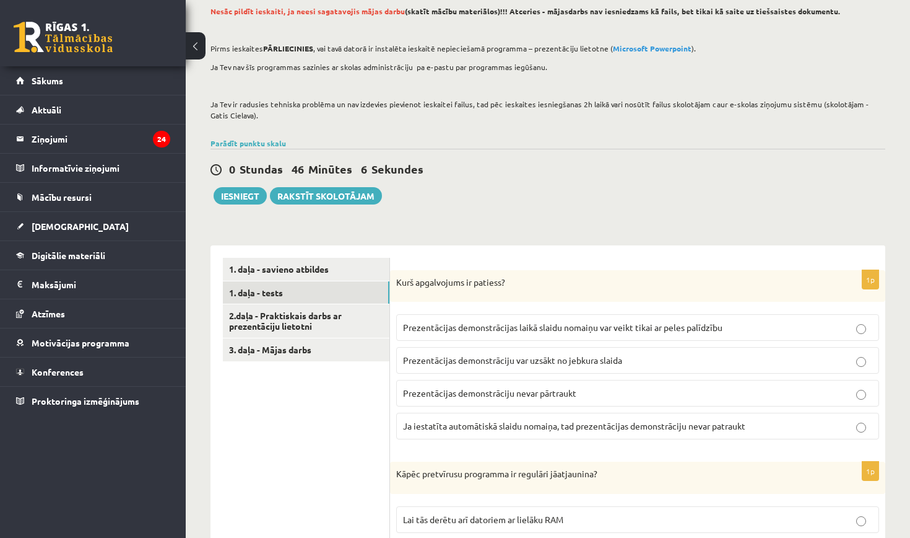
scroll to position [86, 0]
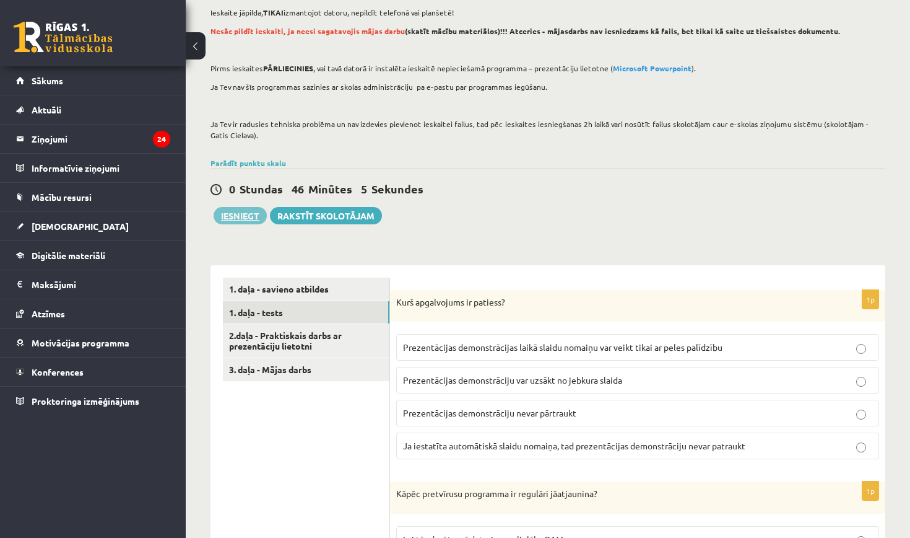
click at [245, 216] on button "Iesniegt" at bounding box center [240, 215] width 53 height 17
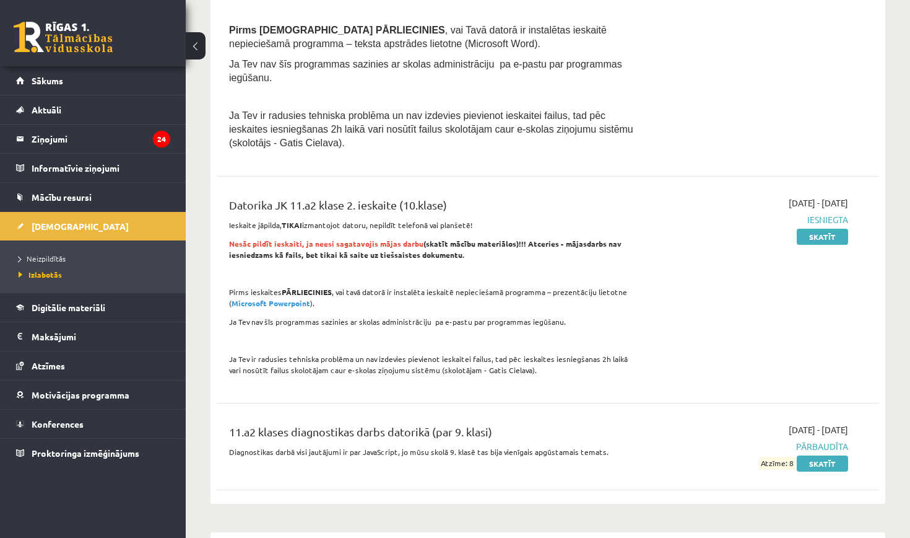
scroll to position [540, 0]
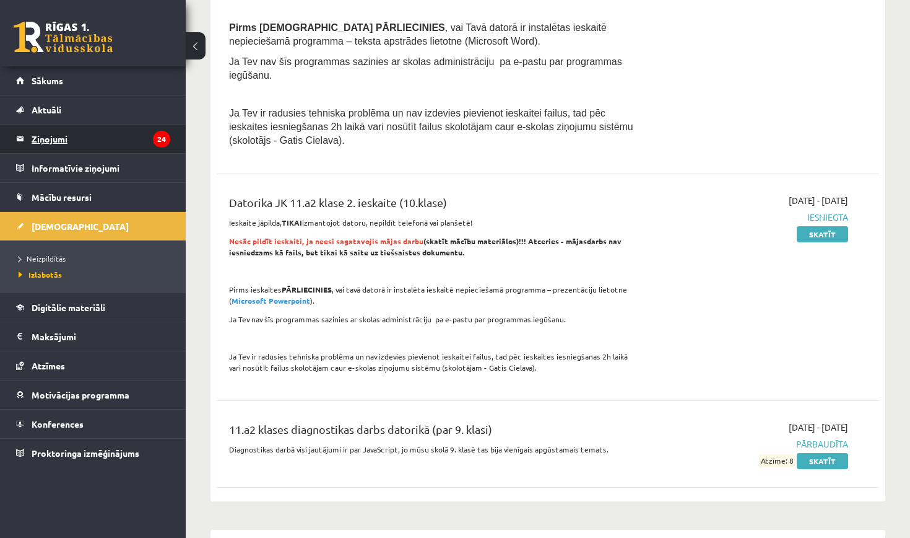
click at [51, 135] on legend "Ziņojumi 24" at bounding box center [101, 138] width 139 height 28
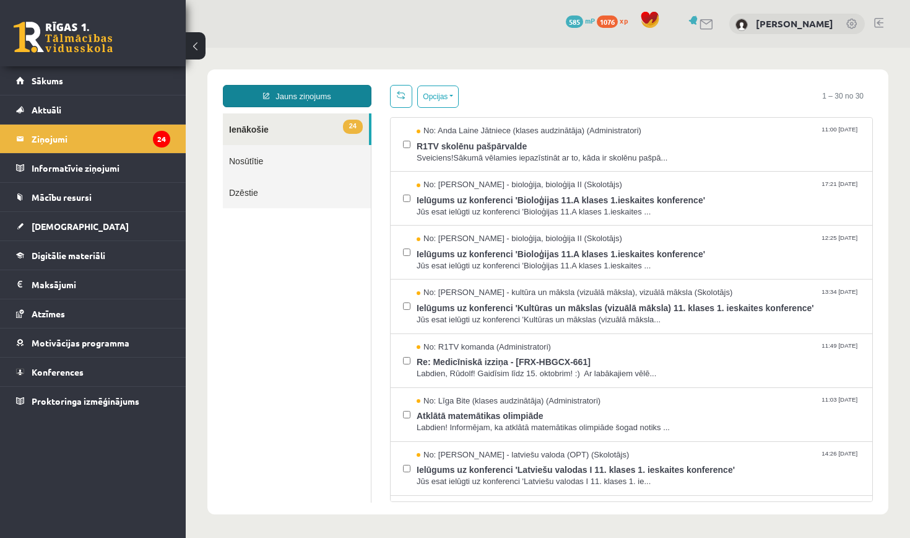
click at [293, 103] on link "Jauns ziņojums" at bounding box center [297, 96] width 149 height 22
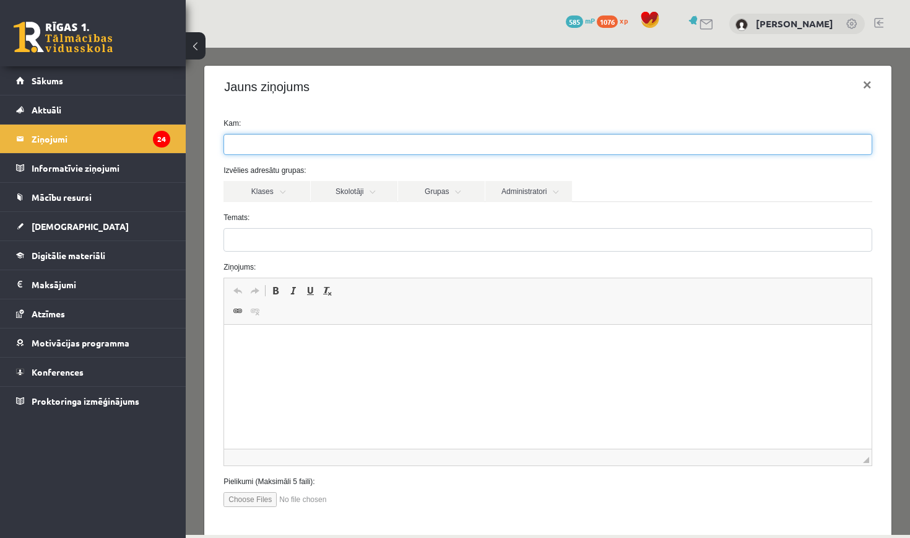
click at [284, 144] on ul at bounding box center [548, 144] width 648 height 20
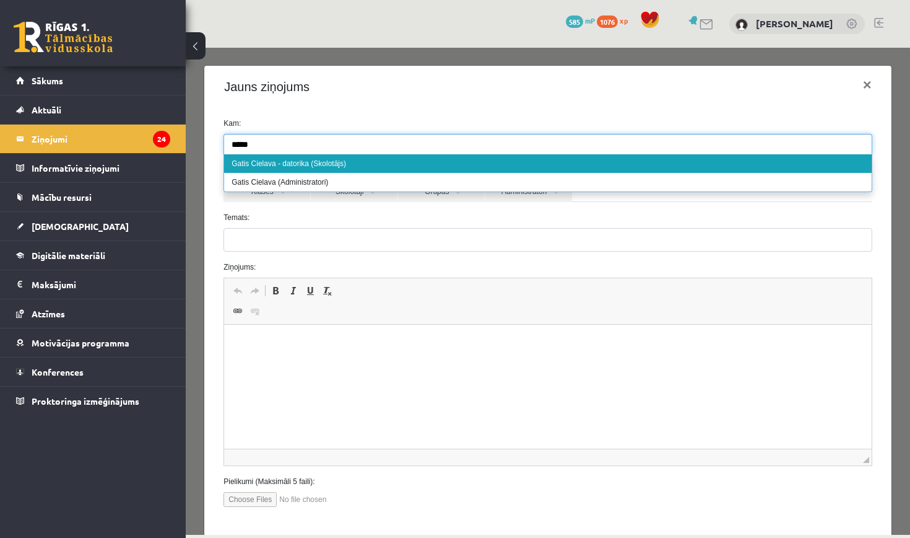
type input "*****"
select select "**"
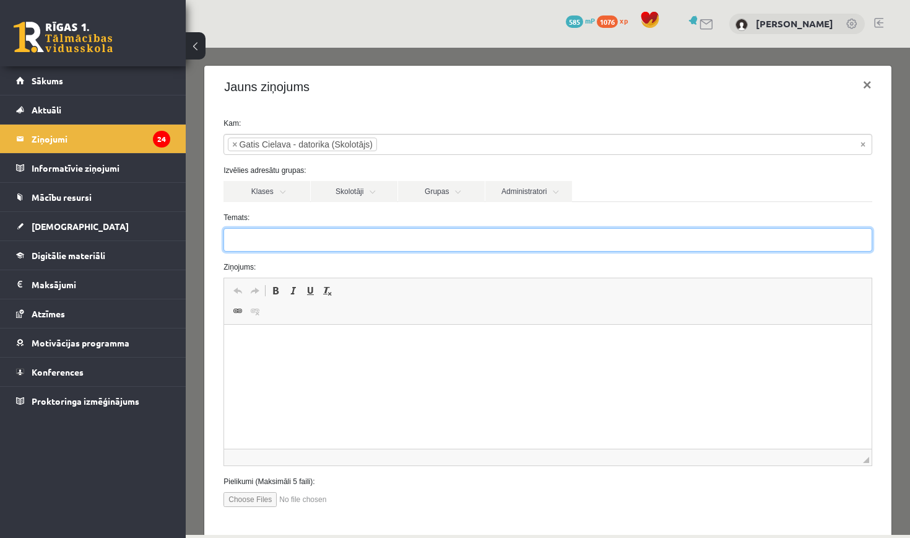
click at [268, 242] on input "Temats:" at bounding box center [548, 240] width 649 height 24
type input "**********"
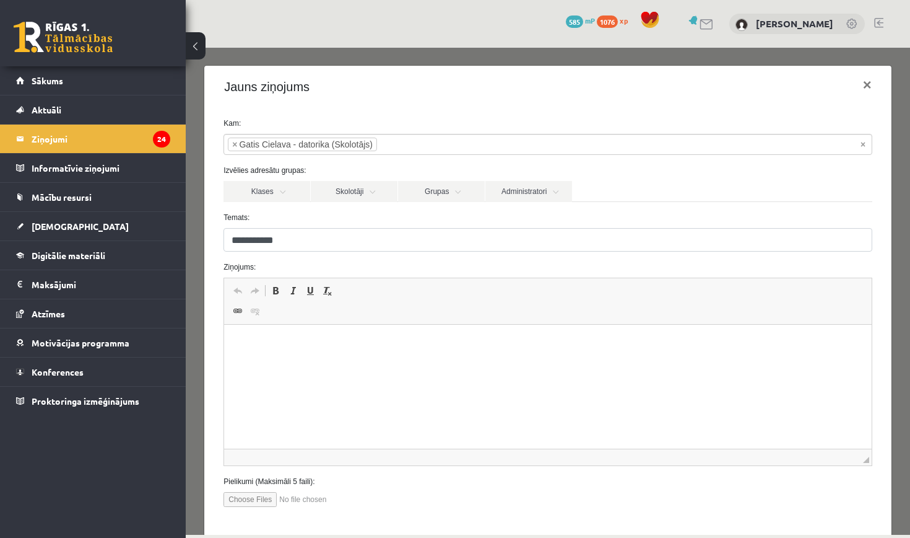
click at [266, 337] on p "Rich Text Editor, wiswyg-editor-47433929961740-1759921029-359" at bounding box center [548, 343] width 623 height 13
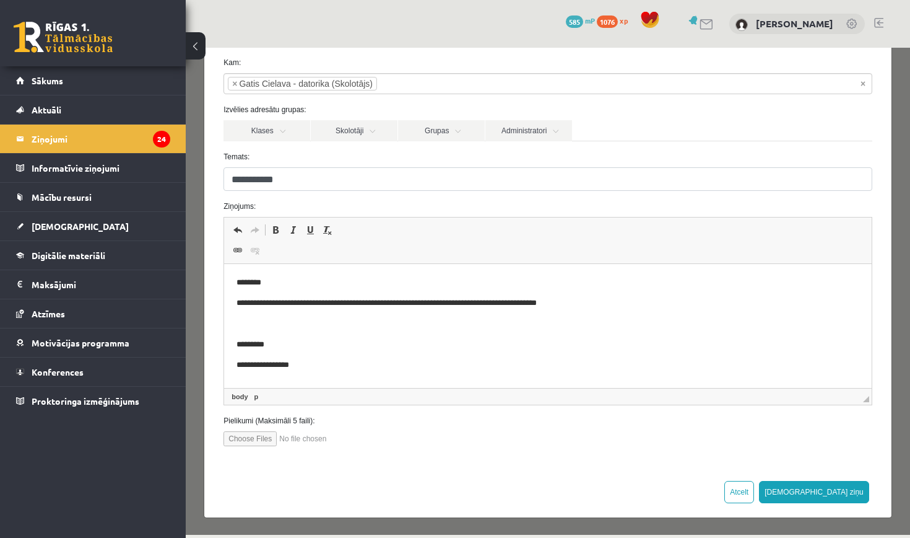
click at [251, 437] on input "file" at bounding box center [294, 438] width 141 height 15
type input "**********"
click at [852, 491] on button "Sūtīt ziņu" at bounding box center [814, 492] width 110 height 22
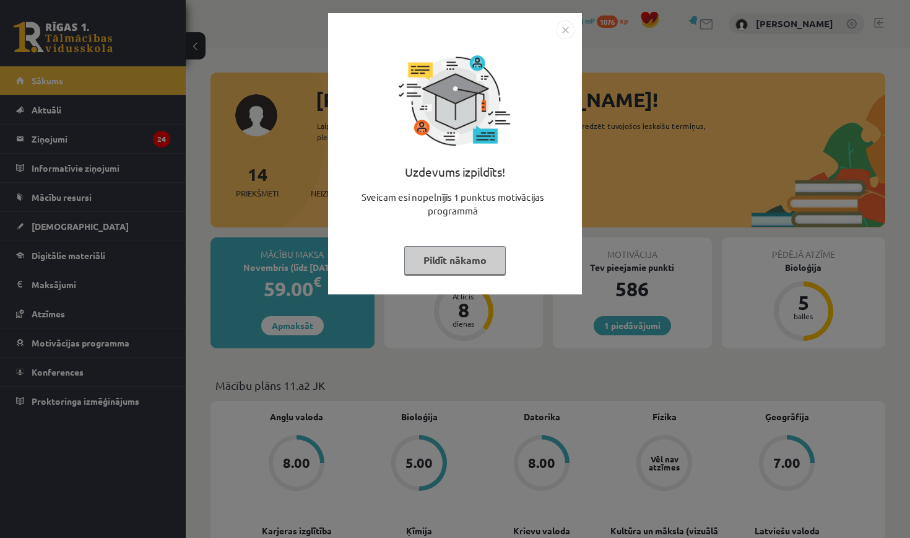
click at [443, 261] on button "Pildīt nākamo" at bounding box center [455, 260] width 102 height 28
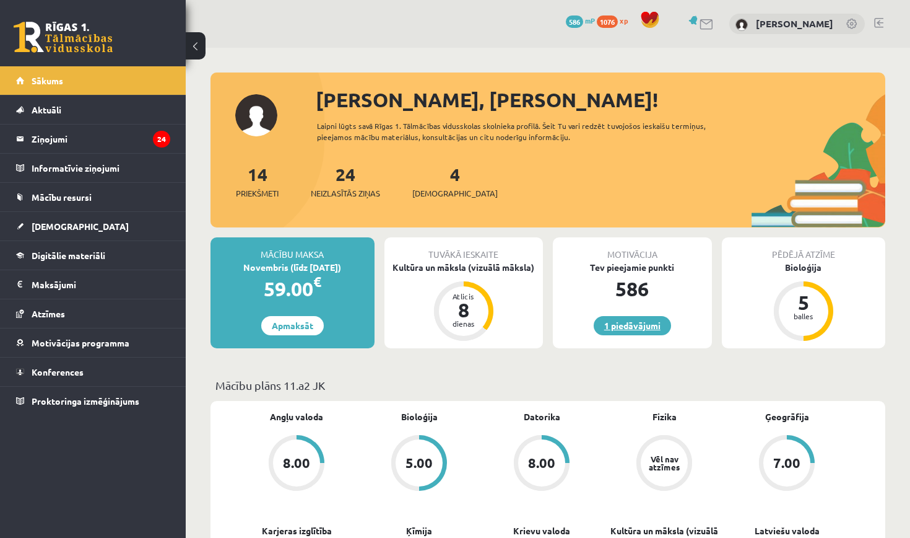
click at [633, 325] on link "1 piedāvājumi" at bounding box center [632, 325] width 77 height 19
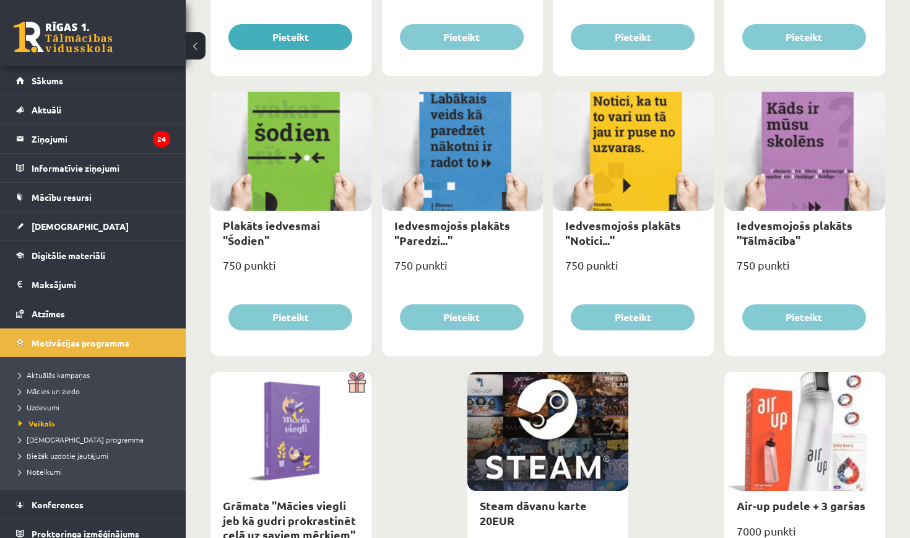
scroll to position [1265, 0]
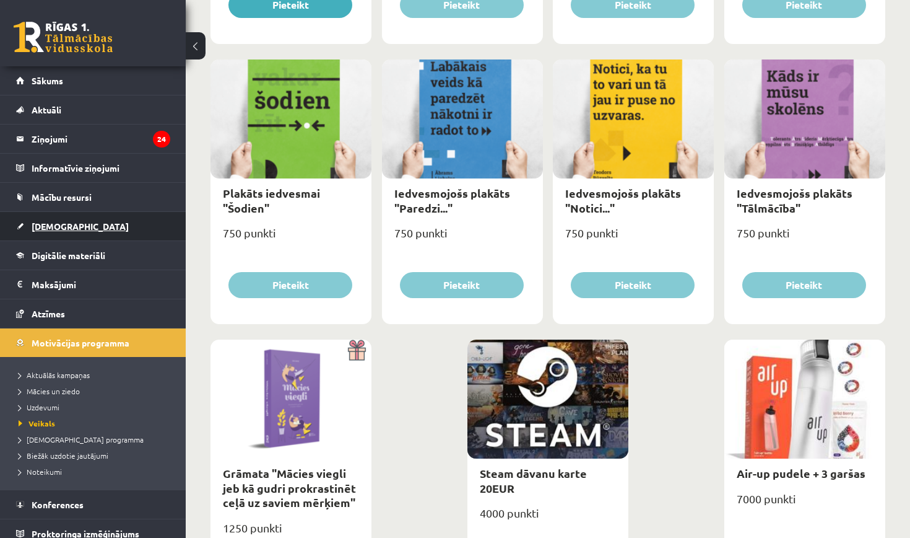
click at [62, 222] on span "[DEMOGRAPHIC_DATA]" at bounding box center [80, 225] width 97 height 11
